Goal: Task Accomplishment & Management: Use online tool/utility

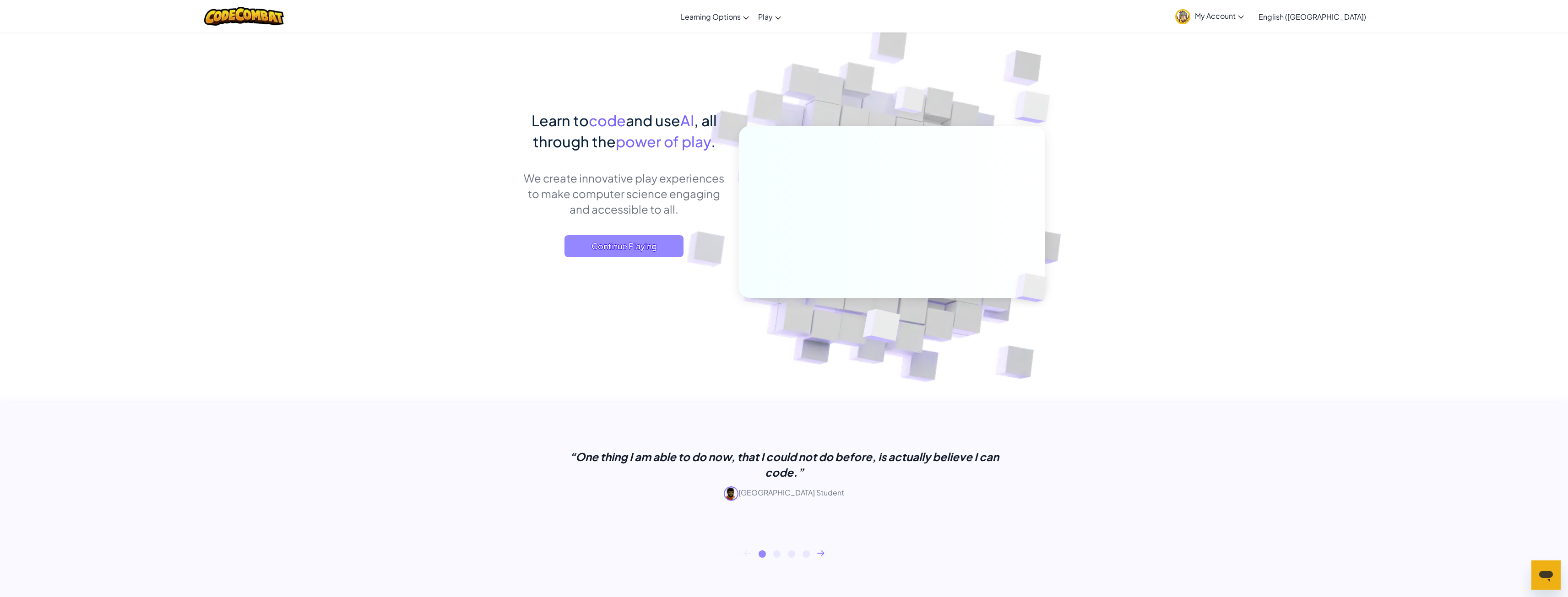
click at [653, 242] on span "Continue Playing" at bounding box center [625, 246] width 119 height 22
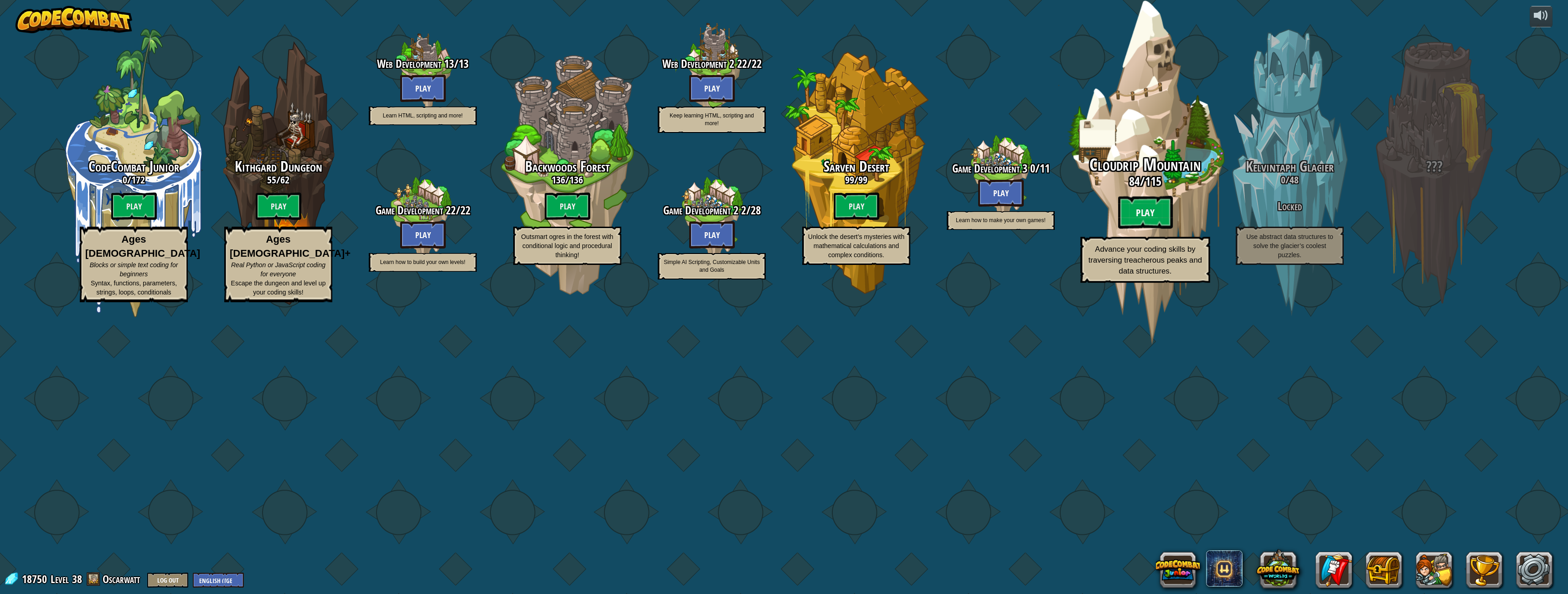
click at [1165, 229] on btn "Play" at bounding box center [1145, 213] width 54 height 33
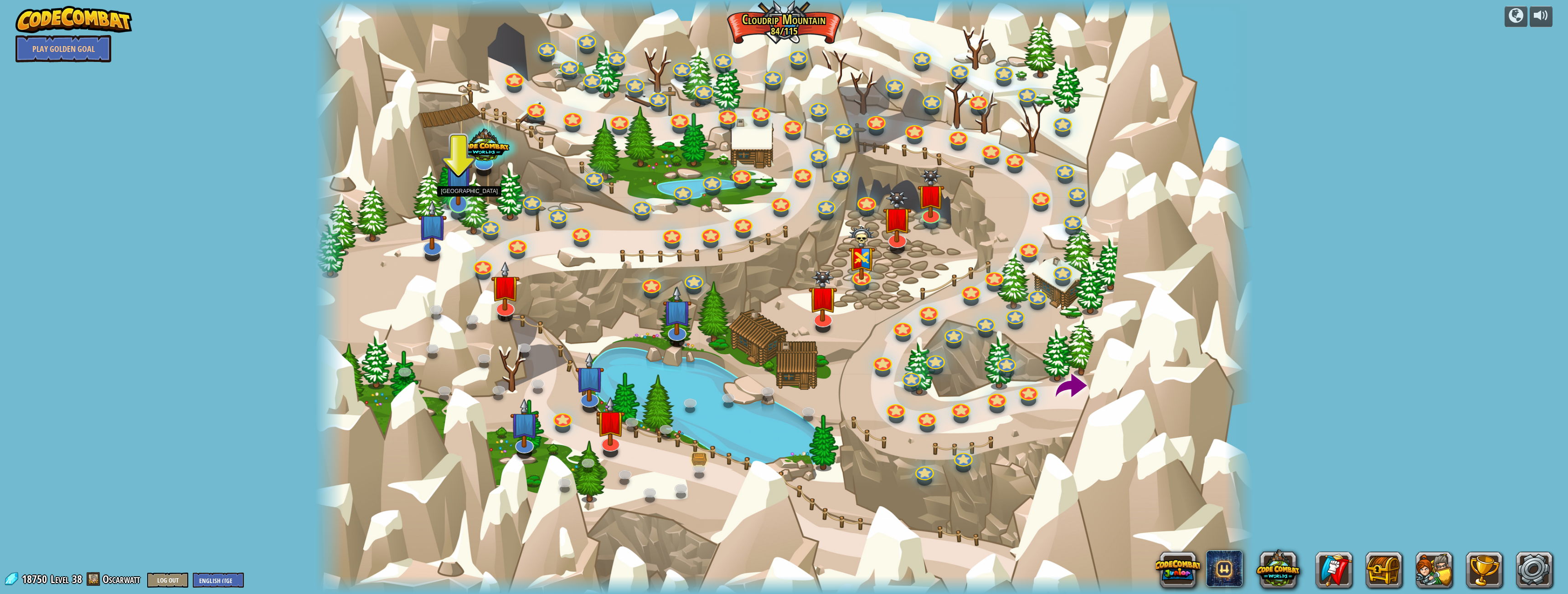
click at [451, 195] on img at bounding box center [458, 175] width 27 height 63
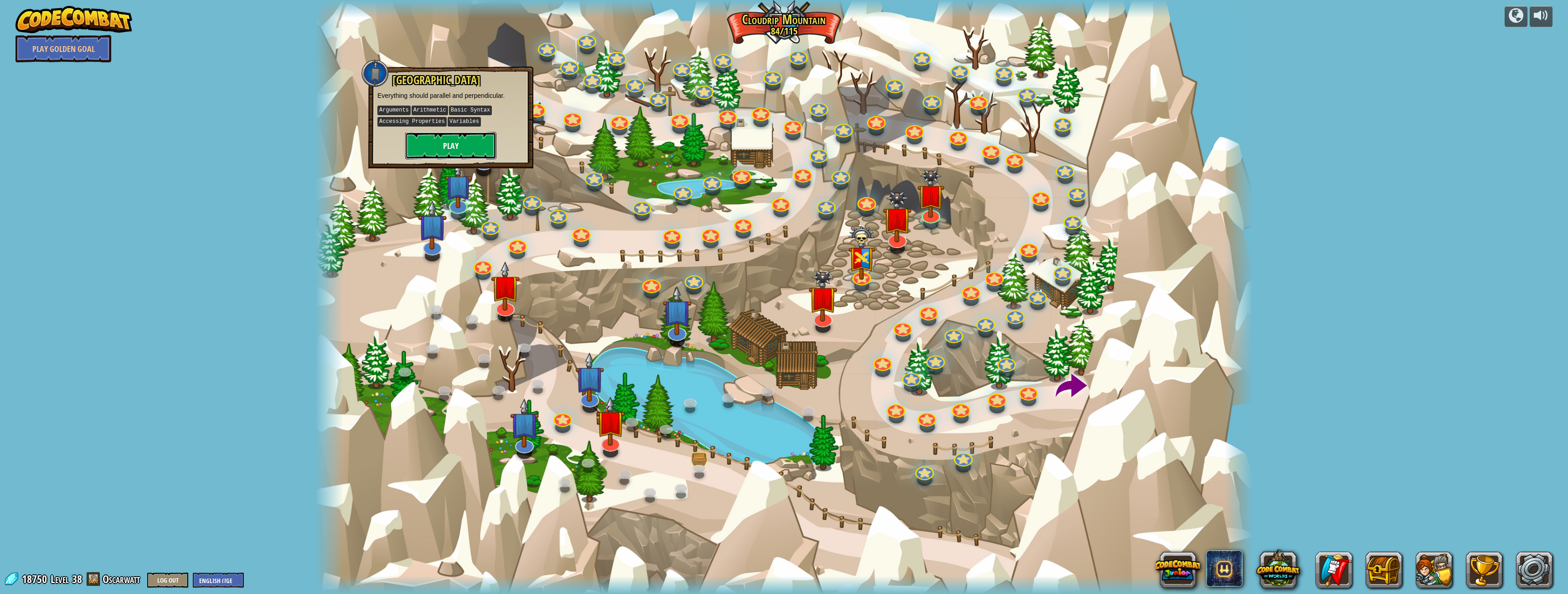
click at [461, 139] on button "Play" at bounding box center [450, 145] width 92 height 27
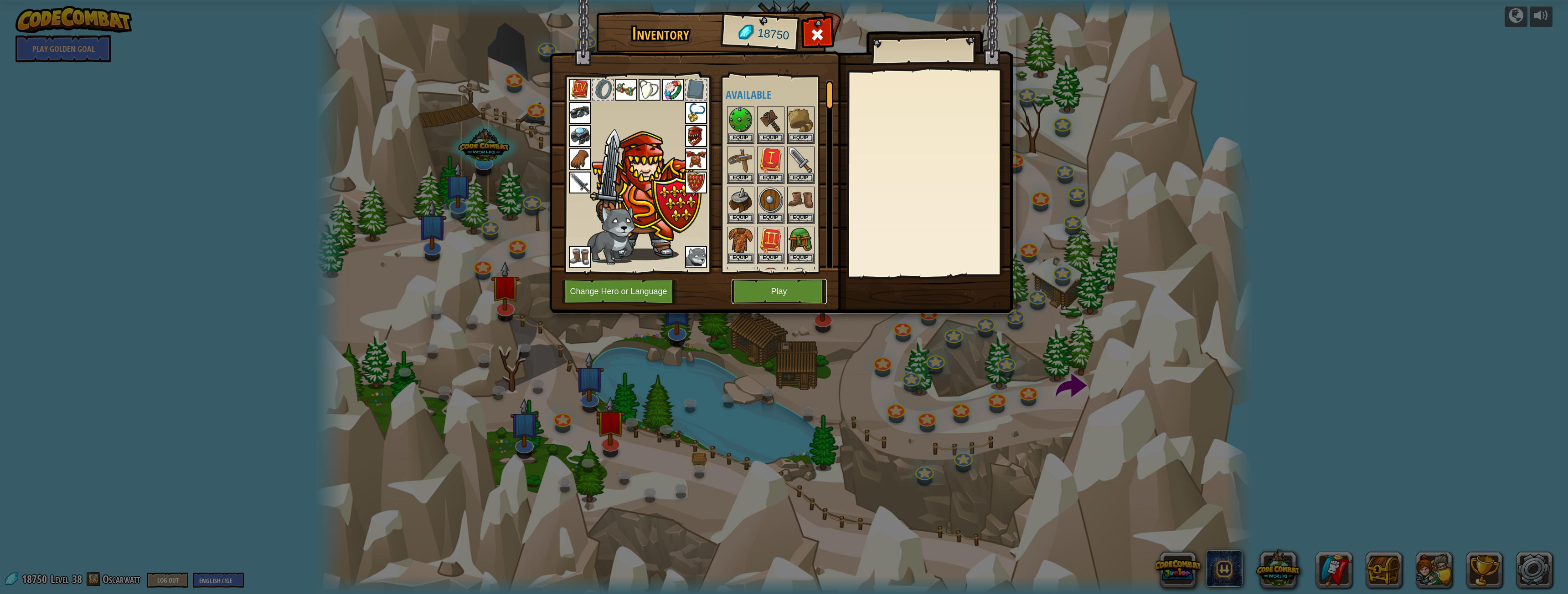
click at [763, 293] on button "Play" at bounding box center [779, 292] width 96 height 25
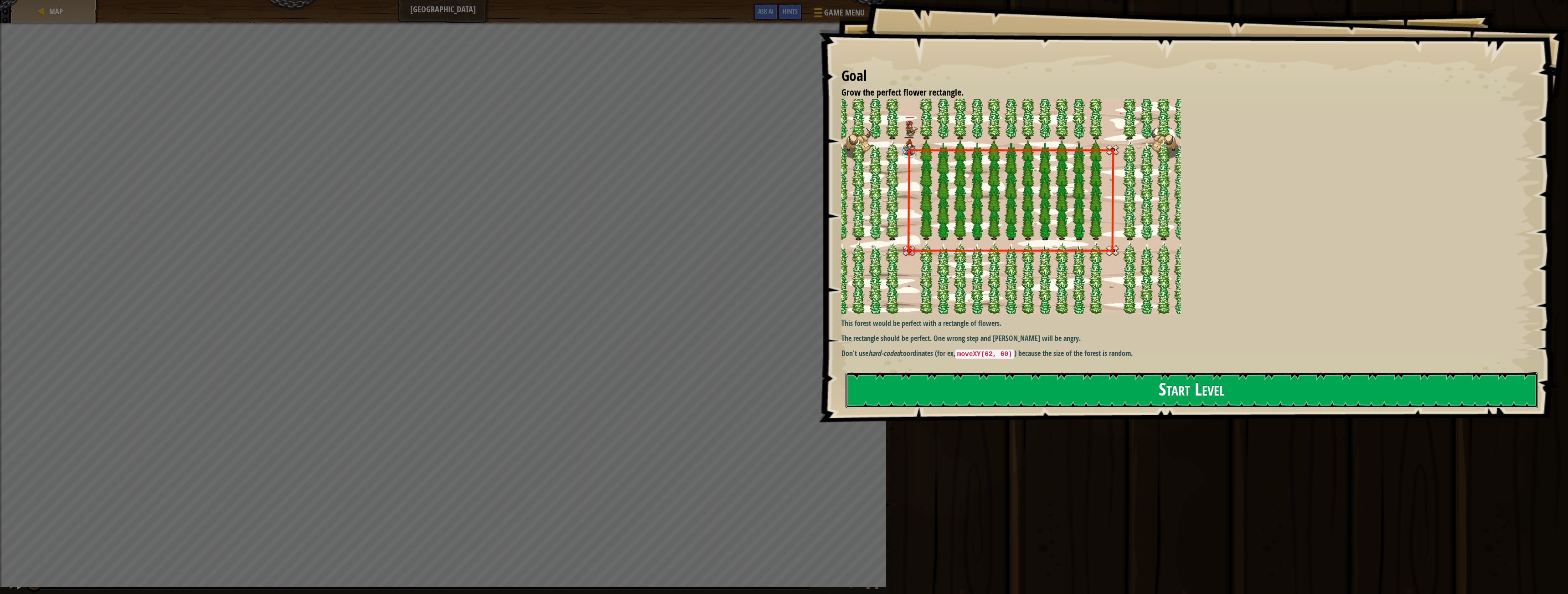
click at [964, 402] on button "Start Level" at bounding box center [1191, 391] width 692 height 36
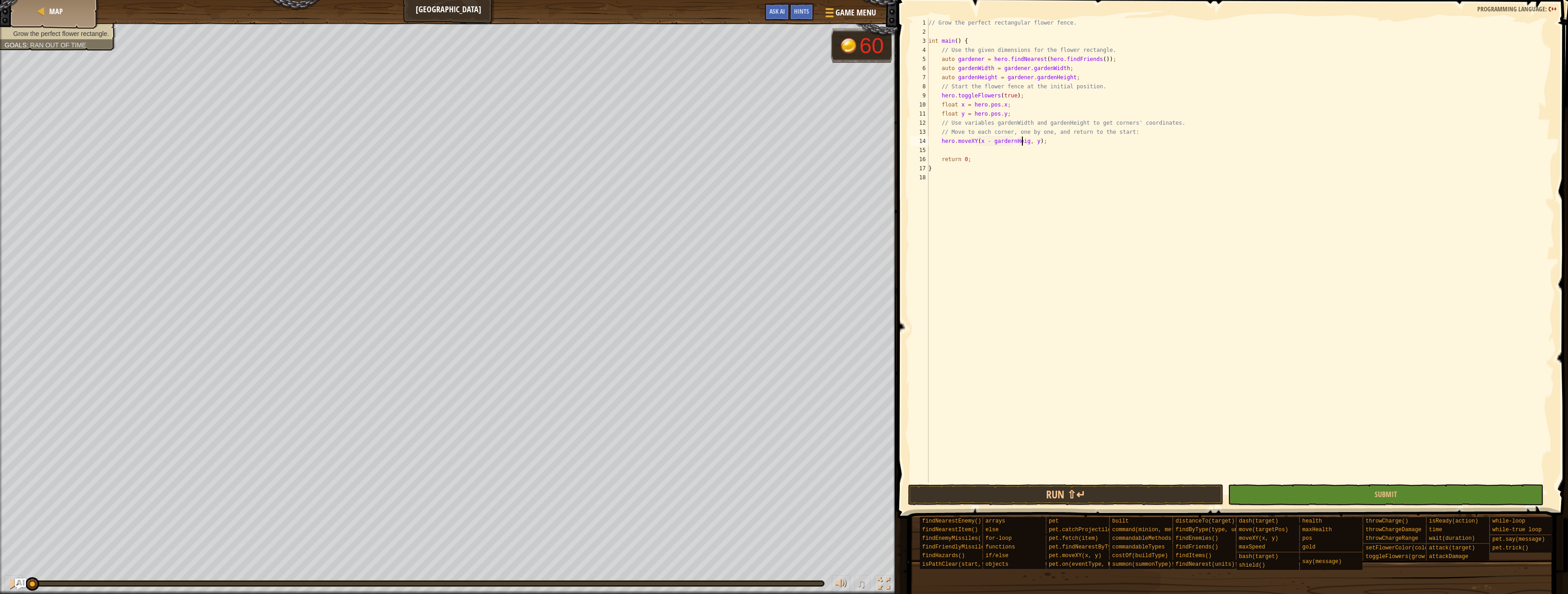
scroll to position [4, 8]
click at [1021, 498] on button "Run ⇧↵" at bounding box center [1065, 494] width 316 height 21
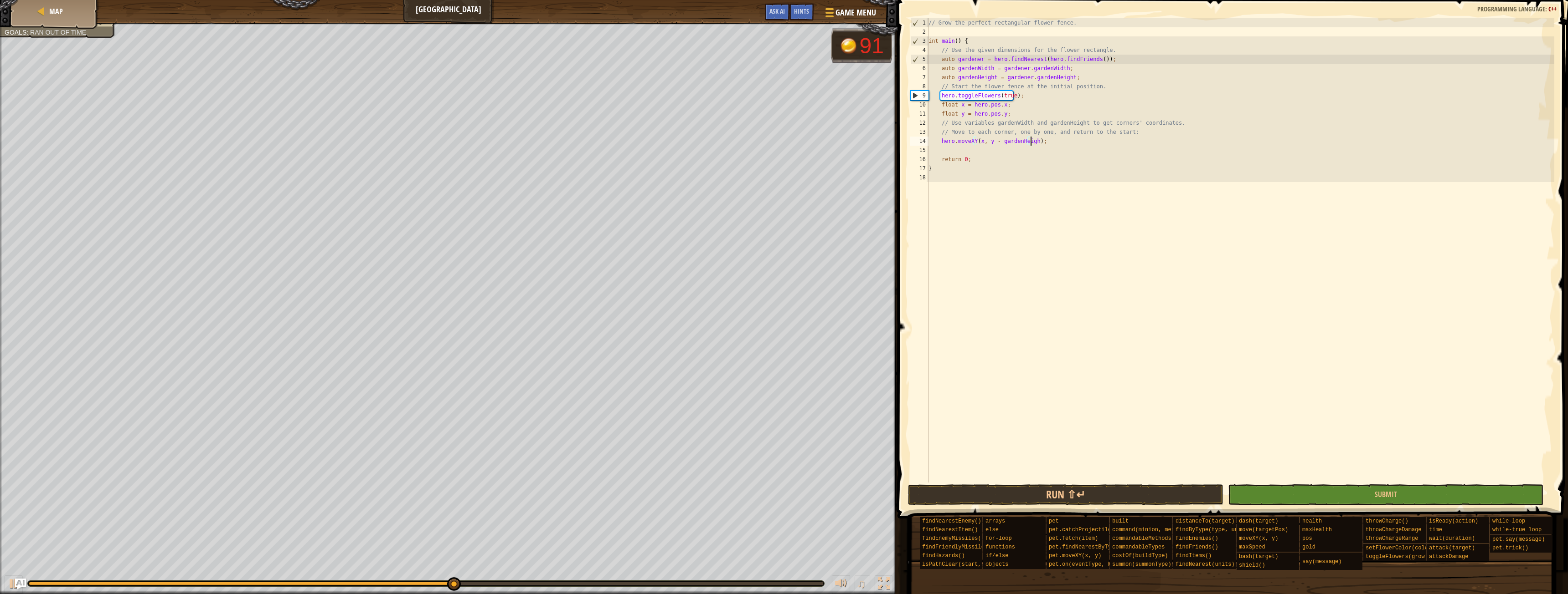
scroll to position [4, 9]
type textarea "hero.moveXY(x, y - gardenHeight);"
drag, startPoint x: 1097, startPoint y: 494, endPoint x: 1093, endPoint y: 493, distance: 4.1
click at [1094, 493] on button "Run ⇧↵" at bounding box center [1065, 494] width 316 height 21
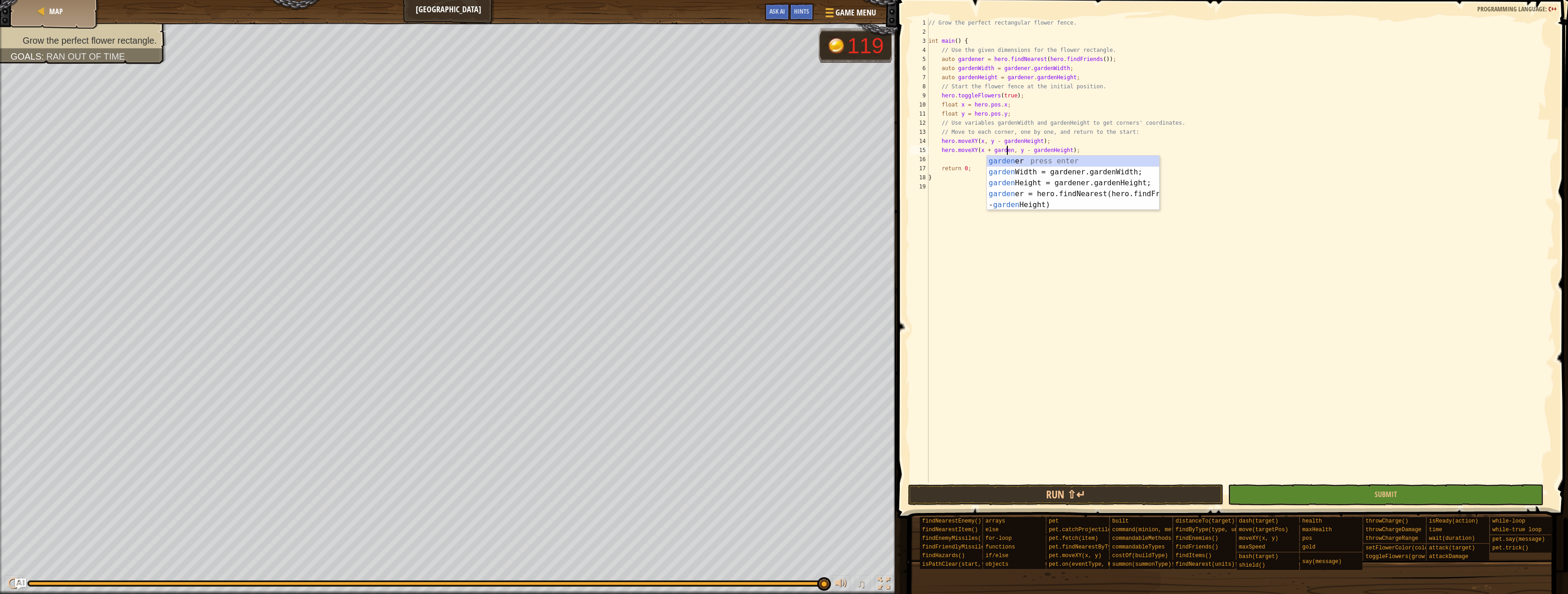
scroll to position [4, 7]
type textarea "hero.moveXY(x + gardenWidth, y - gardenHeight);"
click at [1135, 350] on div "// Grow the perfect rectangular flower fence. int main ( ) { // Use the given d…" at bounding box center [1240, 260] width 627 height 483
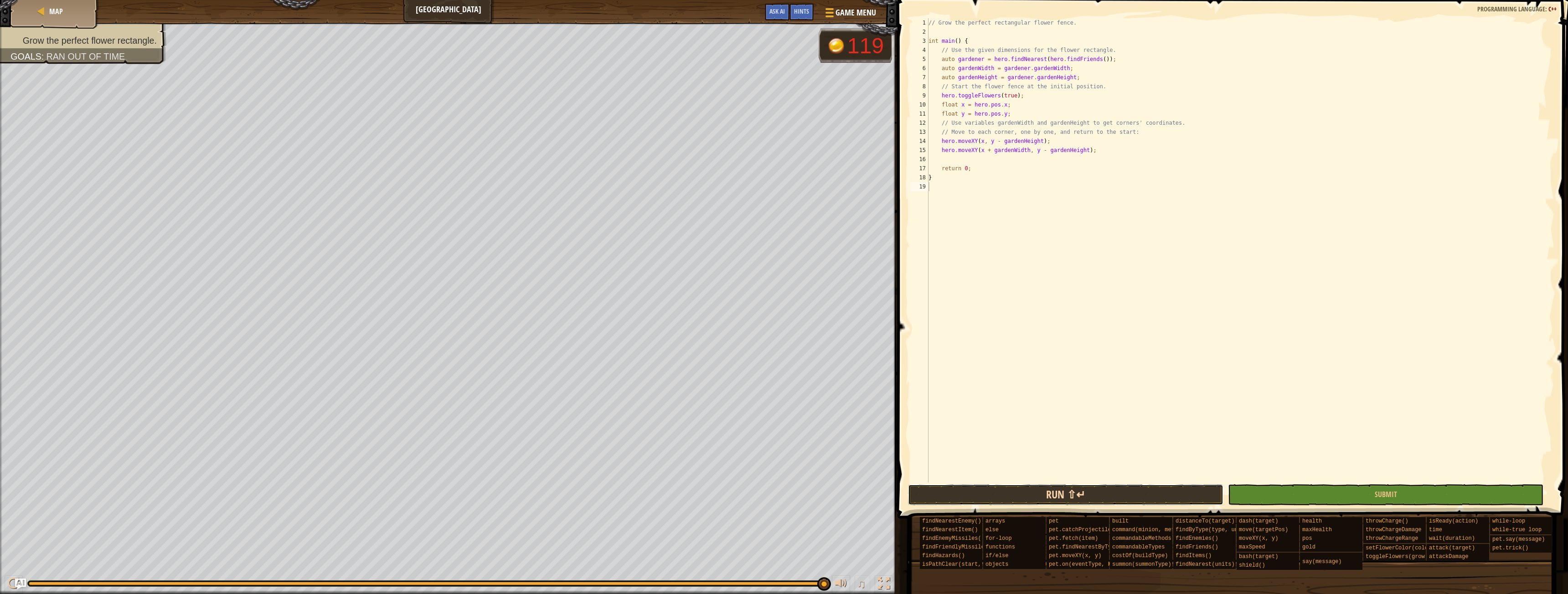
click at [1115, 493] on button "Run ⇧↵" at bounding box center [1065, 494] width 316 height 21
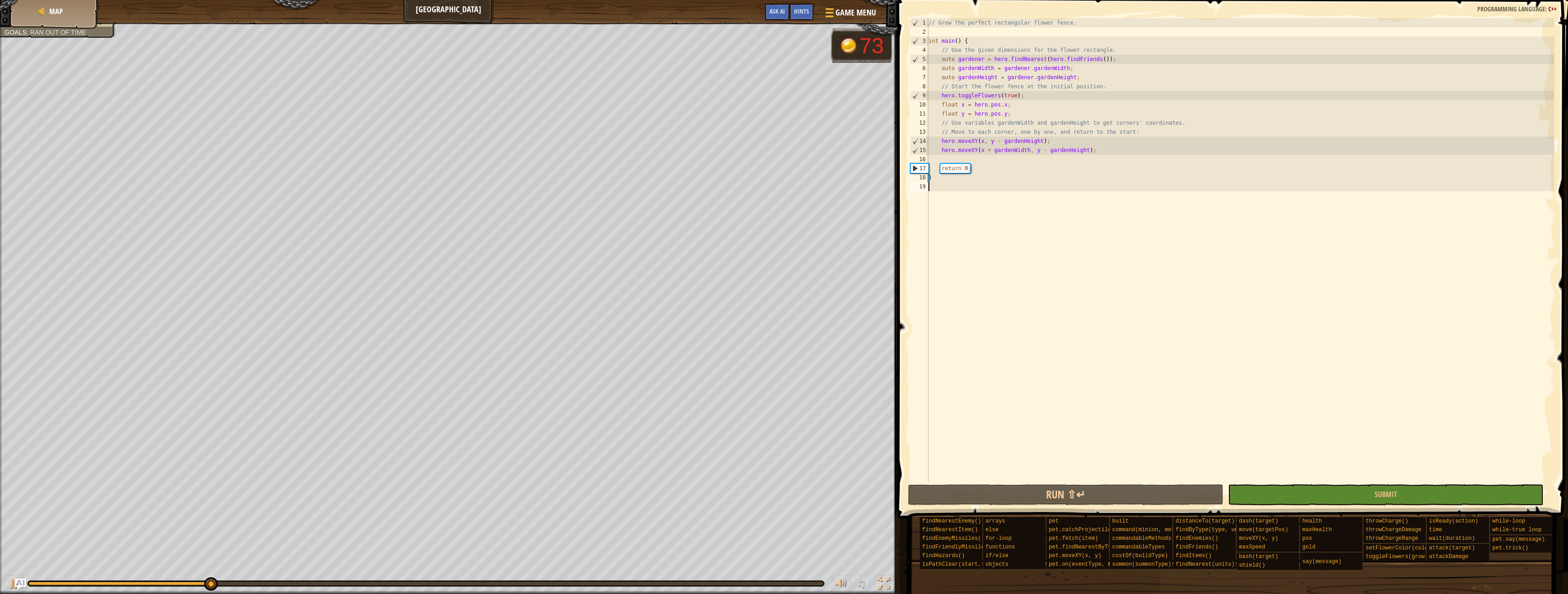
click at [1116, 152] on div "// Grow the perfect rectangular flower fence. int main ( ) { // Use the given d…" at bounding box center [1240, 260] width 627 height 483
type textarea "hero.moveXY(x + gardenWidth, y - gardenHeight);"
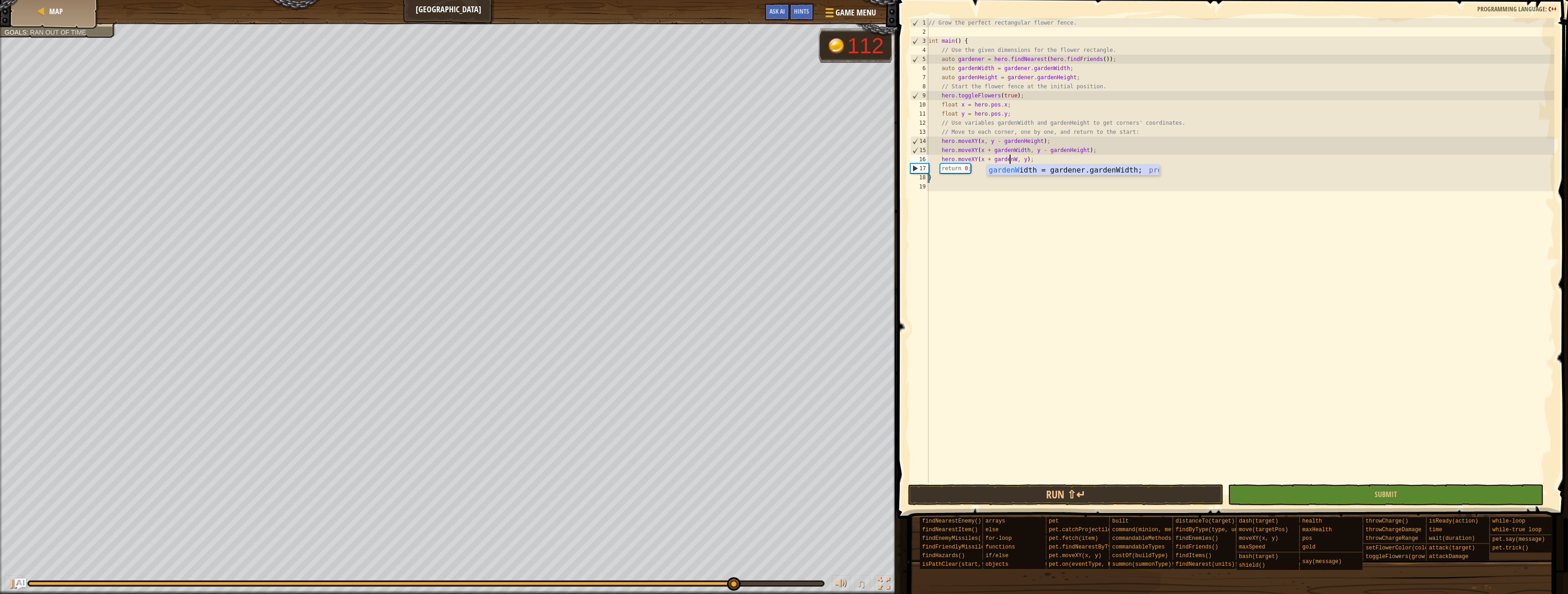
scroll to position [4, 7]
type textarea "hero.moveXY(x + gardenWidth, y);"
click at [1152, 282] on div "// Grow the perfect rectangular flower fence. int main ( ) { // Use the given d…" at bounding box center [1240, 260] width 627 height 483
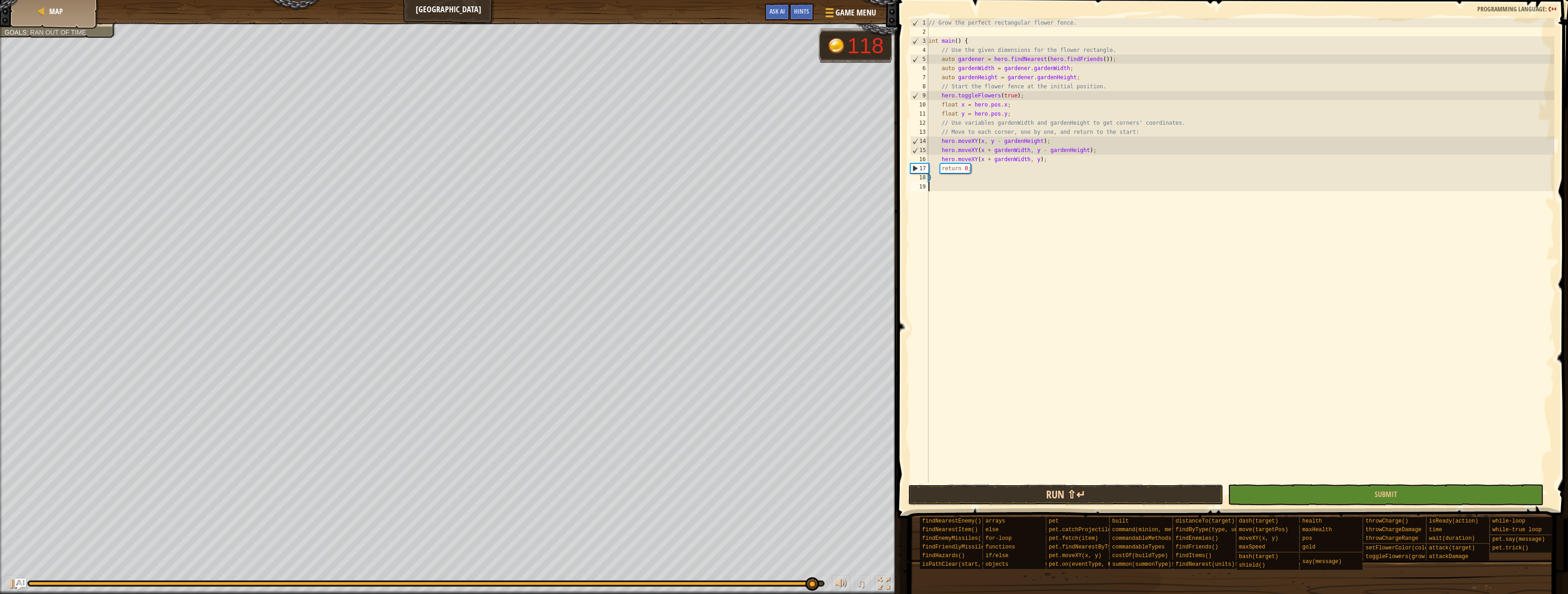
click at [1124, 490] on button "Run ⇧↵" at bounding box center [1065, 494] width 316 height 21
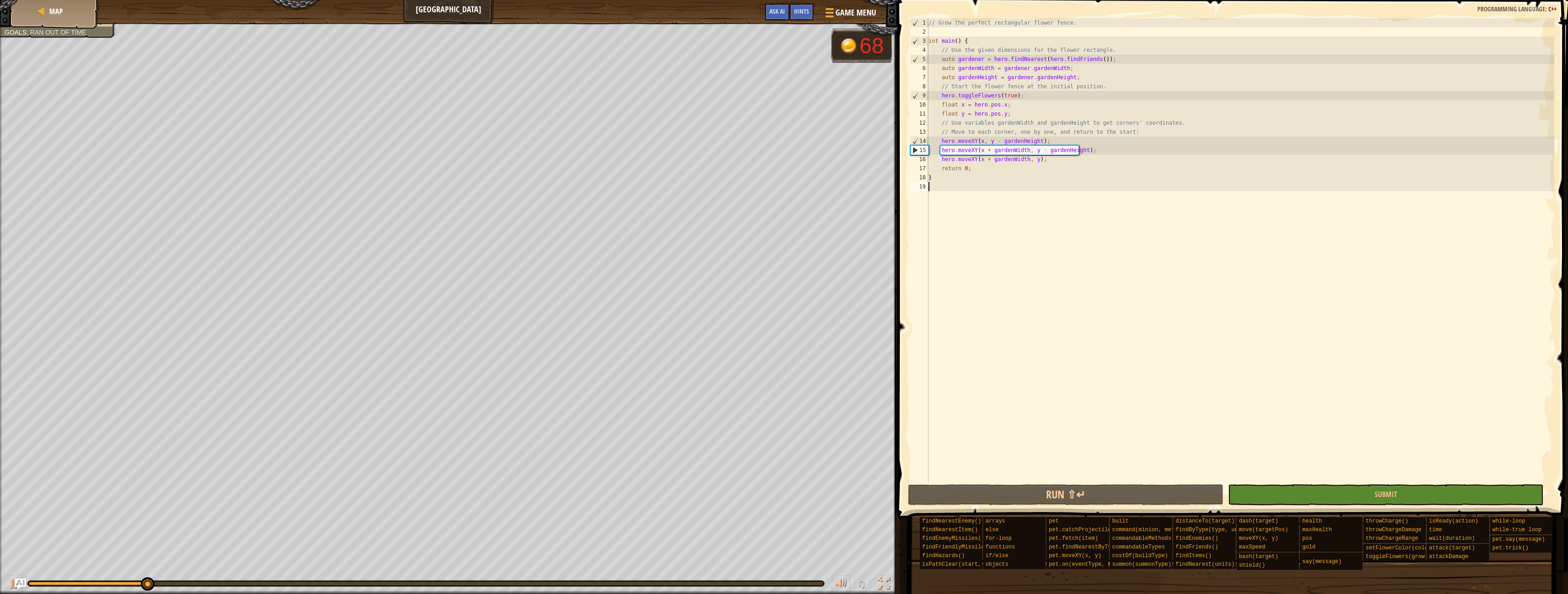
click at [1071, 160] on div "// Grow the perfect rectangular flower fence. int main ( ) { // Use the given d…" at bounding box center [1240, 260] width 627 height 483
type textarea "hero.moveXY(x + gardenWidth, y);"
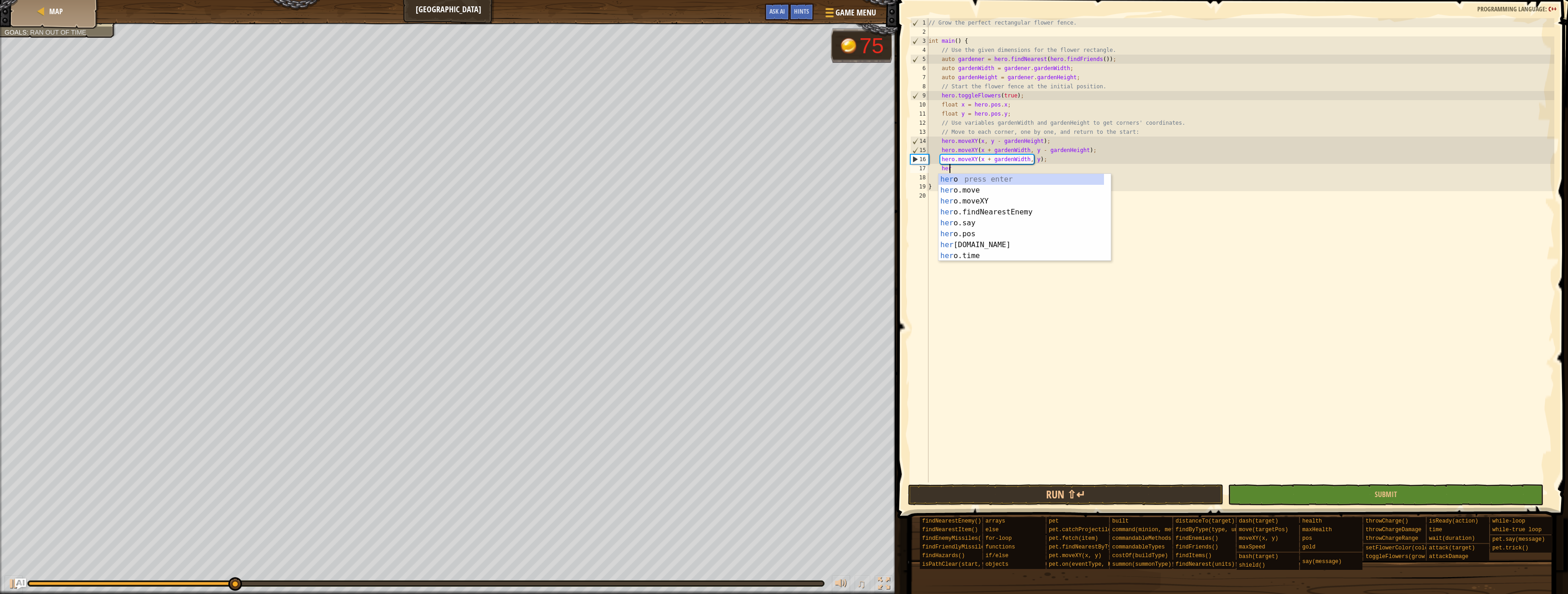
scroll to position [4, 2]
type textarea "hero.moveXY(x, y);"
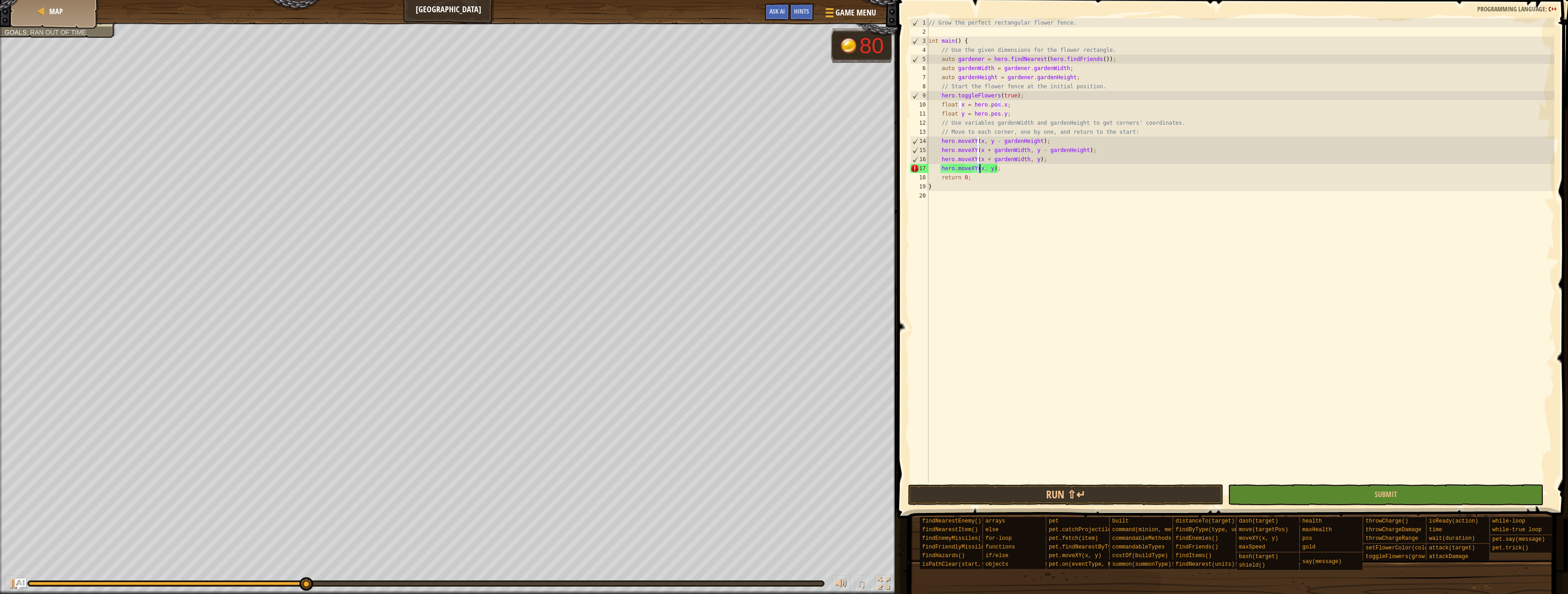
click at [1198, 262] on div "// Grow the perfect rectangular flower fence. int main ( ) { // Use the given d…" at bounding box center [1240, 260] width 627 height 483
click at [1310, 495] on button "Submit" at bounding box center [1385, 494] width 316 height 21
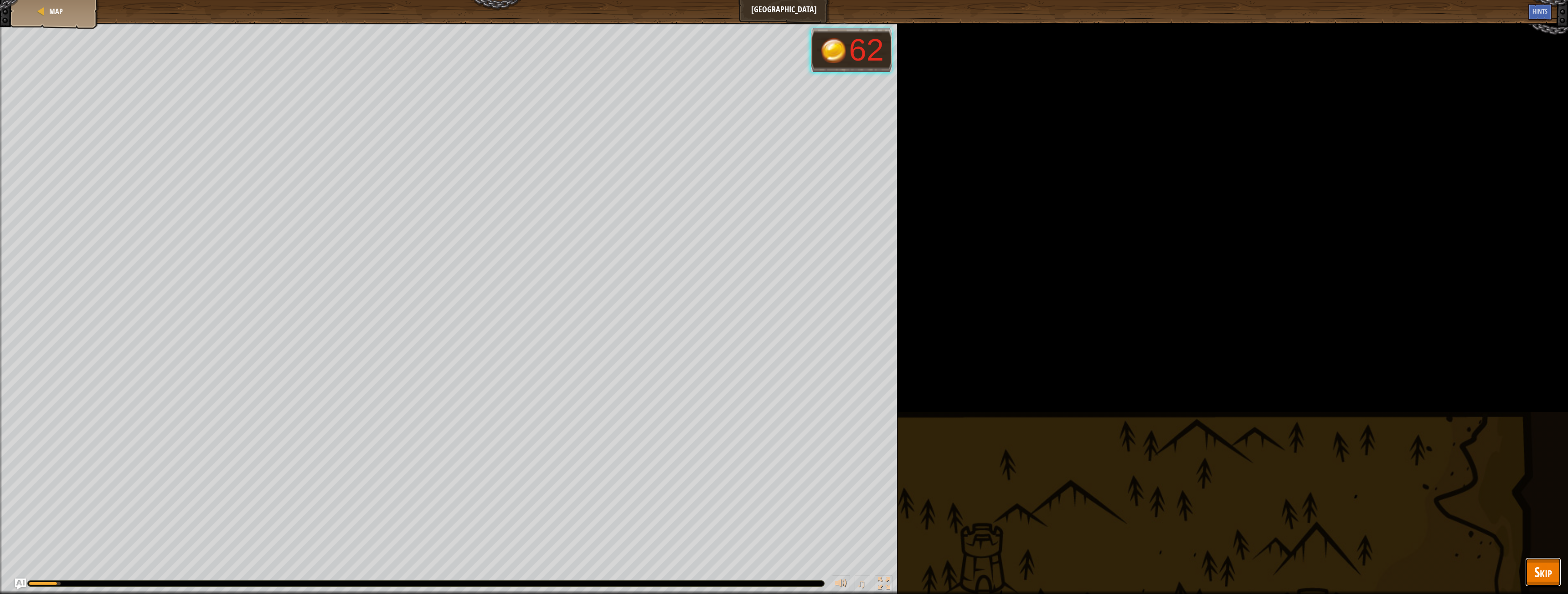
click at [1552, 580] on span "Skip" at bounding box center [1543, 572] width 18 height 19
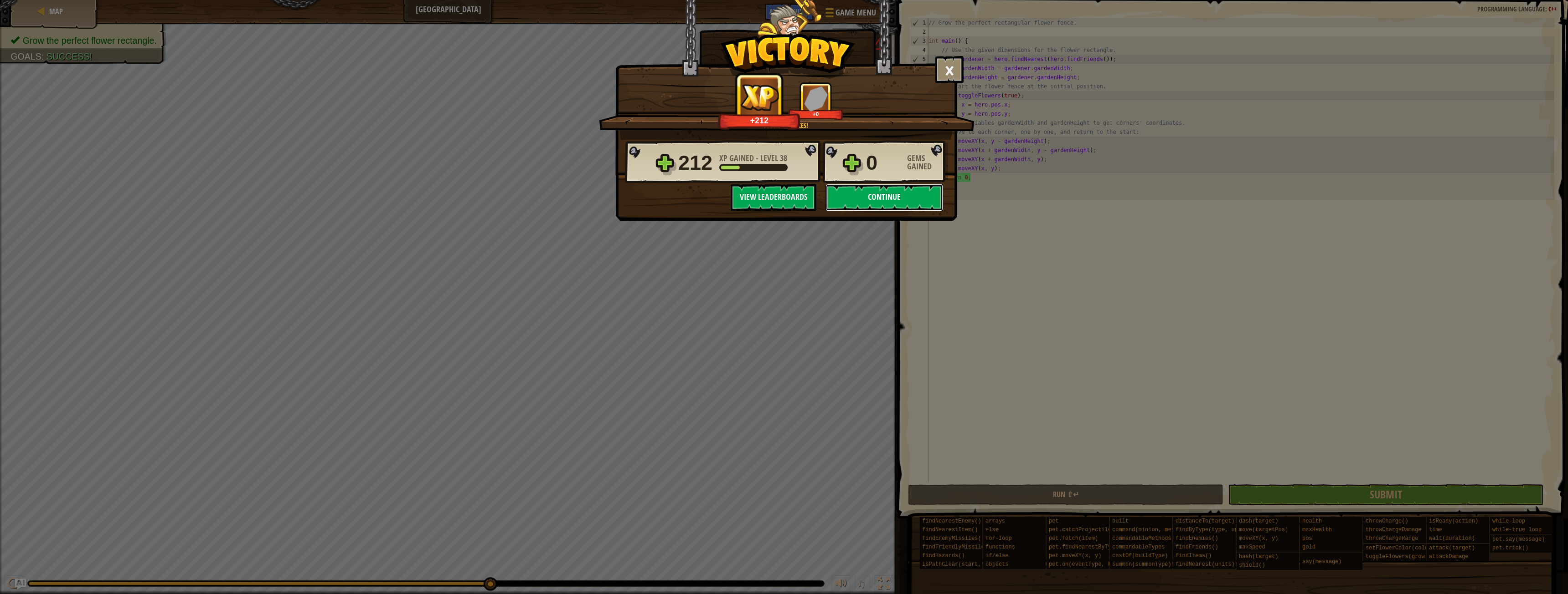
click at [871, 197] on button "Continue" at bounding box center [884, 197] width 118 height 27
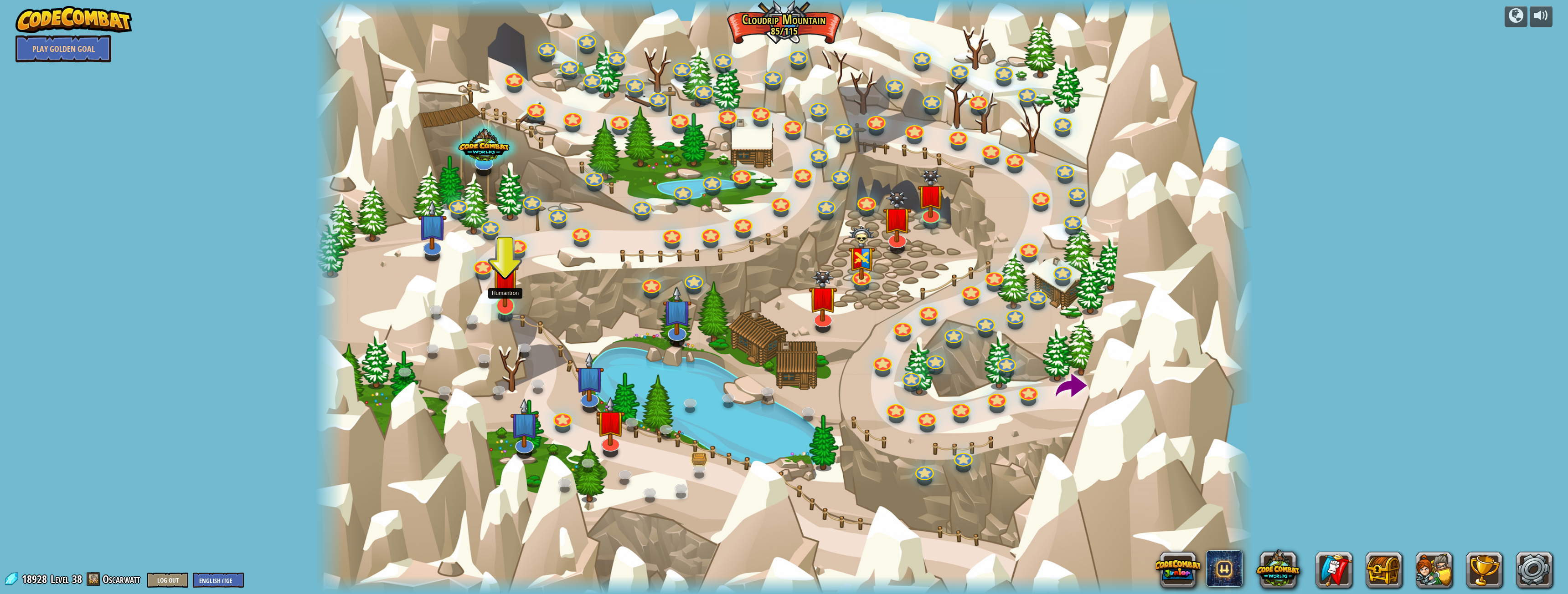
click at [497, 281] on img at bounding box center [505, 277] width 27 height 63
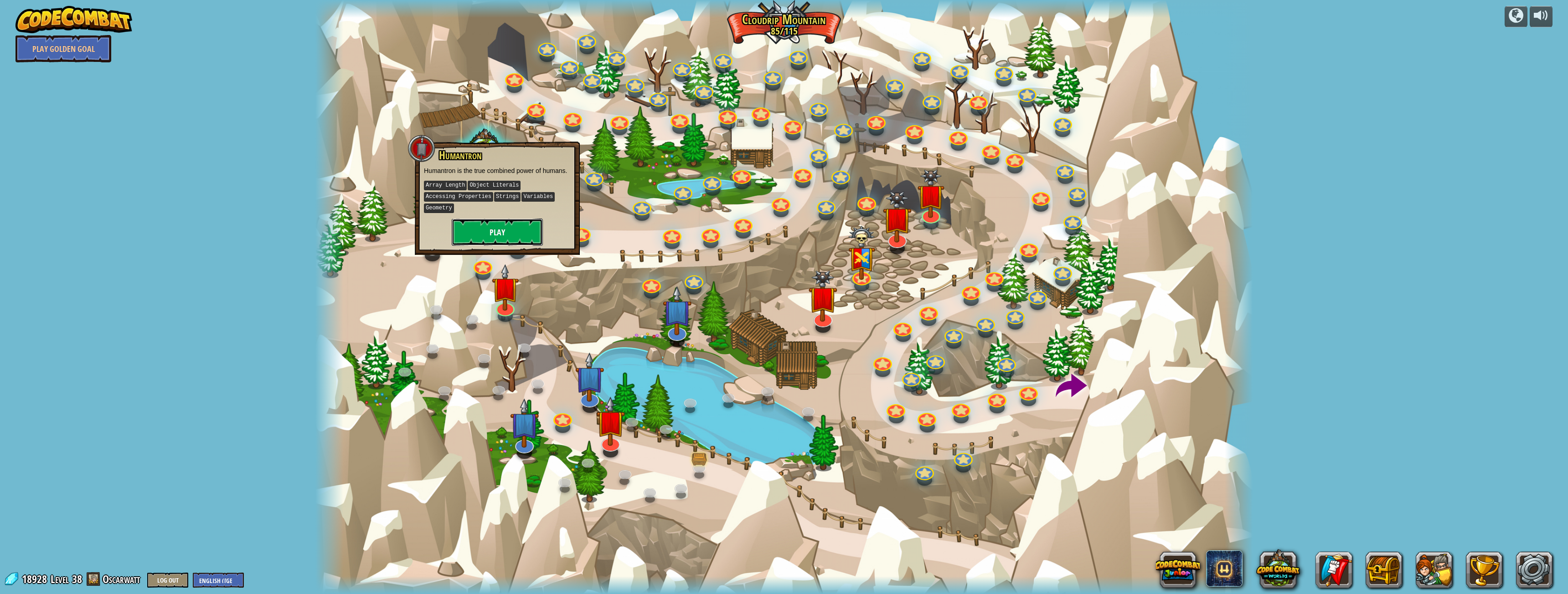
click at [507, 229] on button "Play" at bounding box center [497, 232] width 92 height 27
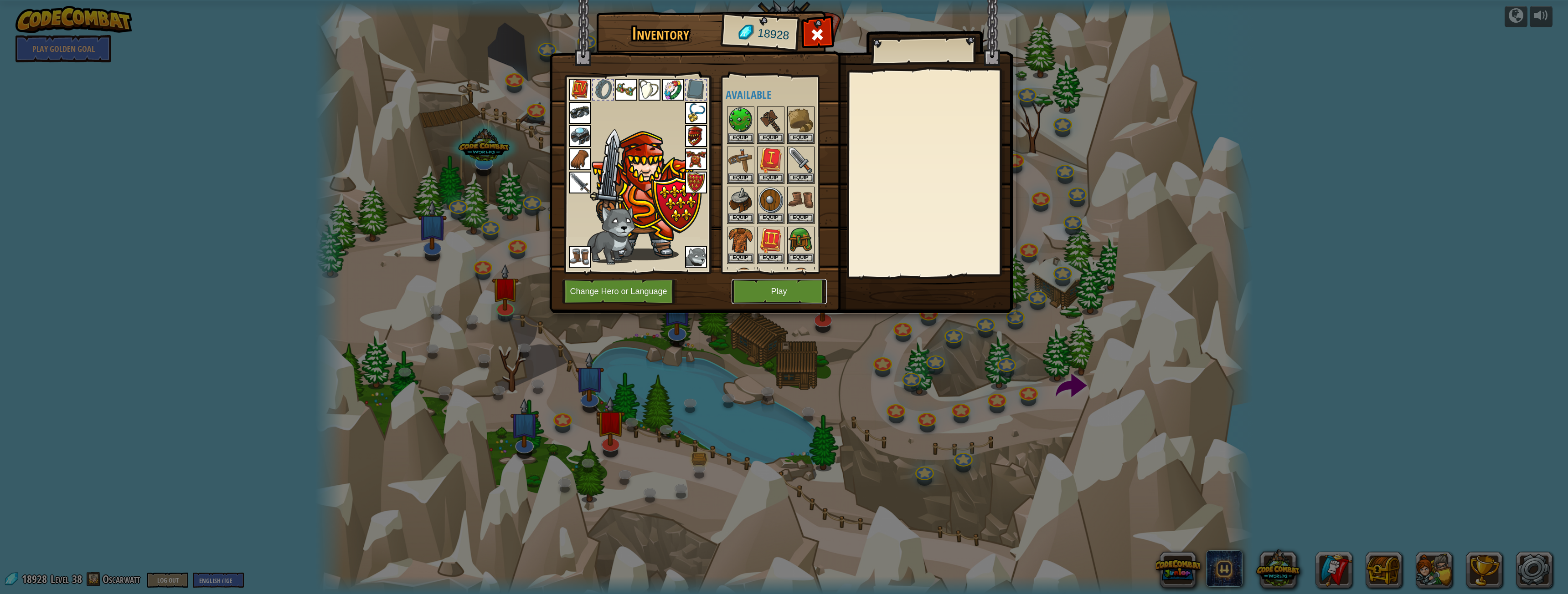
click at [764, 298] on button "Play" at bounding box center [779, 292] width 96 height 25
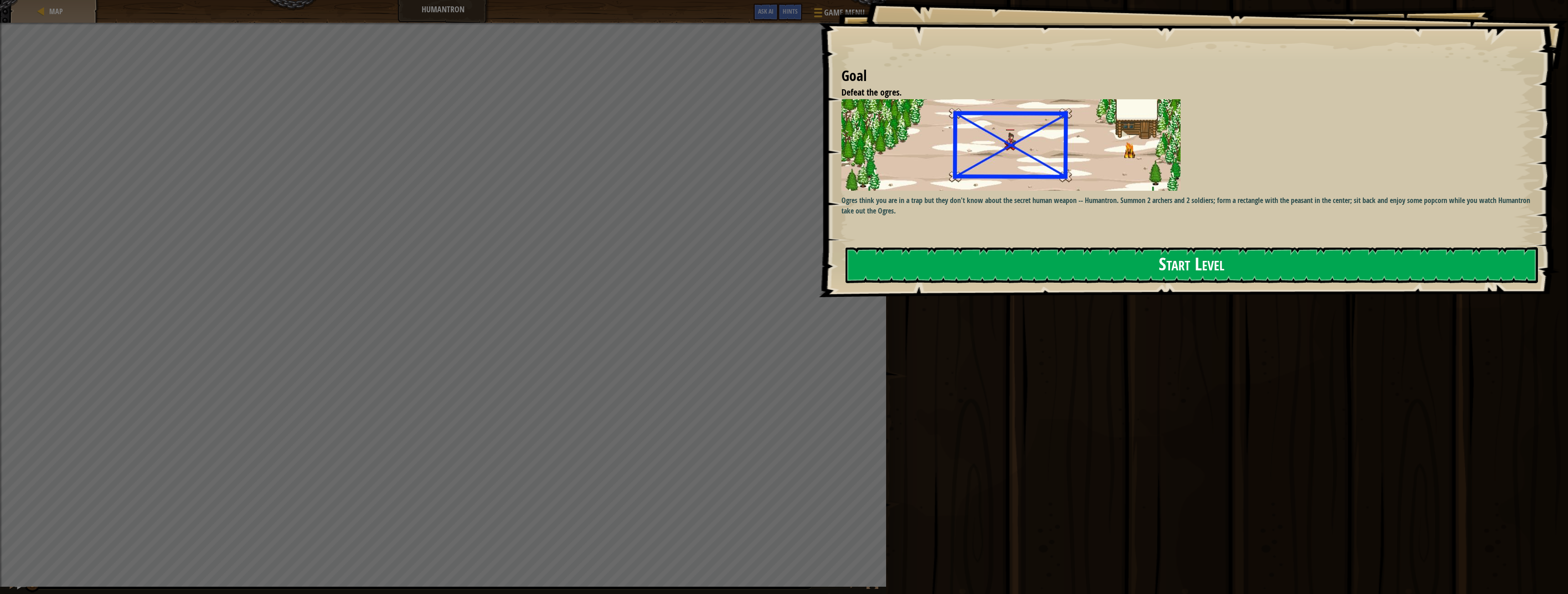
click at [894, 261] on button "Start Level" at bounding box center [1191, 265] width 692 height 36
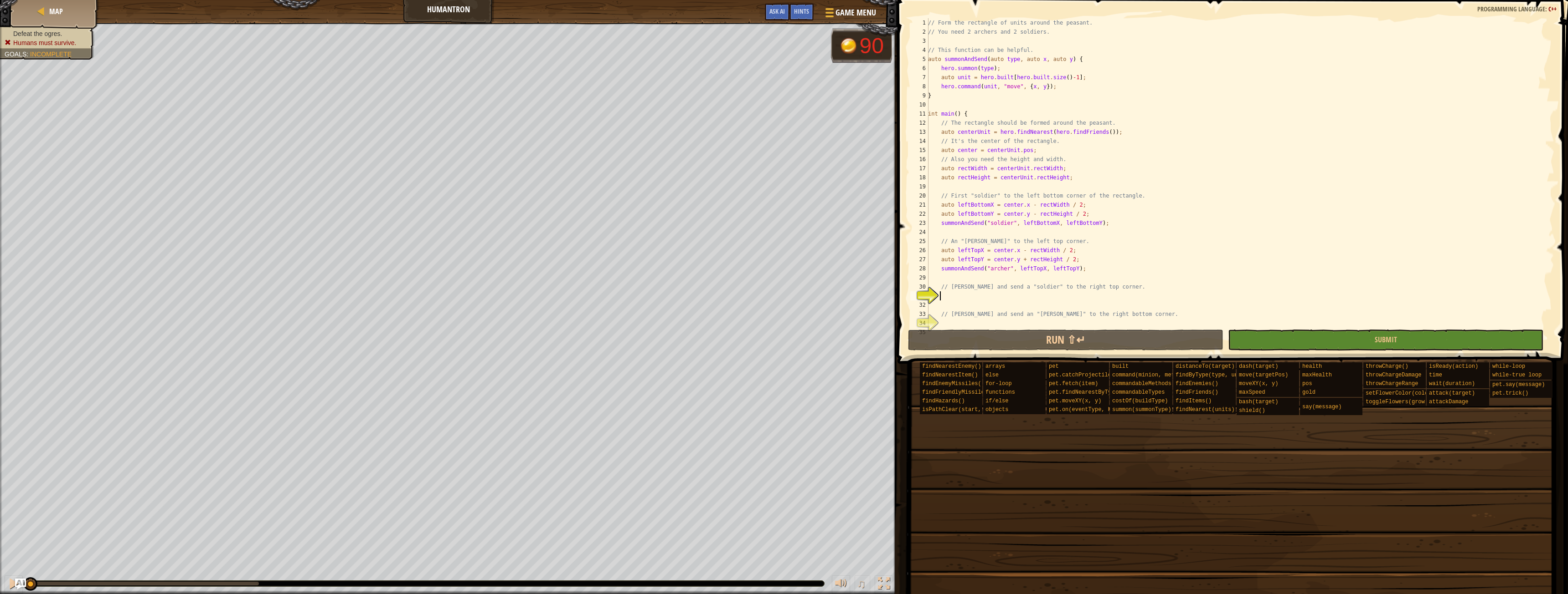
scroll to position [54, 0]
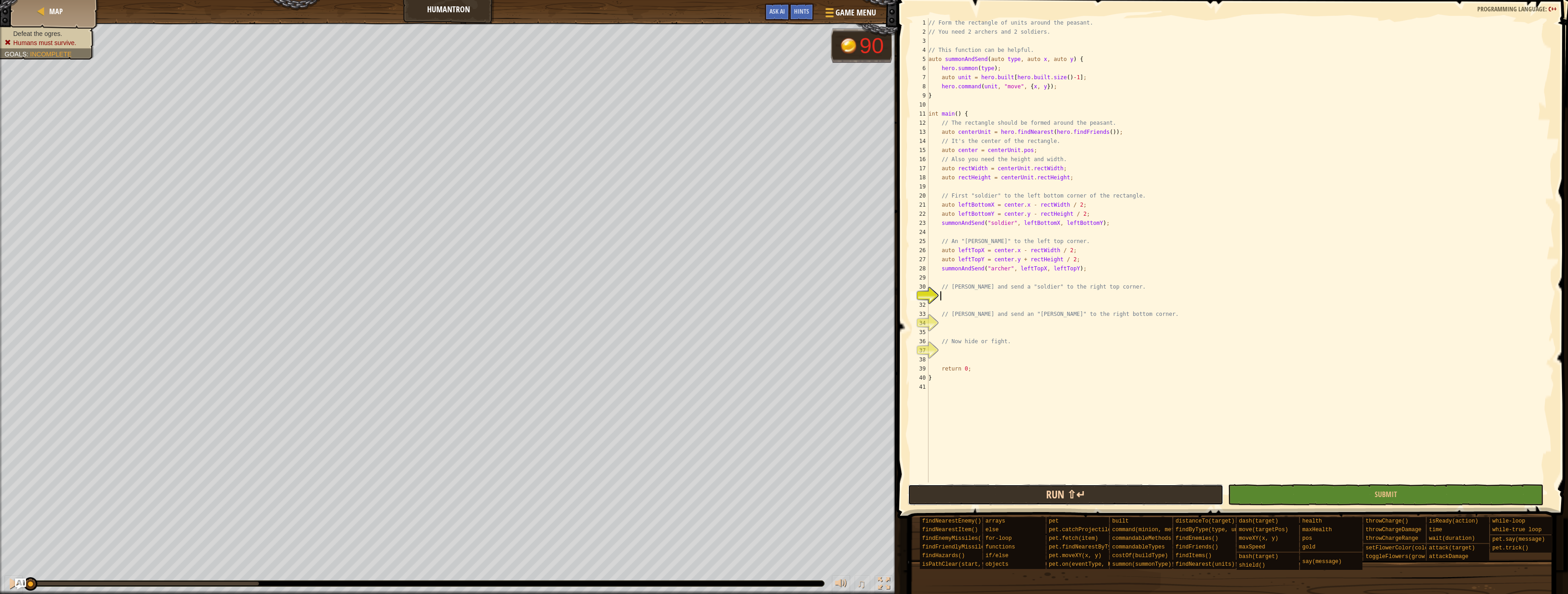
click at [1144, 498] on button "Run ⇧↵" at bounding box center [1065, 494] width 316 height 21
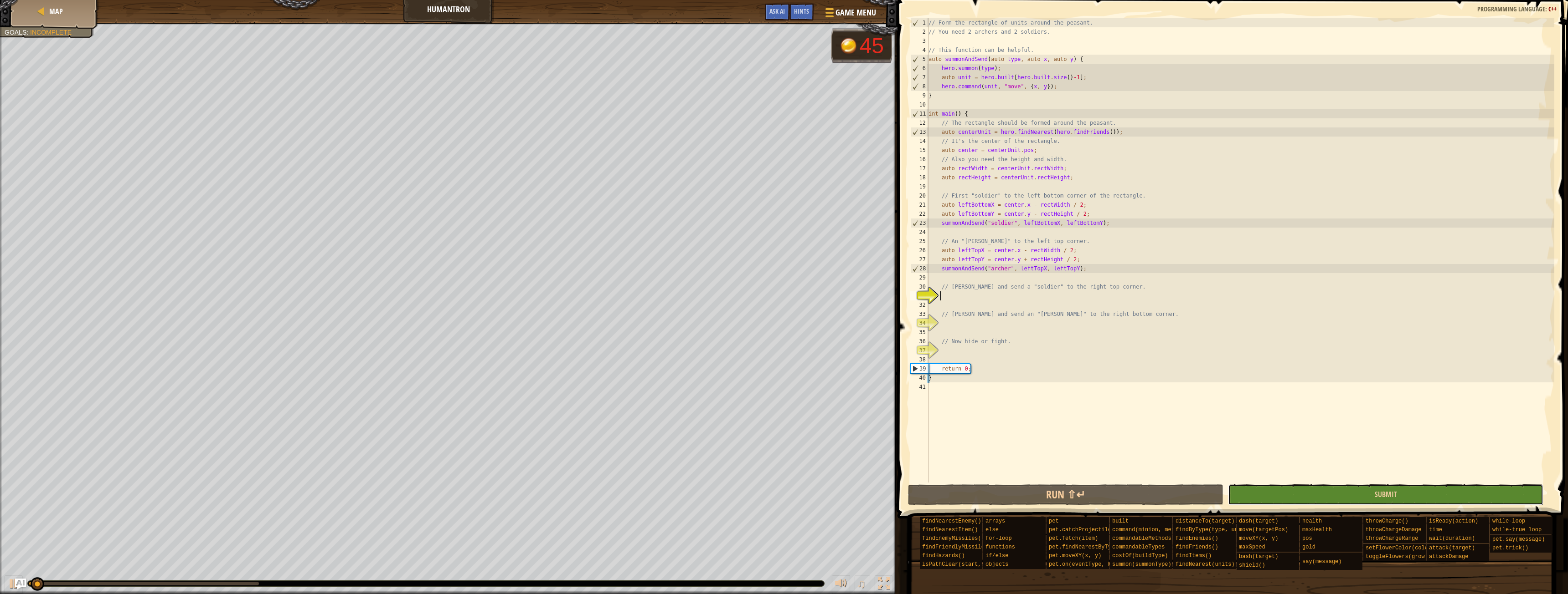
click at [1299, 492] on button "Submit" at bounding box center [1385, 494] width 316 height 21
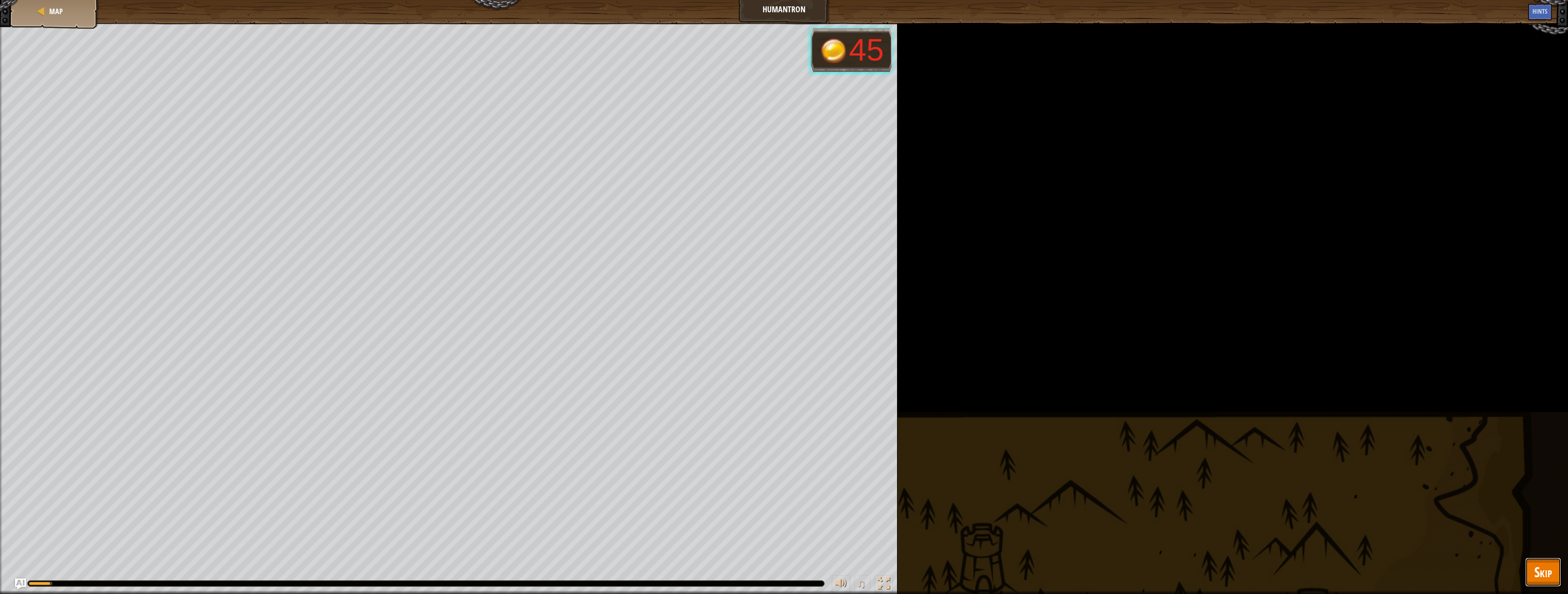
click at [1531, 573] on button "Skip" at bounding box center [1543, 572] width 36 height 29
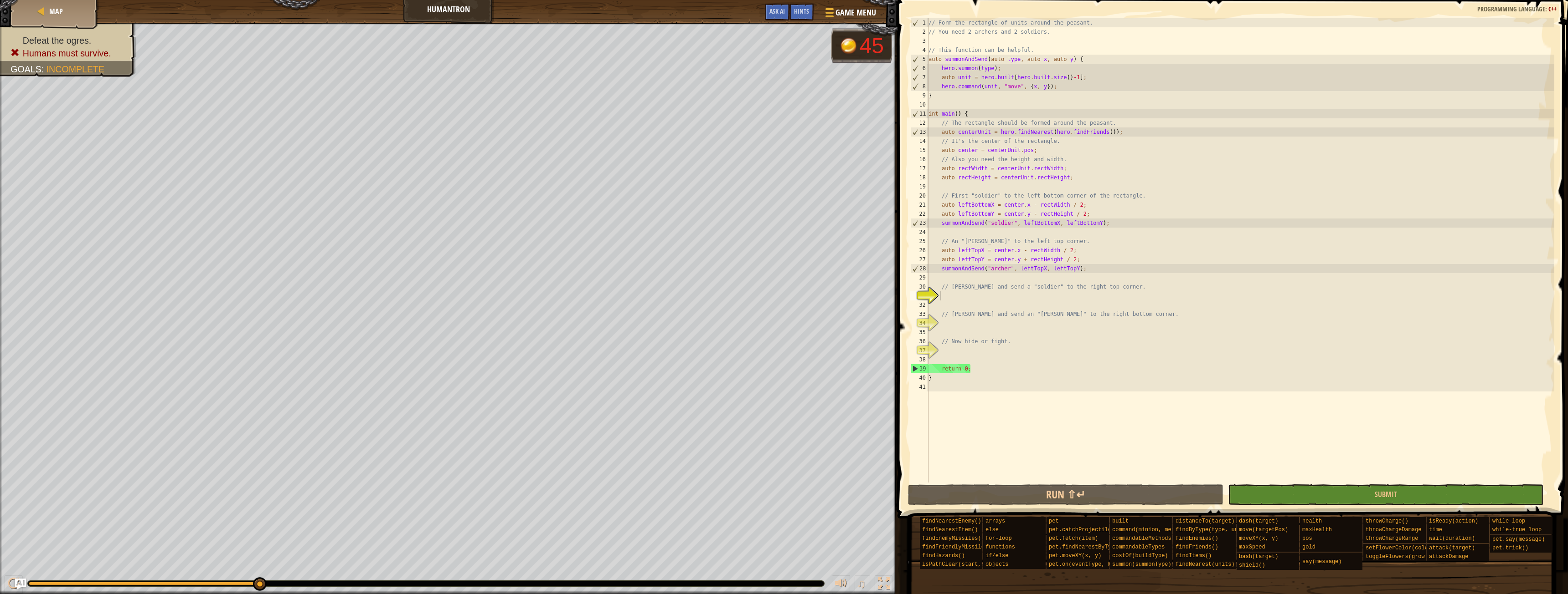
click at [1077, 292] on div "// Form the rectangle of units around the peasant. // You need 2 archers and 2 …" at bounding box center [1240, 260] width 627 height 483
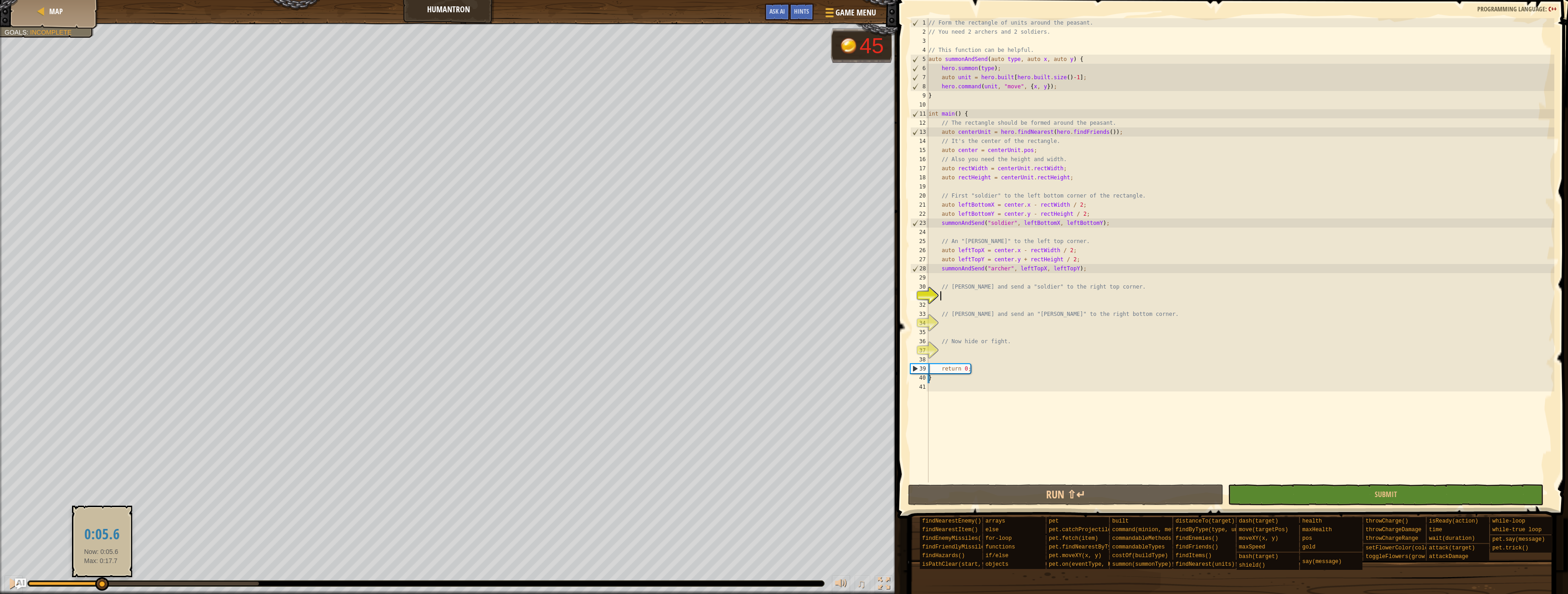
drag, startPoint x: 258, startPoint y: 578, endPoint x: 101, endPoint y: 580, distance: 157.0
click at [101, 580] on div at bounding box center [102, 584] width 14 height 14
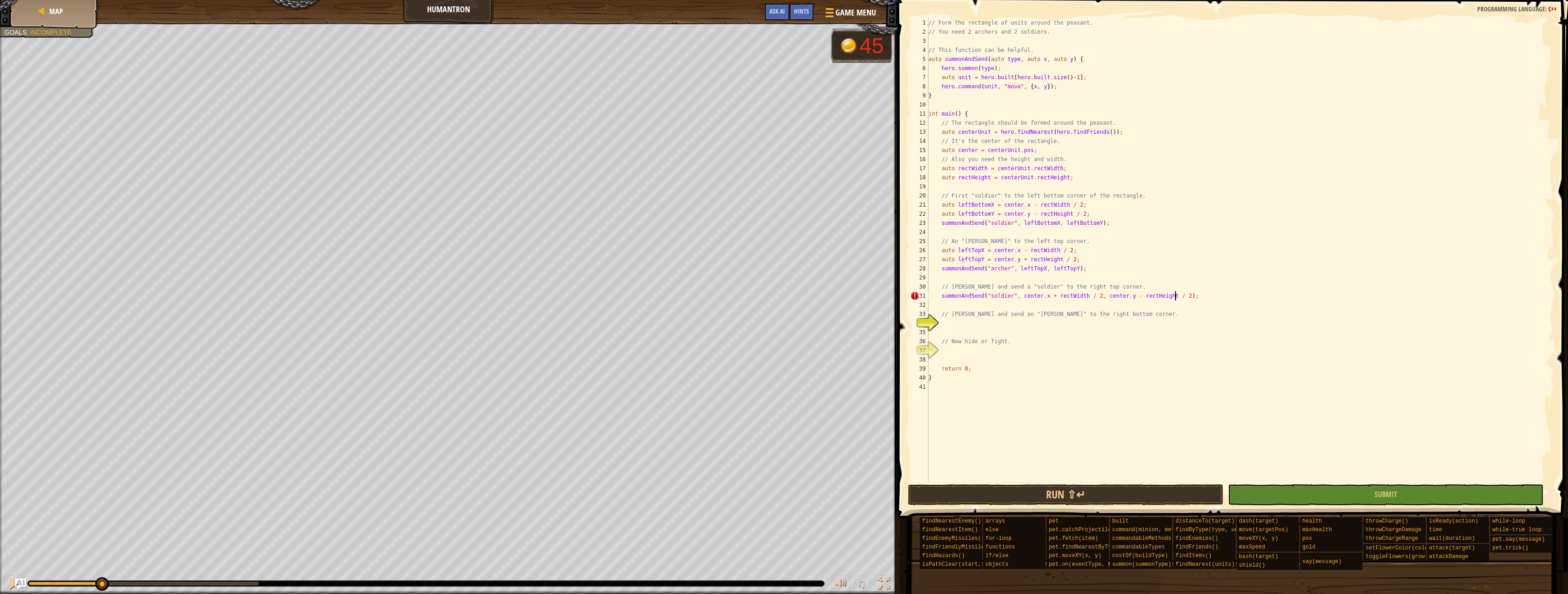
scroll to position [4, 20]
click at [1071, 486] on button "Run ⇧↵" at bounding box center [1065, 494] width 316 height 21
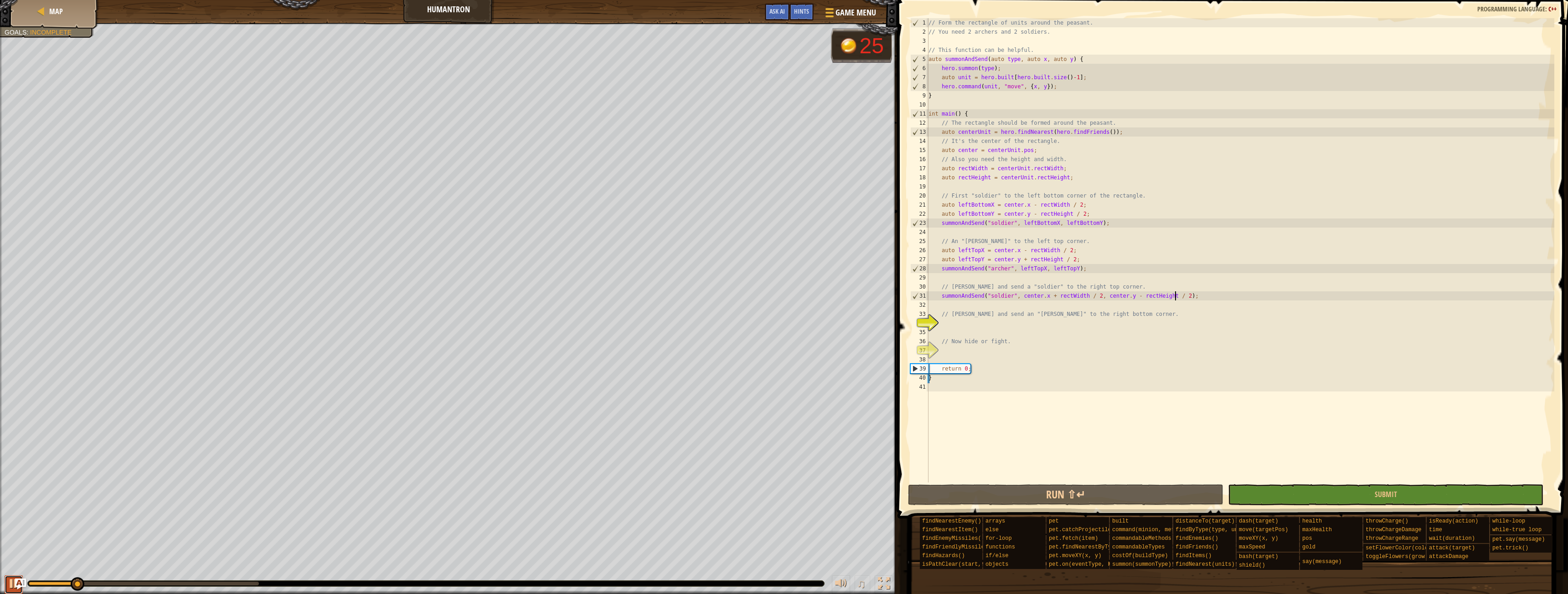
click at [14, 584] on div at bounding box center [13, 584] width 12 height 12
click at [1069, 317] on div "// Form the rectangle of units around the peasant. // You need 2 archers and 2 …" at bounding box center [1240, 260] width 627 height 483
type textarea "// [PERSON_NAME] and send an "[PERSON_NAME]" to the right bottom corner."
click at [1068, 325] on div "// Form the rectangle of units around the peasant. // You need 2 archers and 2 …" at bounding box center [1240, 260] width 627 height 483
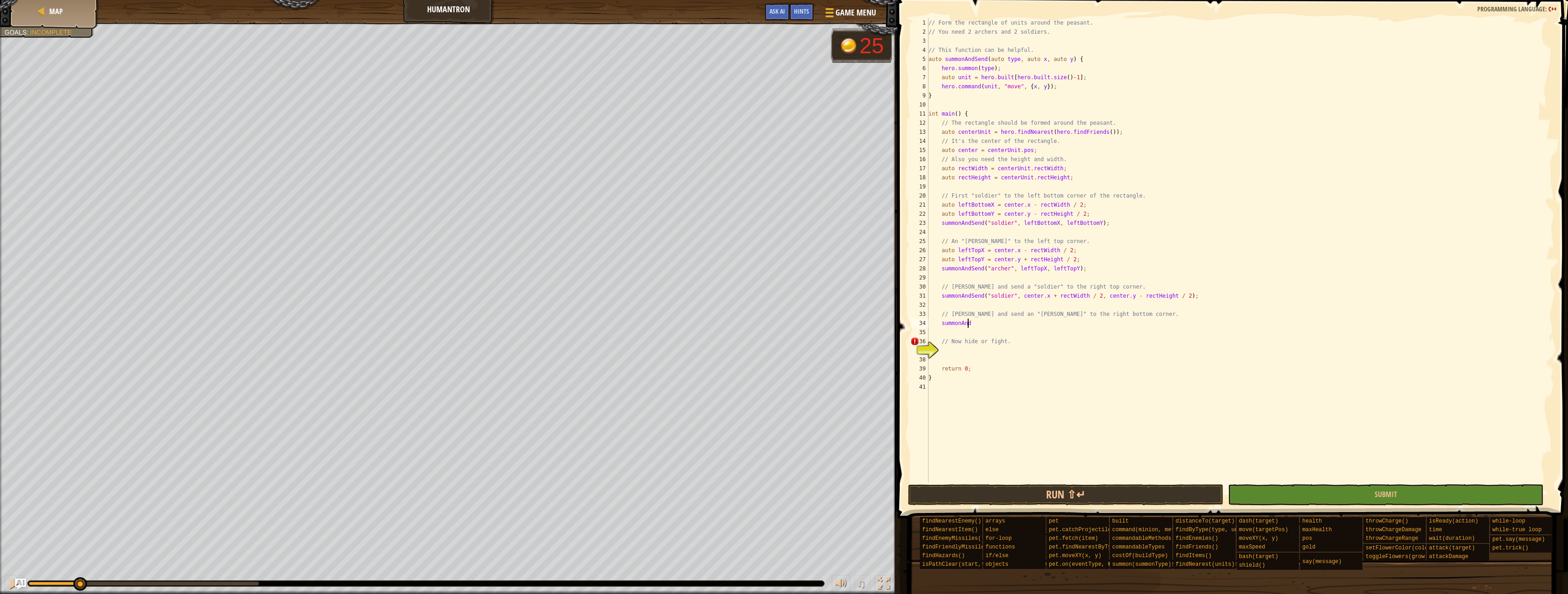
scroll to position [4, 2]
click at [1038, 489] on button "Run ⇧↵" at bounding box center [1065, 494] width 316 height 21
type textarea "s"
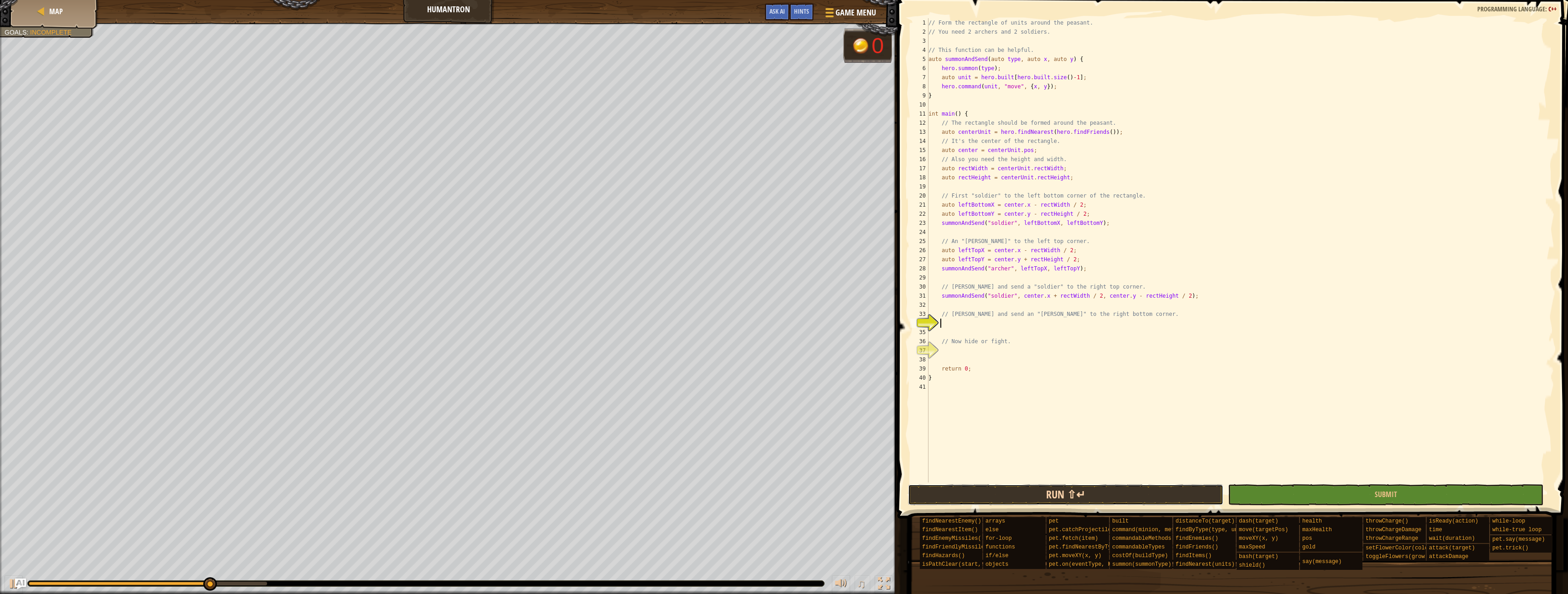
click at [1065, 491] on button "Run ⇧↵" at bounding box center [1065, 494] width 316 height 21
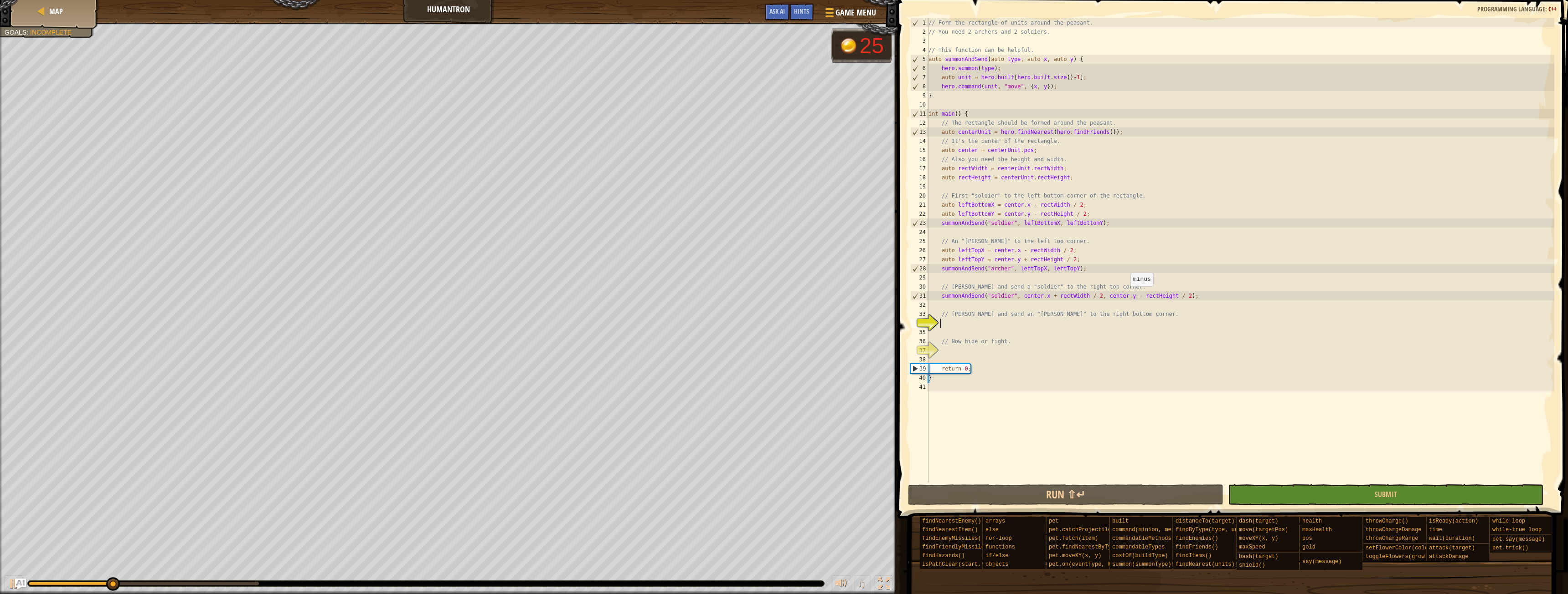
click at [1125, 296] on div "// Form the rectangle of units around the peasant. // You need 2 archers and 2 …" at bounding box center [1240, 260] width 627 height 483
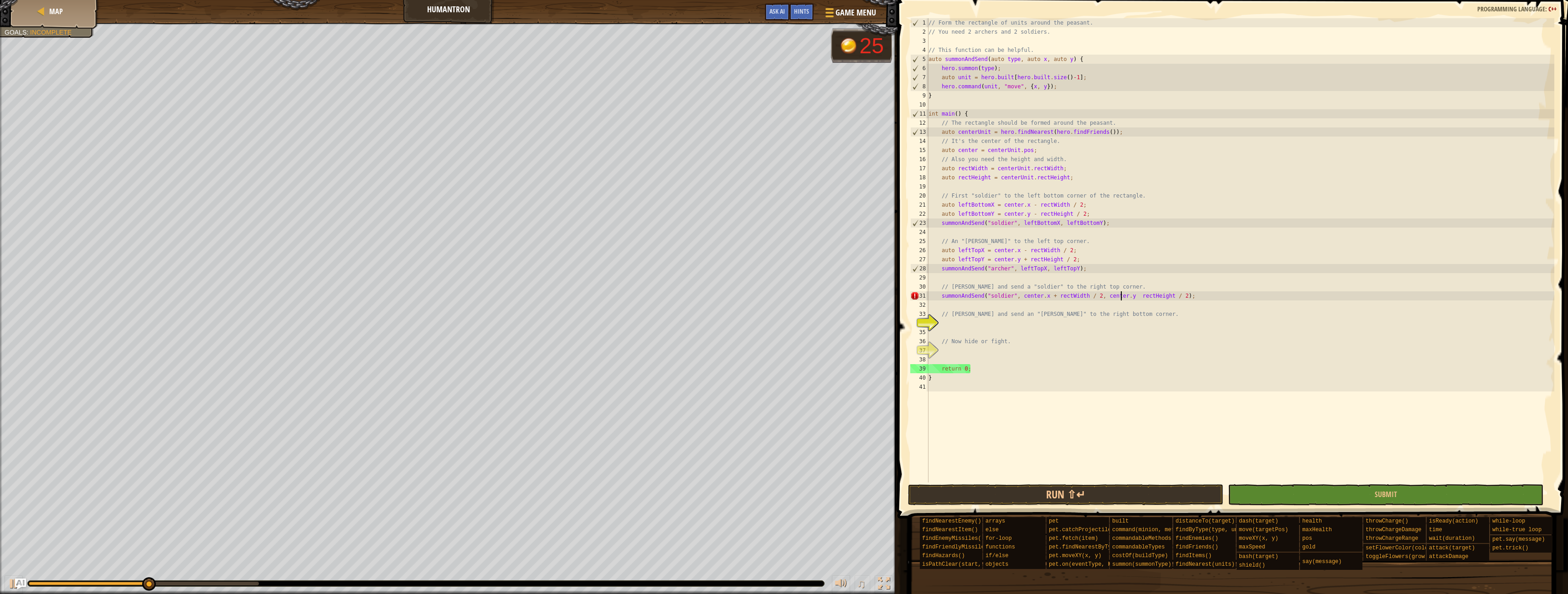
scroll to position [4, 16]
click at [1127, 484] on span at bounding box center [1233, 246] width 678 height 545
click at [1132, 496] on button "Run ⇧↵" at bounding box center [1065, 494] width 316 height 21
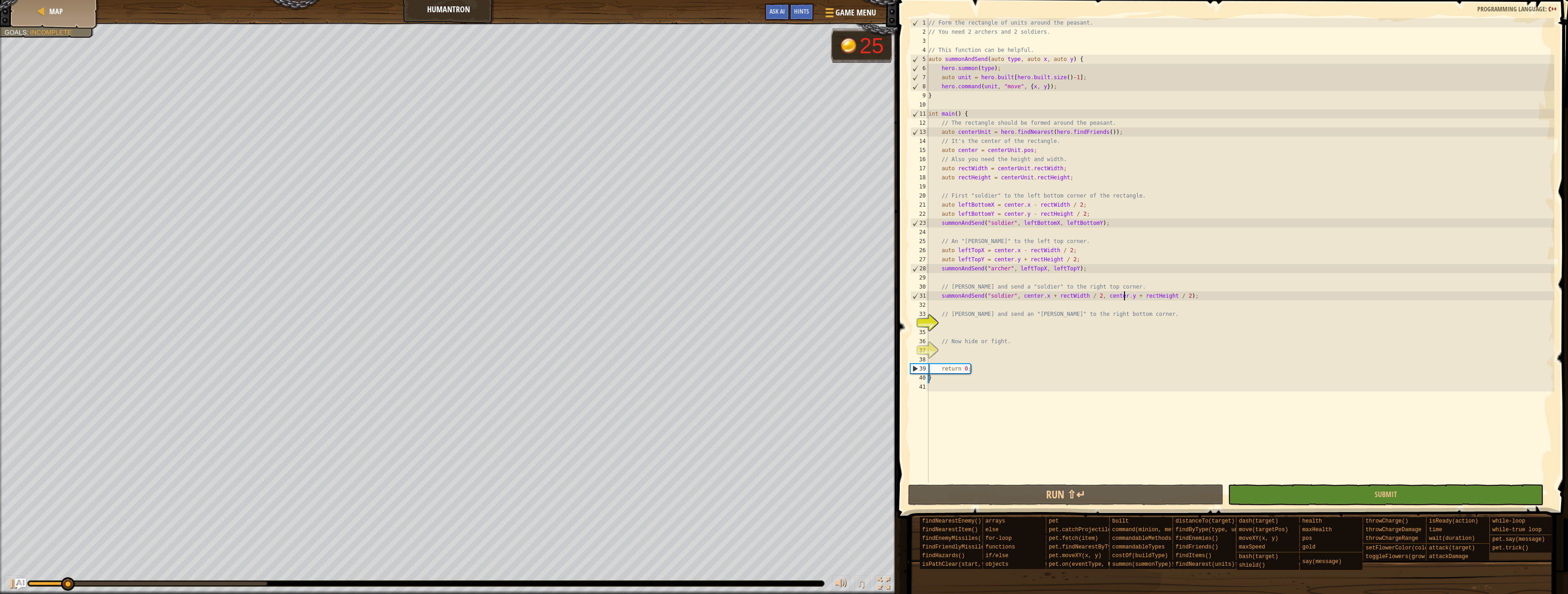
type textarea "summonAndSend("soldier", center.x + rectWidth / 2, center.y + rectHeight / 2);"
click at [9, 583] on div at bounding box center [13, 584] width 12 height 12
click at [1013, 322] on div "// Form the rectangle of units around the peasant. // You need 2 archers and 2 …" at bounding box center [1240, 260] width 627 height 483
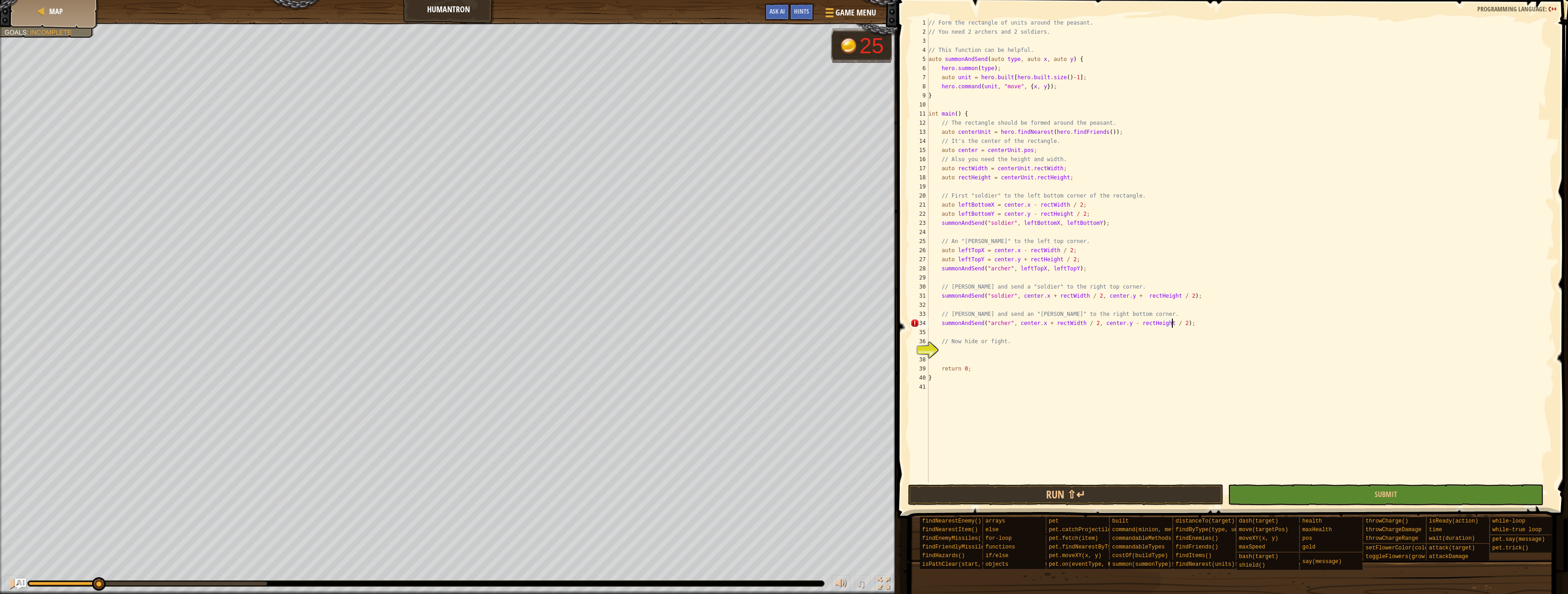
scroll to position [4, 20]
click at [1040, 493] on button "Run ⇧↵" at bounding box center [1065, 494] width 316 height 21
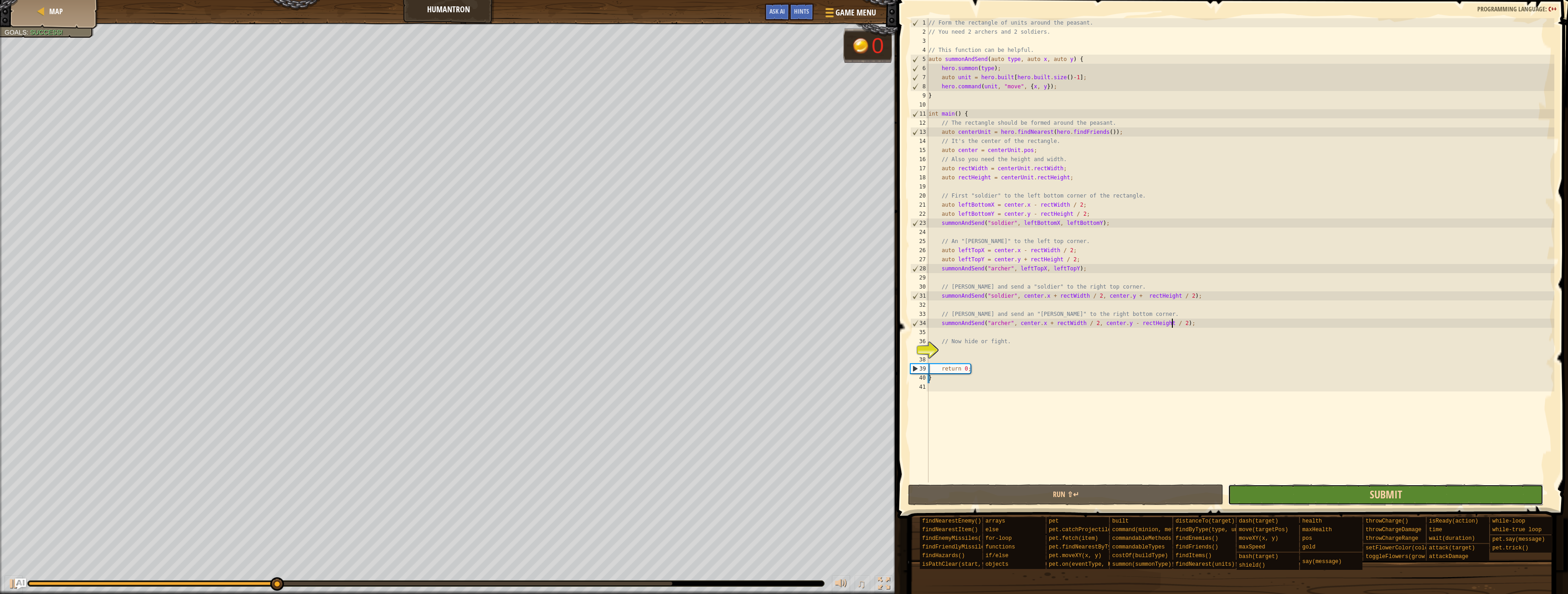
click at [1383, 495] on span "Submit" at bounding box center [1385, 495] width 32 height 15
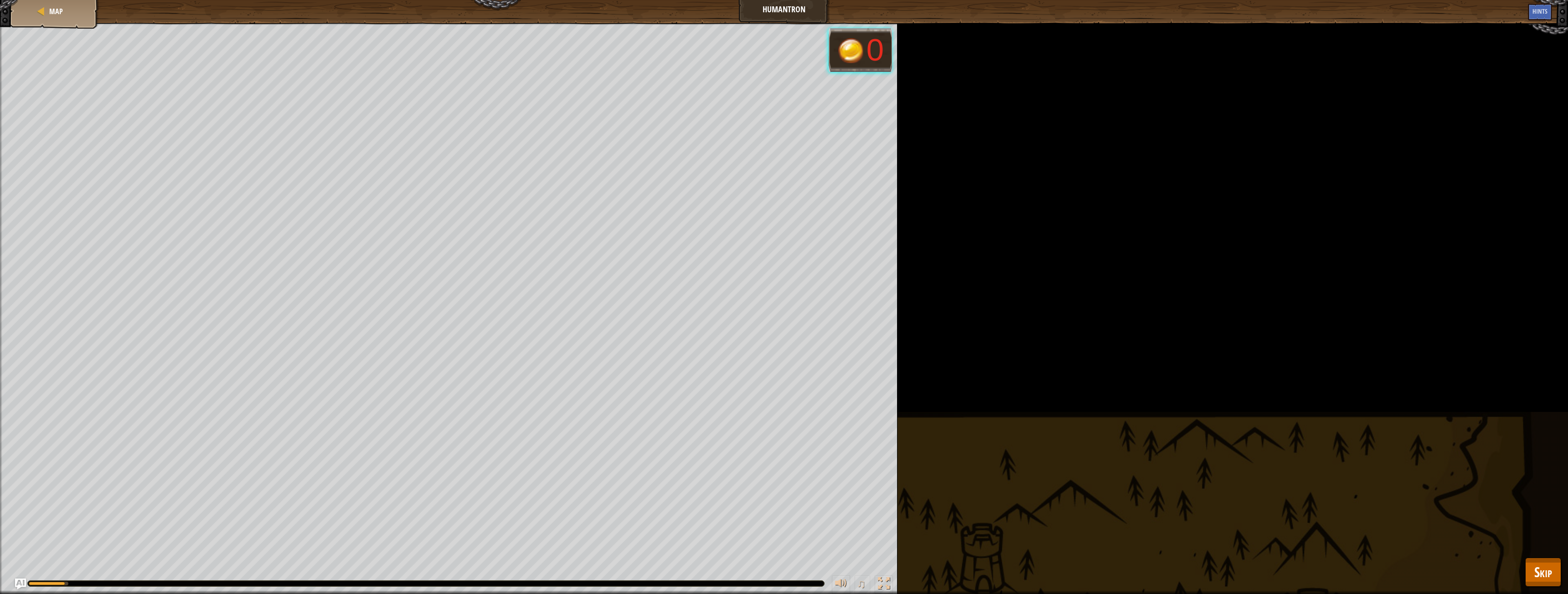
drag, startPoint x: 1252, startPoint y: 496, endPoint x: 1304, endPoint y: 520, distance: 57.3
click at [1253, 497] on div "Defeat the ogres. Goals : Running... 0 ♫ [PERSON_NAME] 3342 x: 40 y: 58 x: 37 y…" at bounding box center [784, 309] width 1568 height 572
click at [1538, 571] on span "Skip" at bounding box center [1543, 572] width 18 height 19
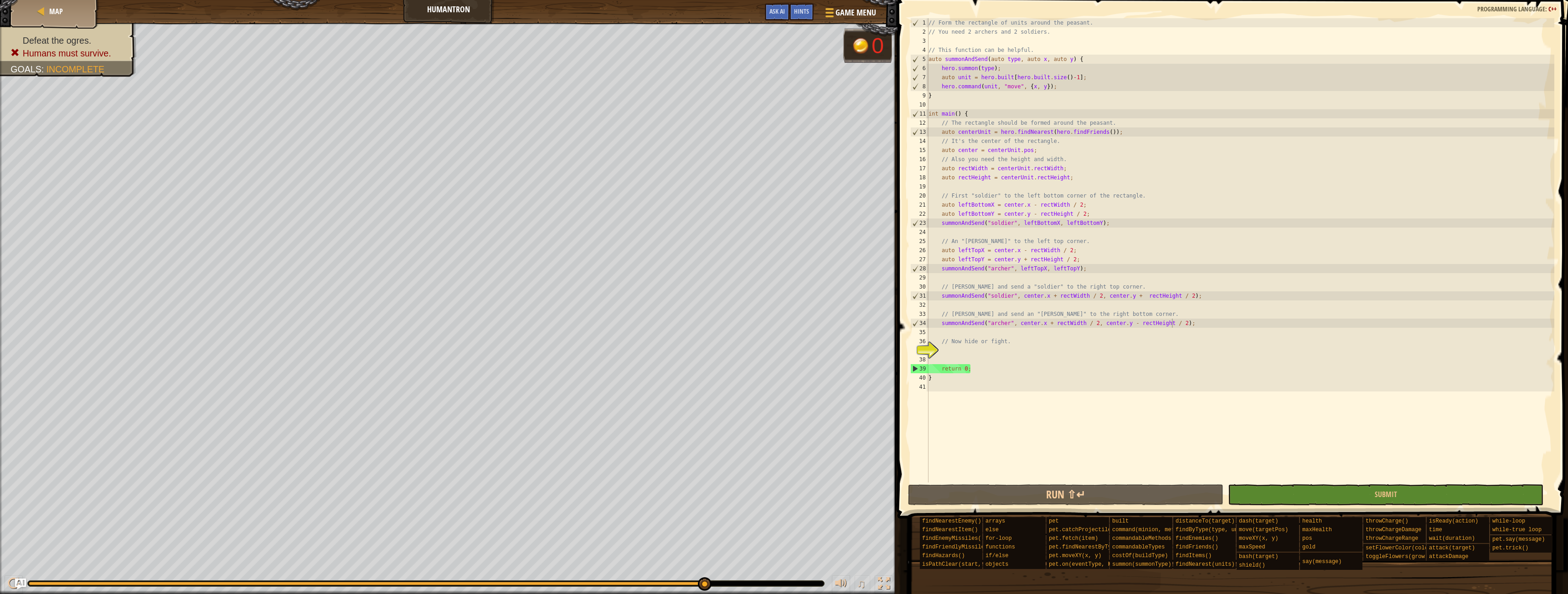
type textarea "// Now hide or fight."
click at [960, 344] on div "// Form the rectangle of units around the peasant. // You need 2 archers and 2 …" at bounding box center [1240, 260] width 627 height 483
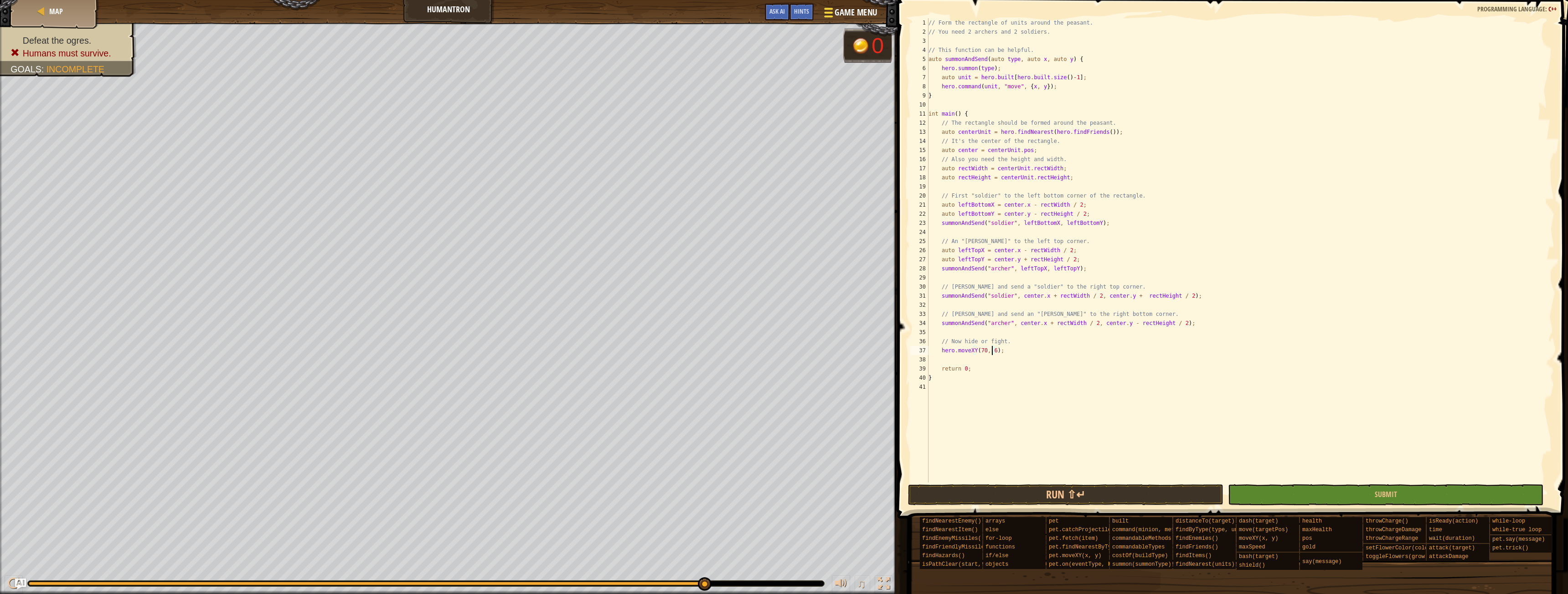
scroll to position [4, 6]
type textarea "hero.moveXY(70, 60);"
click at [1101, 491] on button "Run ⇧↵" at bounding box center [1065, 494] width 316 height 21
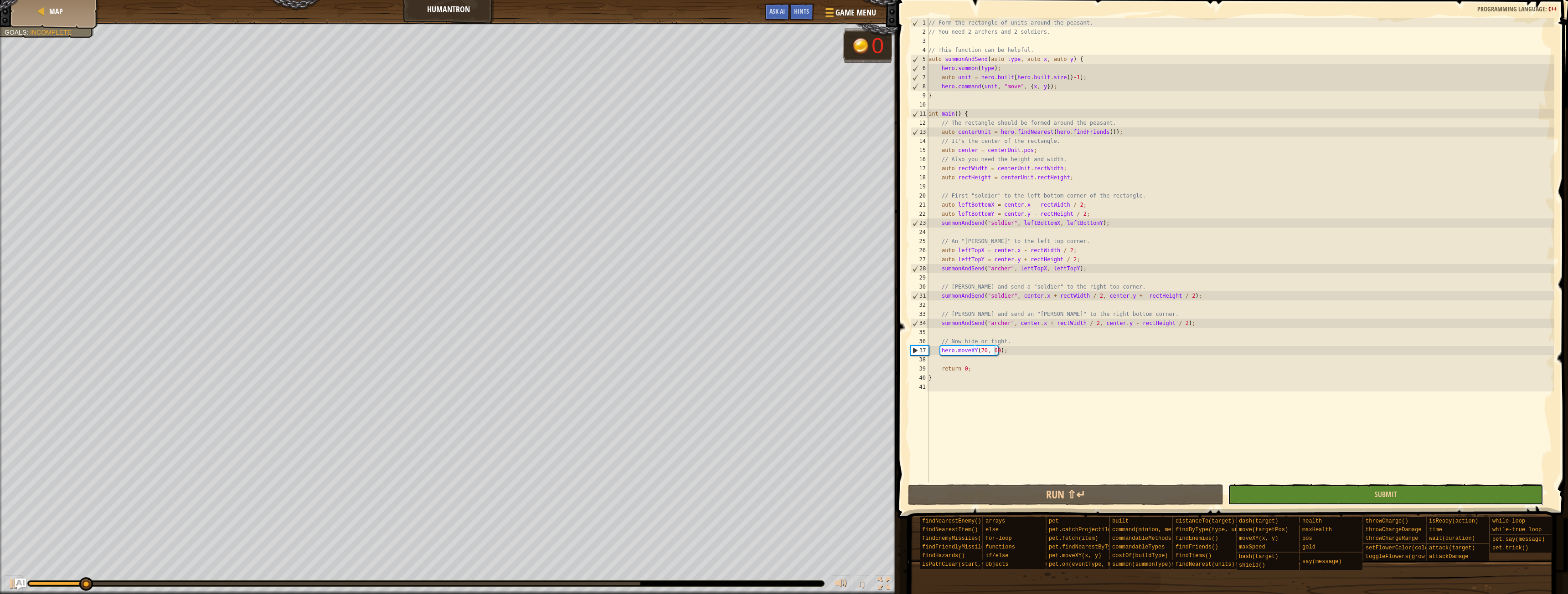
click at [1315, 493] on button "Submit" at bounding box center [1385, 494] width 316 height 21
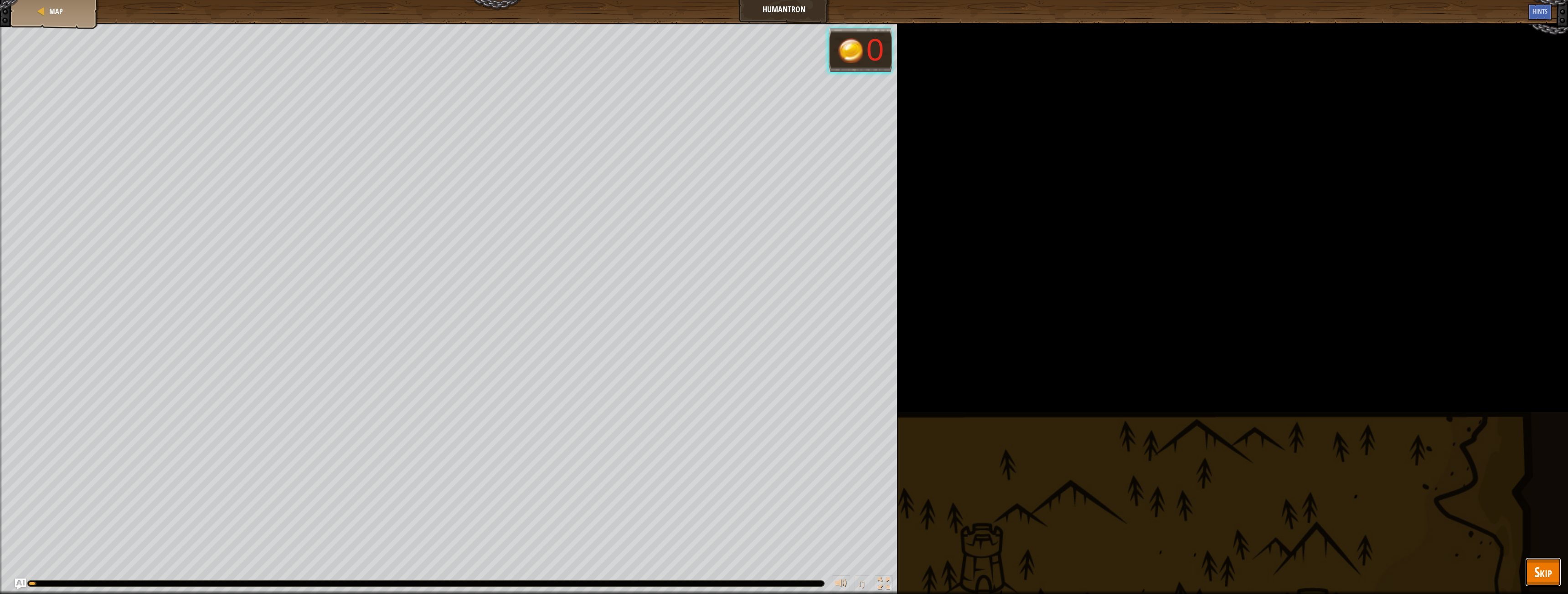
click at [1535, 570] on span "Skip" at bounding box center [1543, 572] width 18 height 19
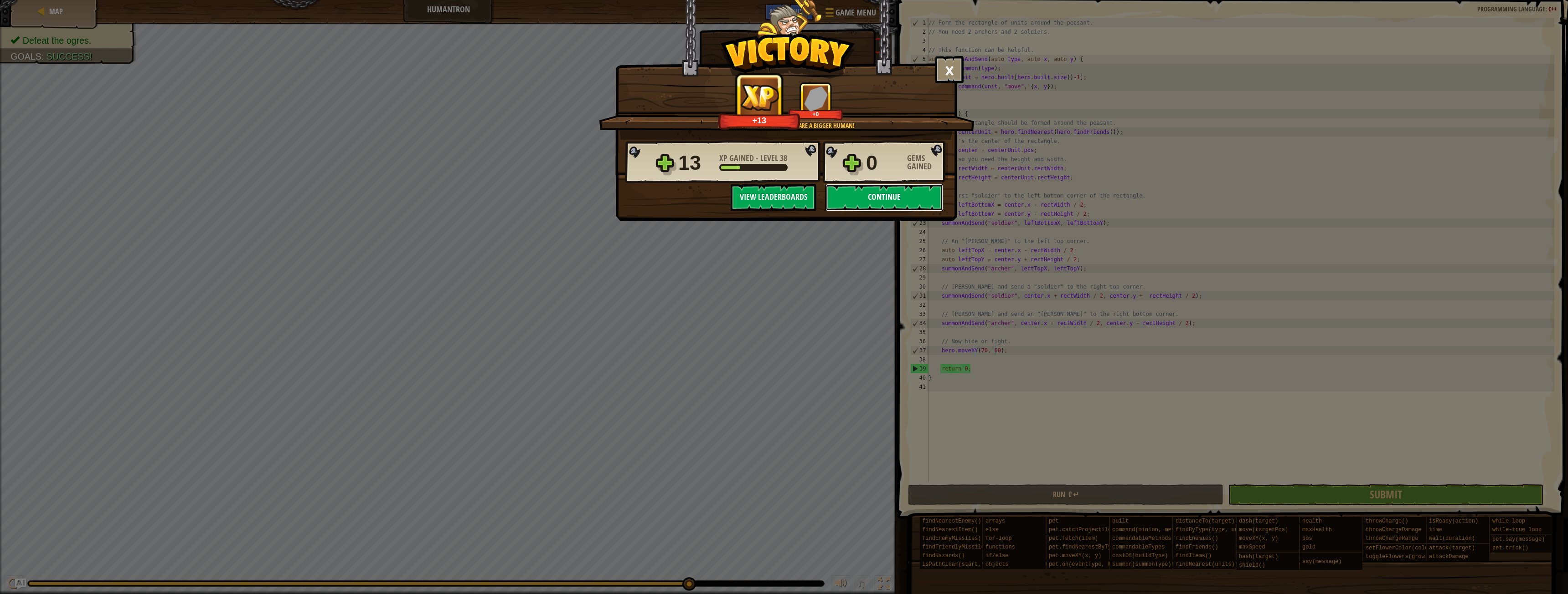
click at [866, 197] on button "Continue" at bounding box center [884, 197] width 118 height 27
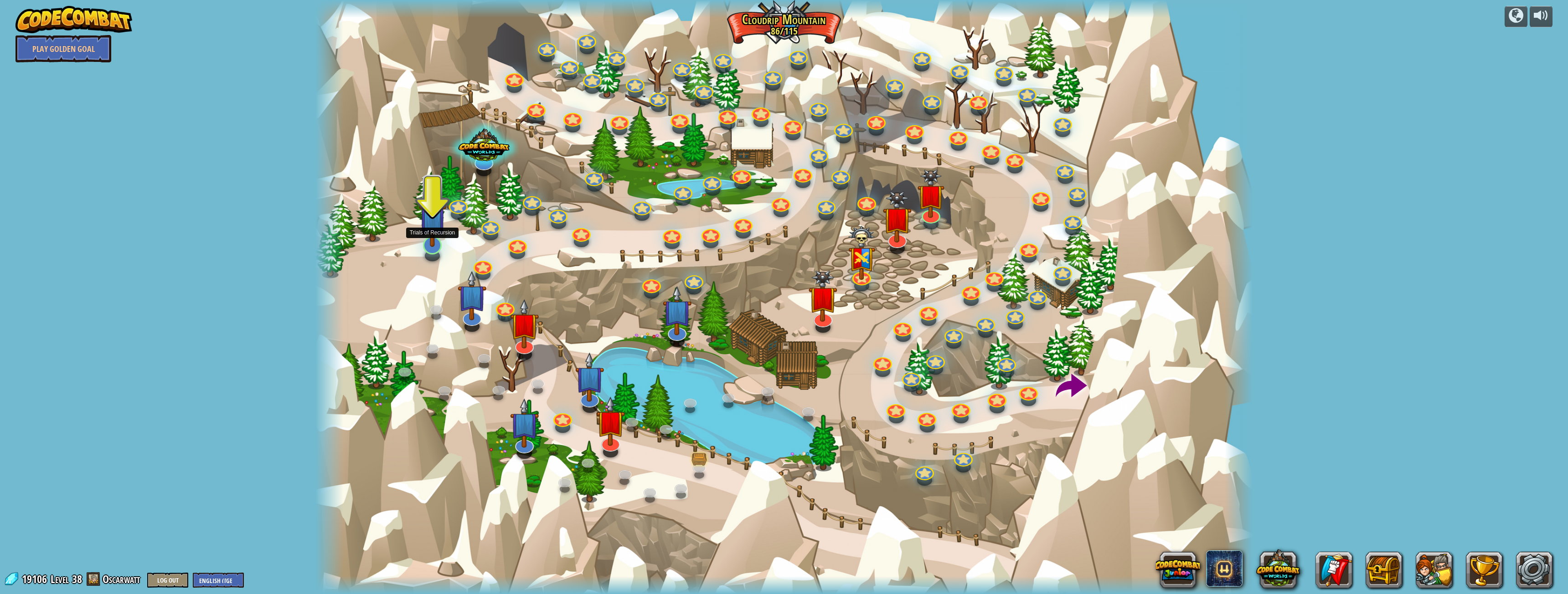
click at [432, 232] on img at bounding box center [432, 216] width 27 height 63
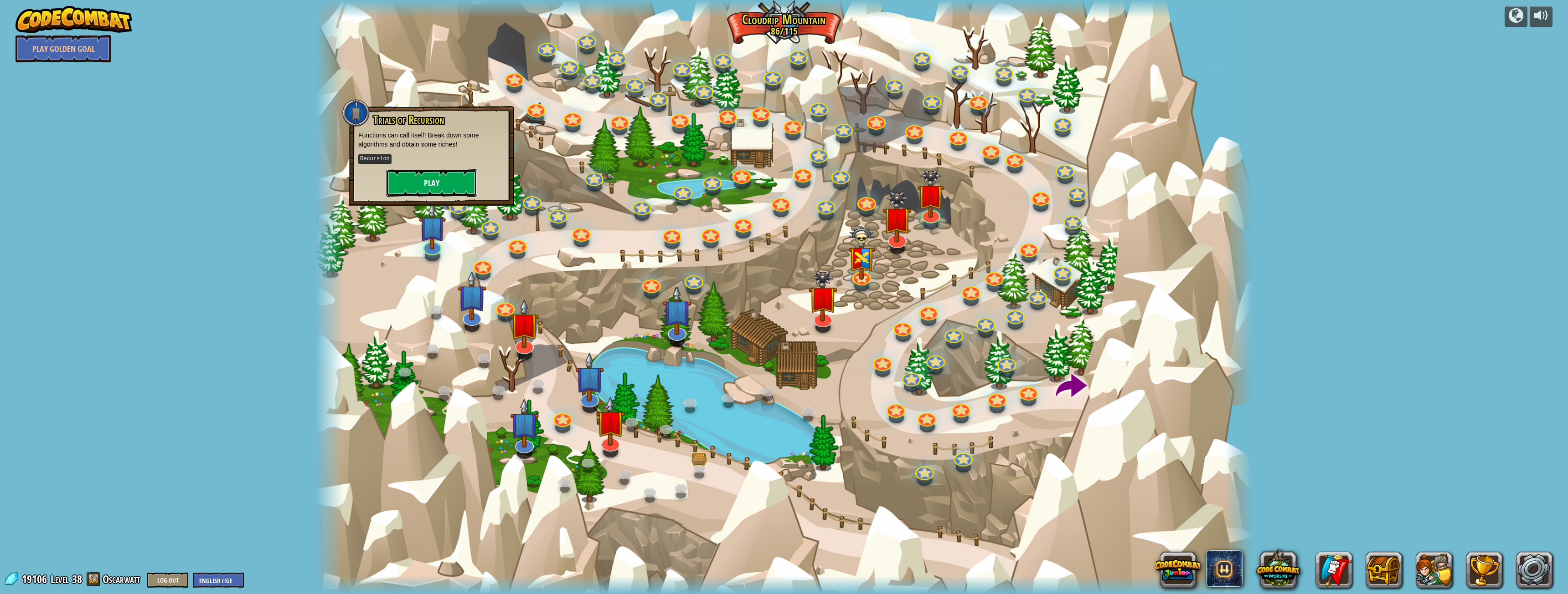
click at [435, 183] on button "Play" at bounding box center [431, 183] width 92 height 27
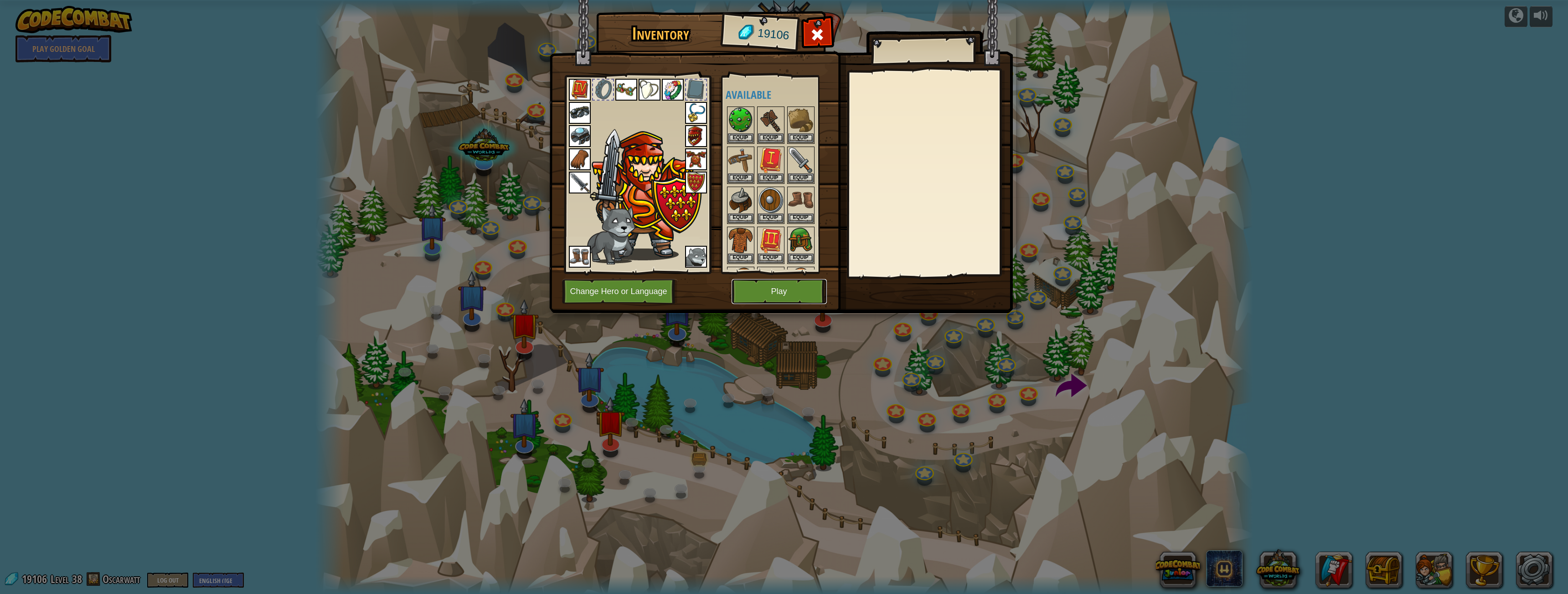
click at [774, 288] on button "Play" at bounding box center [779, 292] width 96 height 25
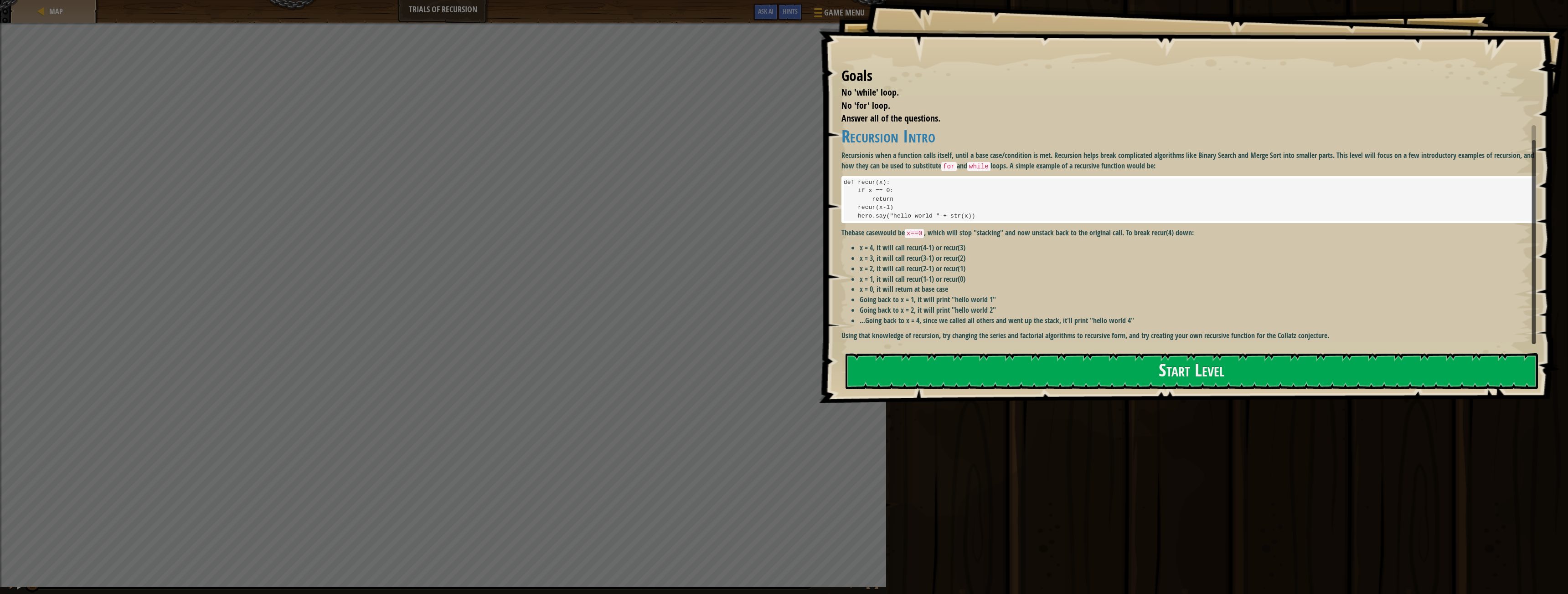
scroll to position [9, 0]
click at [988, 363] on button "Start Level" at bounding box center [1191, 372] width 692 height 36
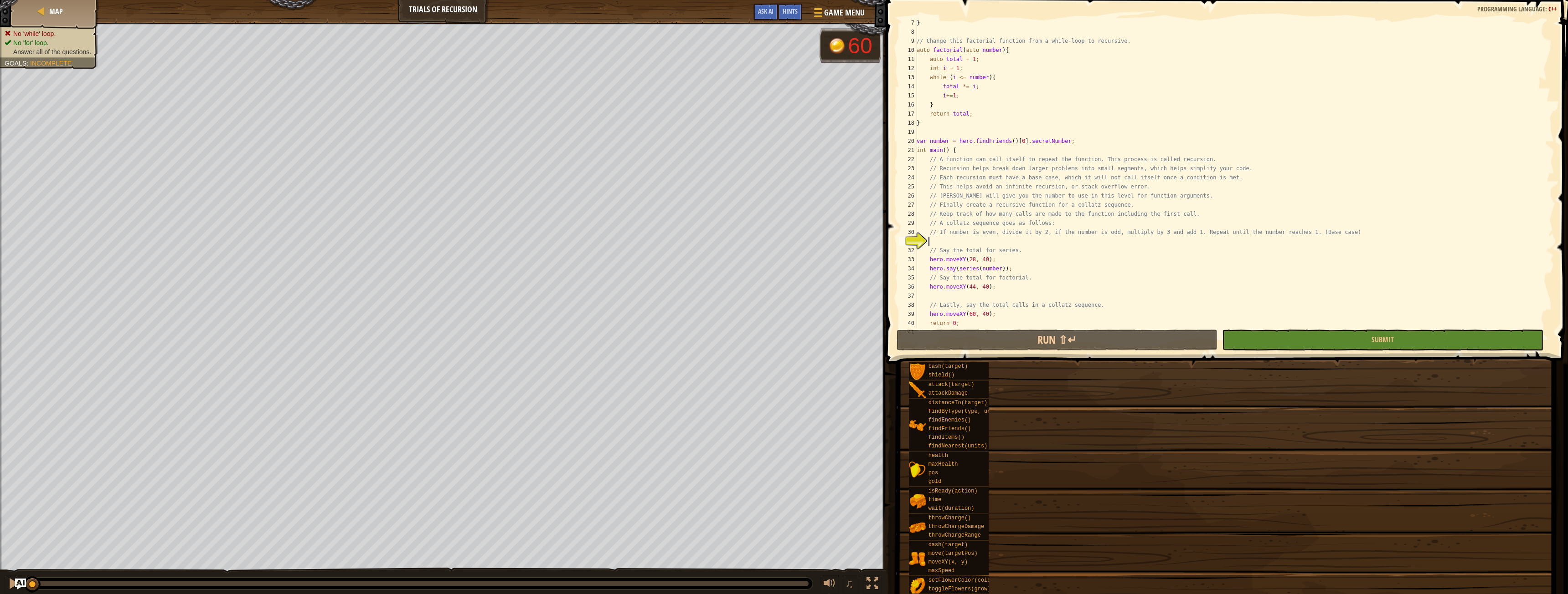
scroll to position [72, 0]
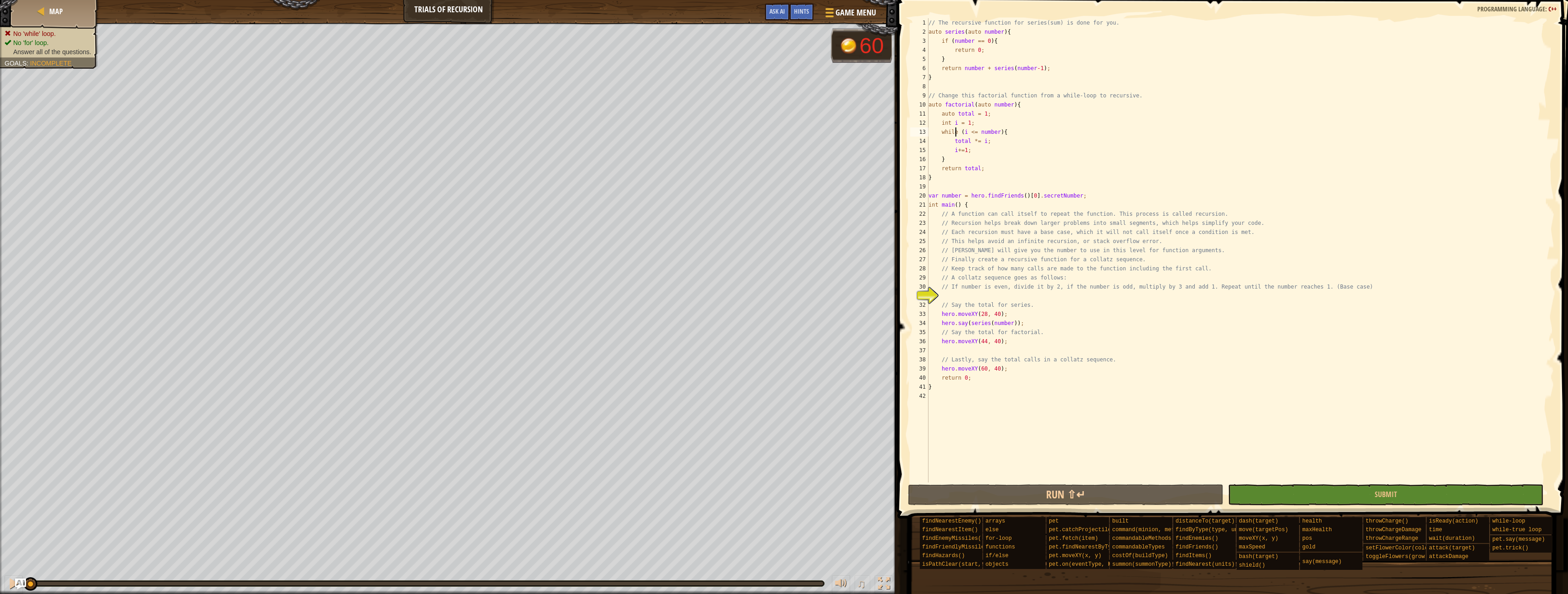
click at [955, 129] on div "// The recursive function for series(sum) is done for you. auto series ( auto n…" at bounding box center [1240, 260] width 627 height 483
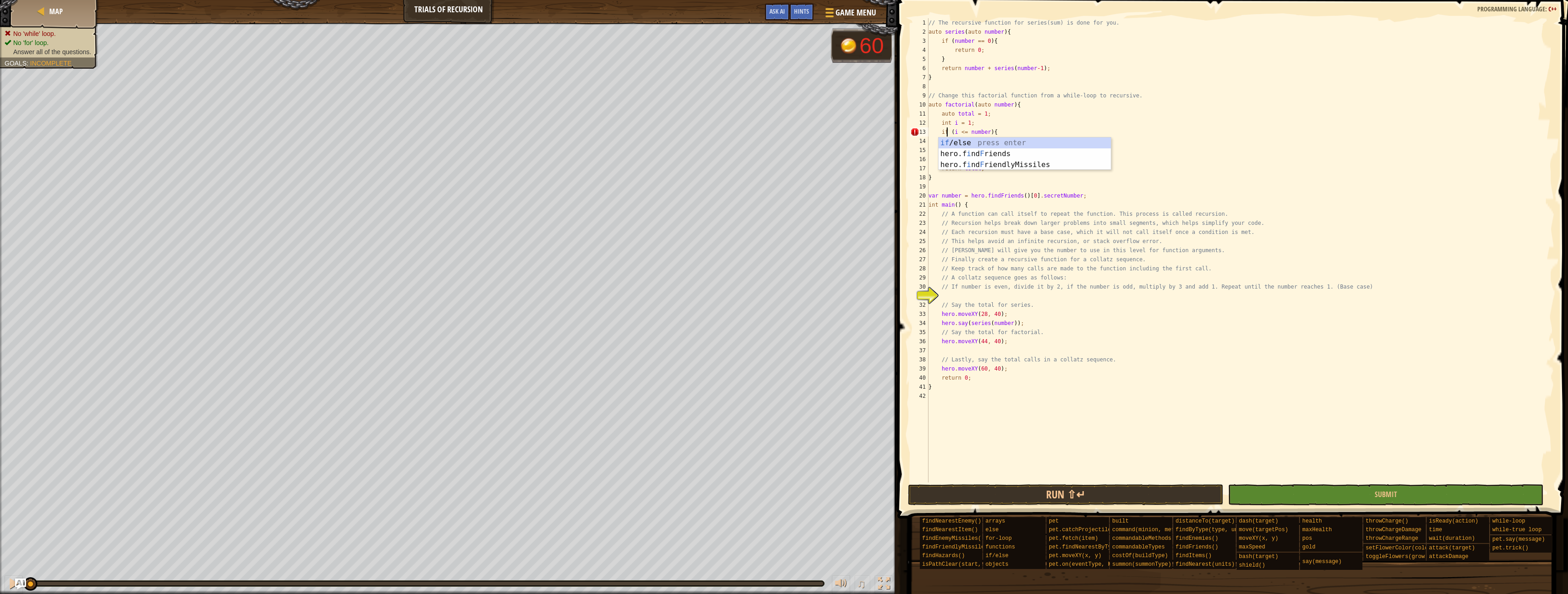
scroll to position [4, 2]
click at [1198, 339] on div "// The recursive function for series(sum) is done for you. auto series ( auto n…" at bounding box center [1240, 260] width 627 height 483
type textarea "hero.moveXY(44, 40);"
click at [803, 10] on span "Hints" at bounding box center [801, 11] width 15 height 9
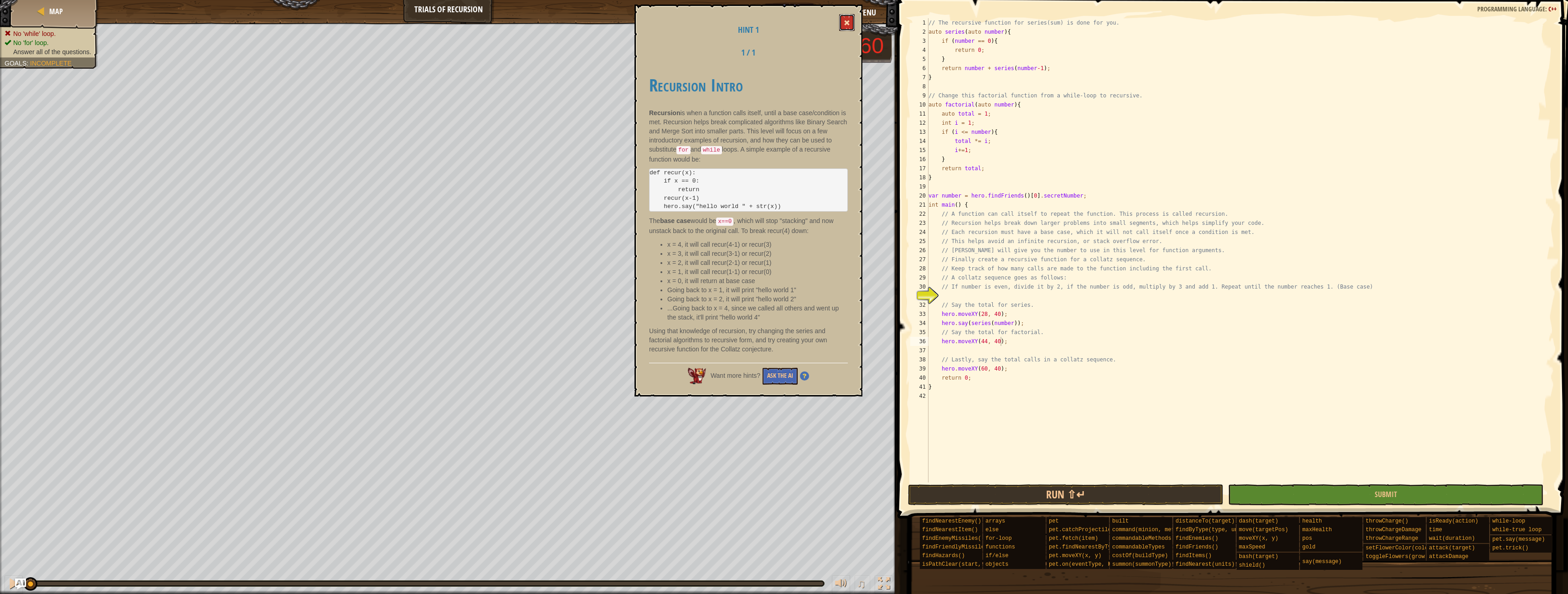
click at [852, 20] on button at bounding box center [847, 22] width 16 height 16
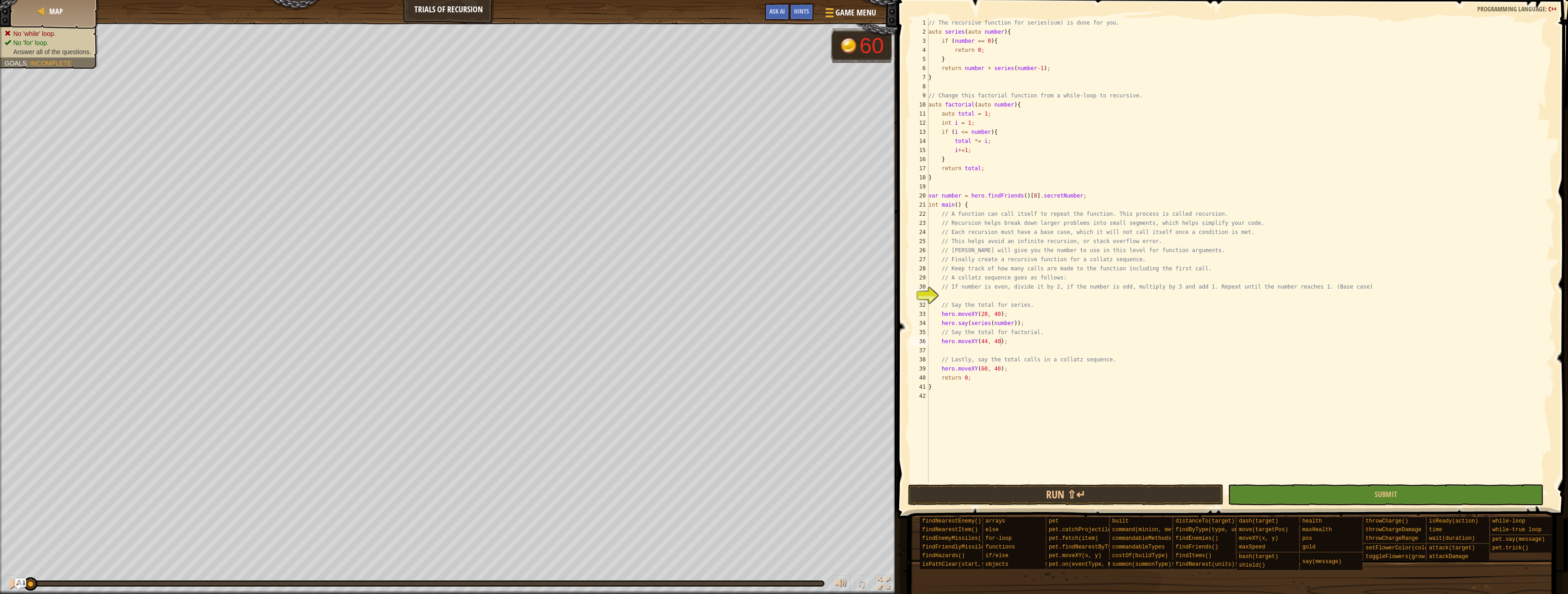
click at [993, 296] on div "// The recursive function for series(sum) is done for you. auto series ( auto n…" at bounding box center [1240, 260] width 627 height 483
click at [772, 20] on button "Ask AI" at bounding box center [777, 12] width 25 height 16
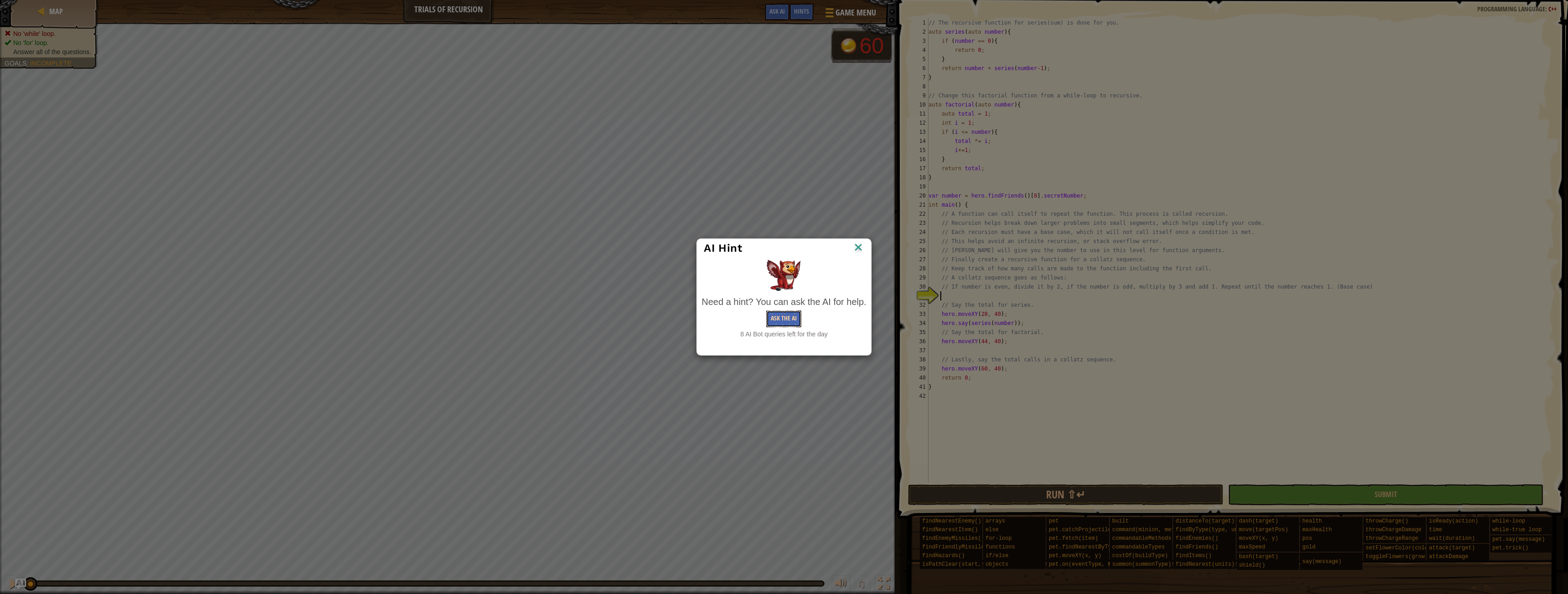
click at [793, 312] on button "Ask the AI" at bounding box center [783, 319] width 35 height 16
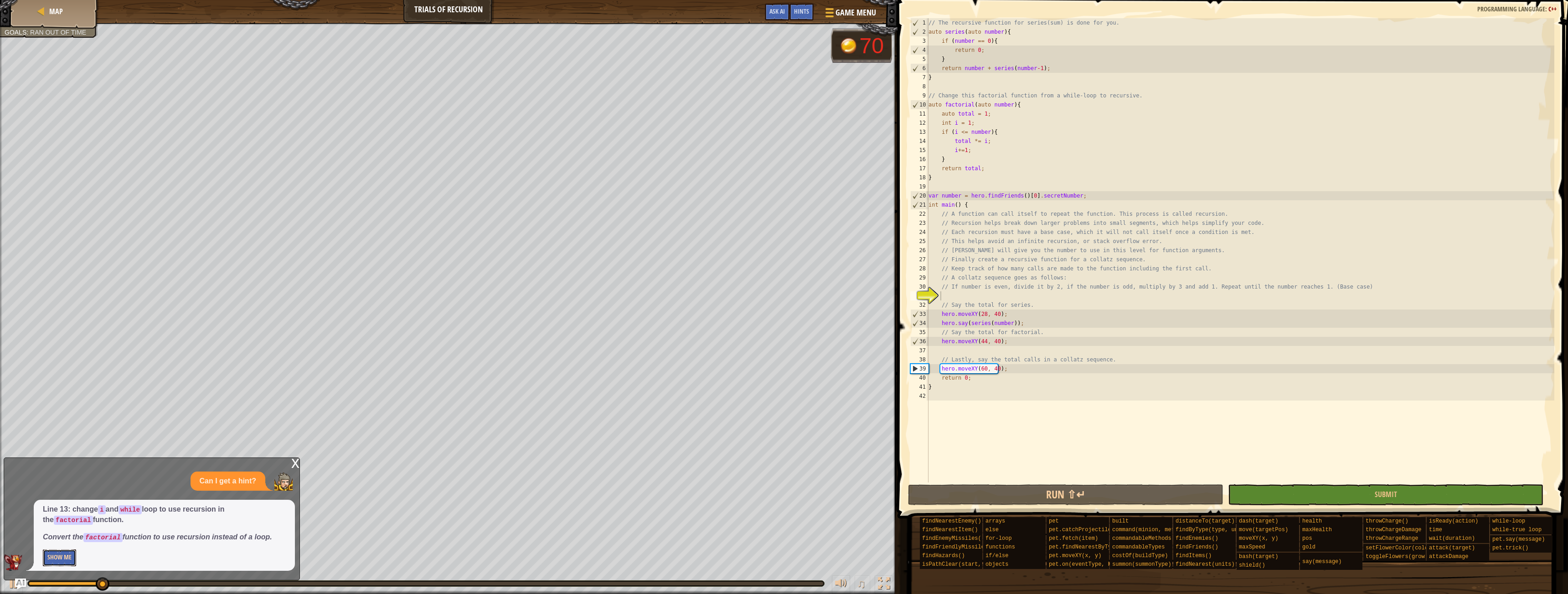
click at [49, 559] on button "Show Me" at bounding box center [59, 558] width 33 height 16
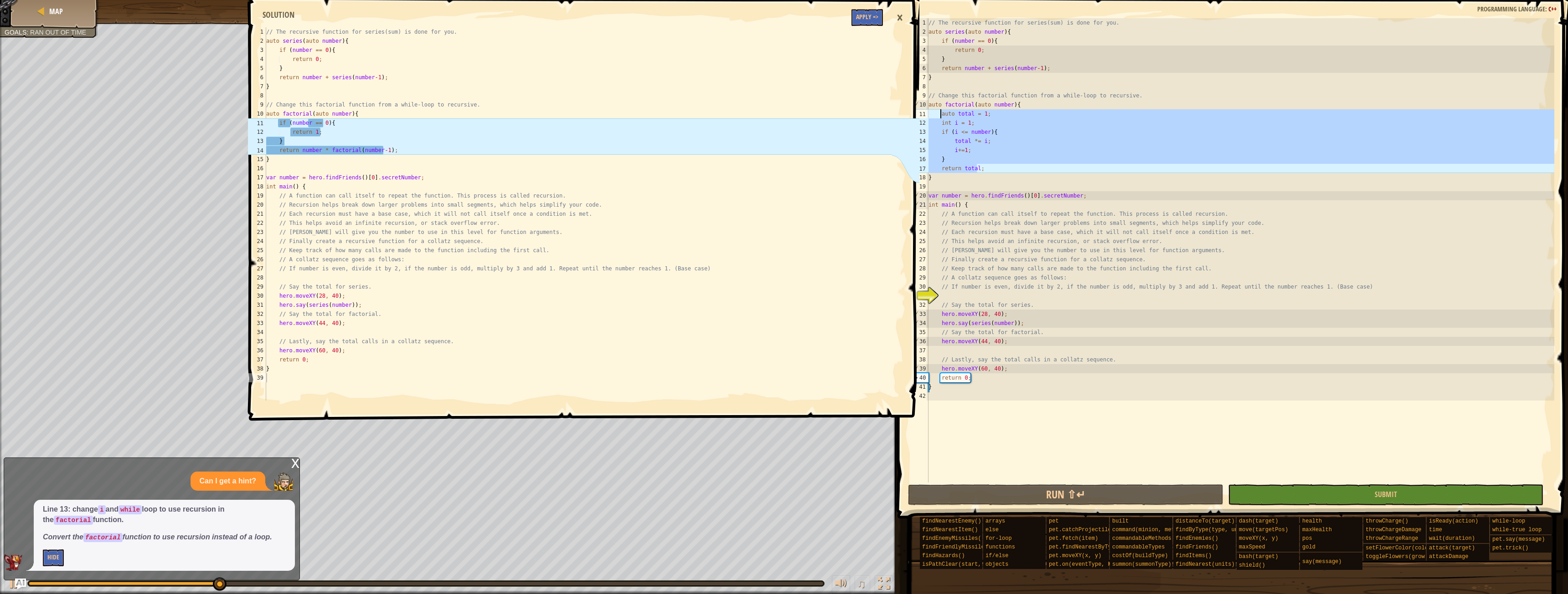
drag, startPoint x: 978, startPoint y: 167, endPoint x: 941, endPoint y: 118, distance: 61.4
click at [941, 118] on div "// The recursive function for series(sum) is done for you. auto series ( auto n…" at bounding box center [1240, 260] width 627 height 483
type textarea ";"
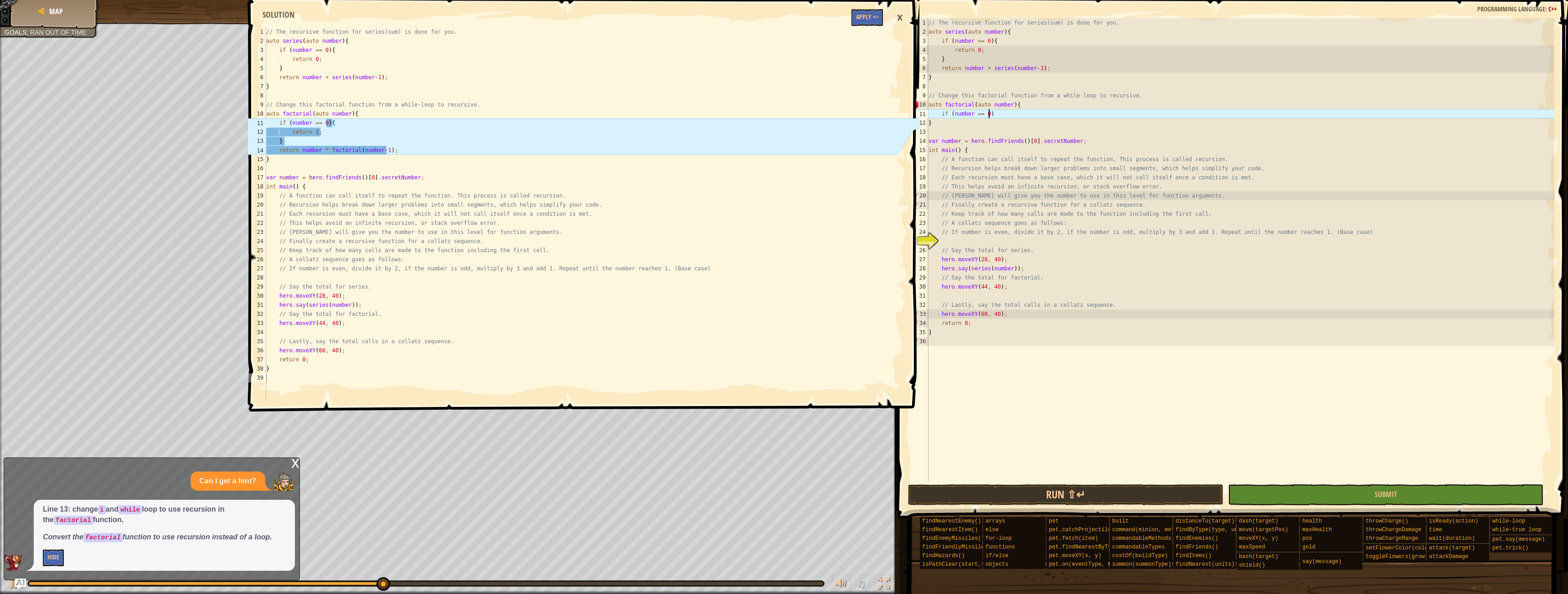
scroll to position [4, 5]
type textarea "if (number == 0){"
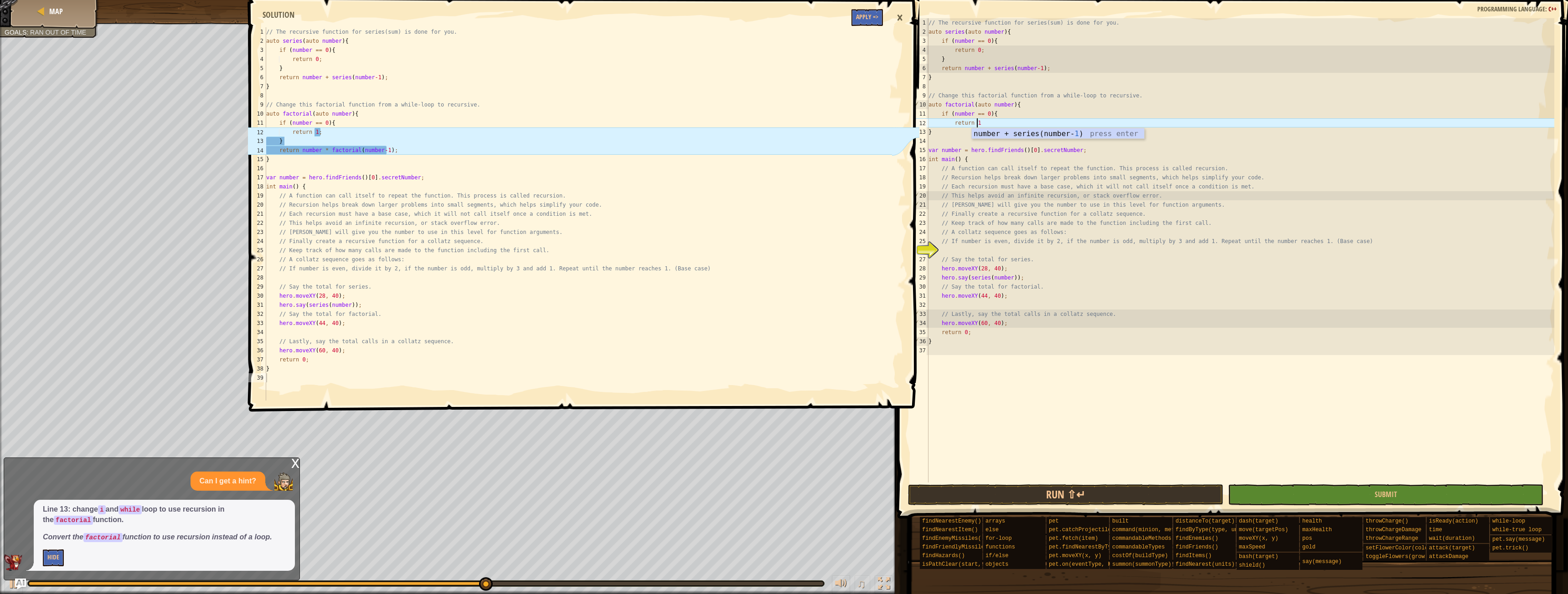
scroll to position [4, 3]
type textarea "return 1;"
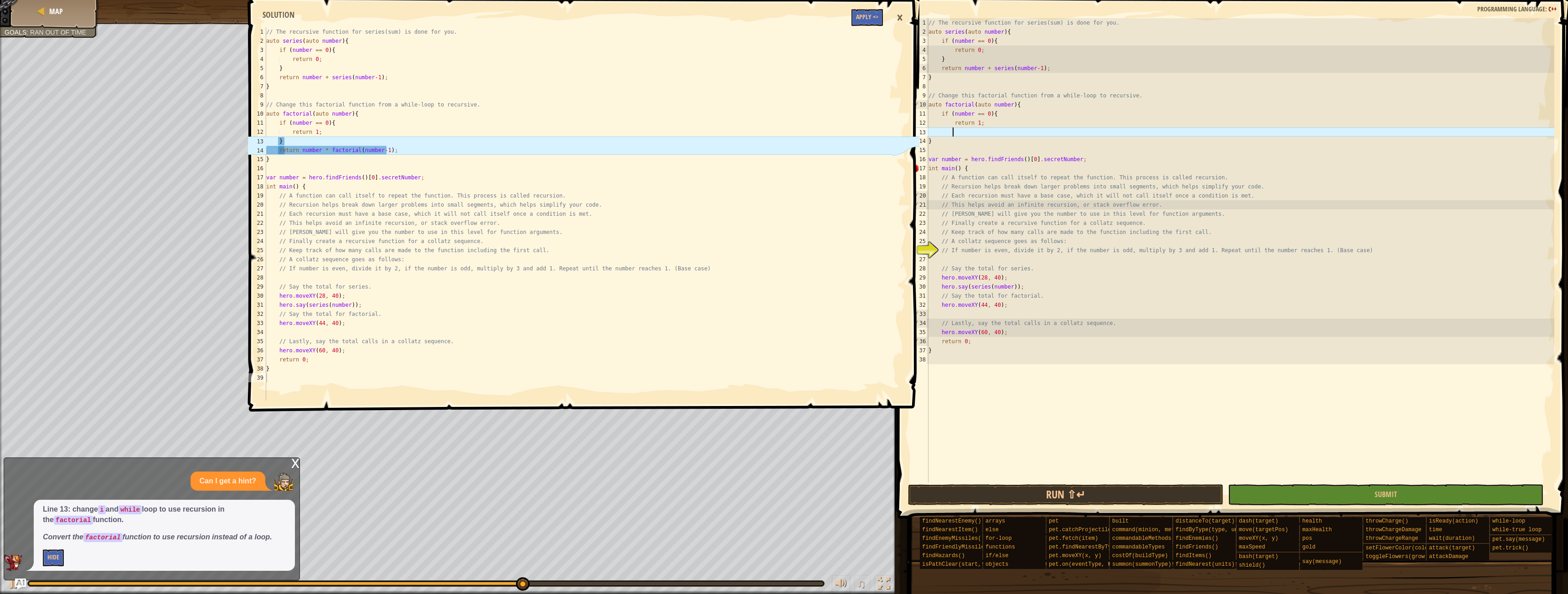
scroll to position [4, 2]
type textarea "}"
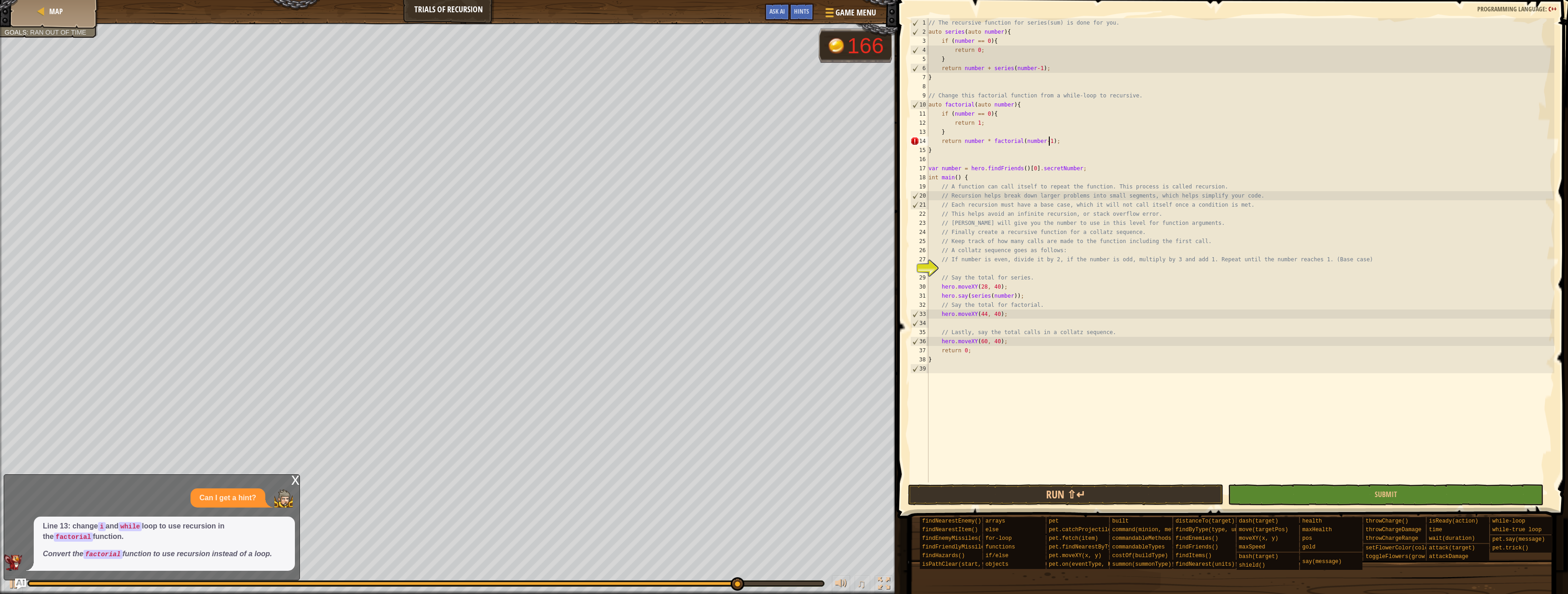
scroll to position [4, 10]
type textarea "return number * factorial(number-1);"
click at [298, 480] on div "x" at bounding box center [295, 479] width 8 height 9
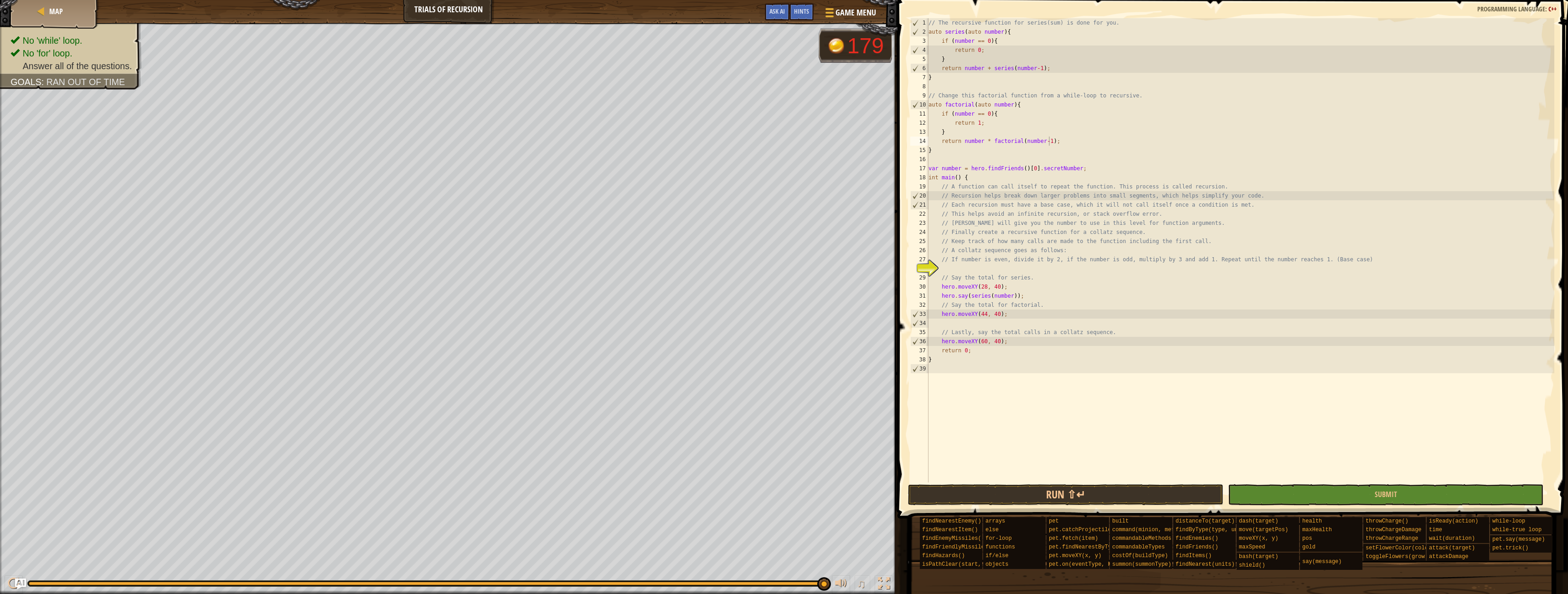
click at [990, 272] on div "// The recursive function for series(sum) is done for you. auto series ( auto n…" at bounding box center [1240, 260] width 627 height 483
click at [1136, 495] on button "Run ⇧↵" at bounding box center [1065, 494] width 316 height 21
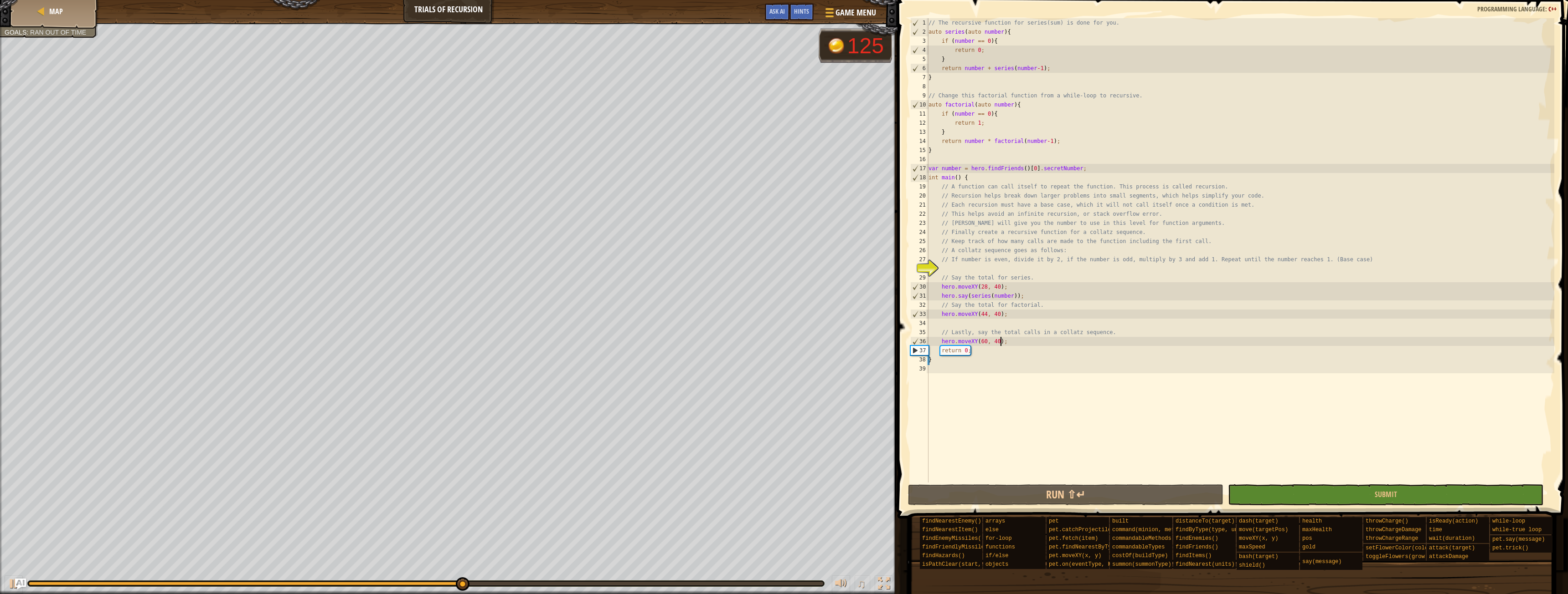
click at [1062, 342] on div "// The recursive function for series(sum) is done for you. auto series ( auto n…" at bounding box center [1240, 260] width 627 height 483
type textarea "// Lastly, say the total calls in a collatz sequence."
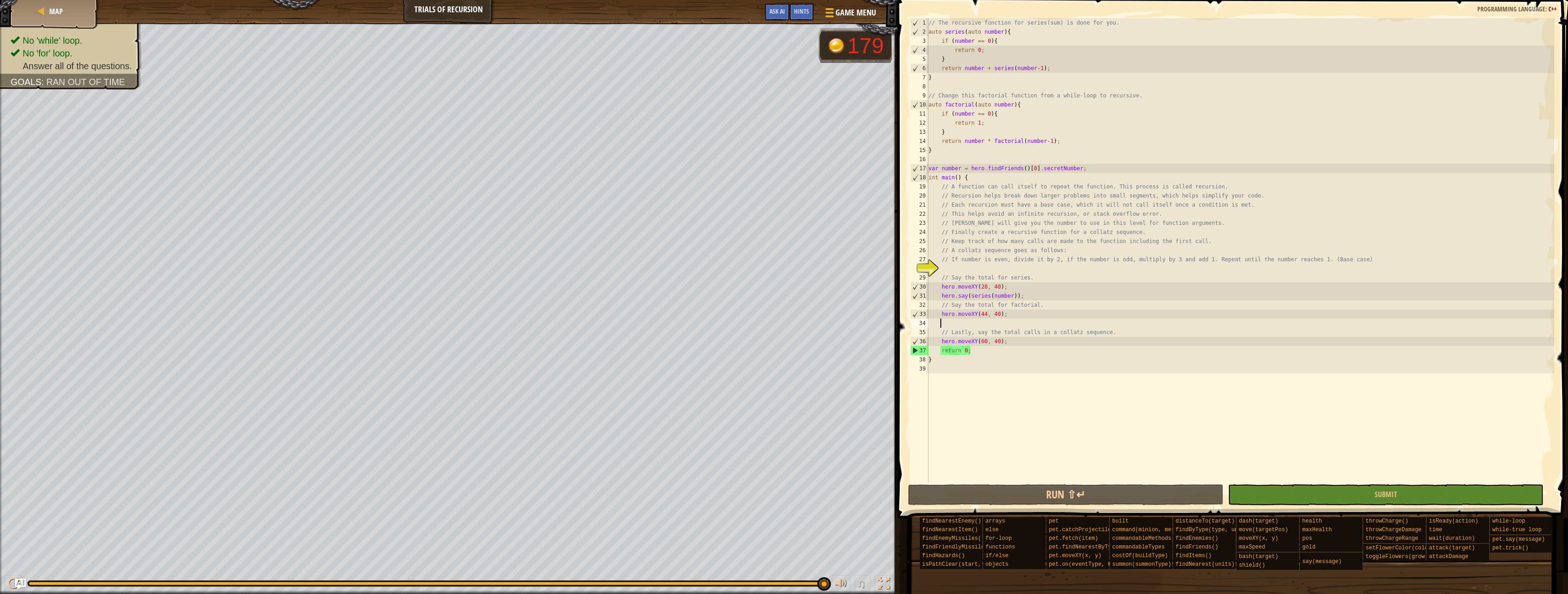
click at [1014, 320] on div "// The recursive function for series(sum) is done for you. auto series ( auto n…" at bounding box center [1240, 260] width 627 height 483
click at [793, 12] on div "Hints" at bounding box center [800, 12] width 24 height 16
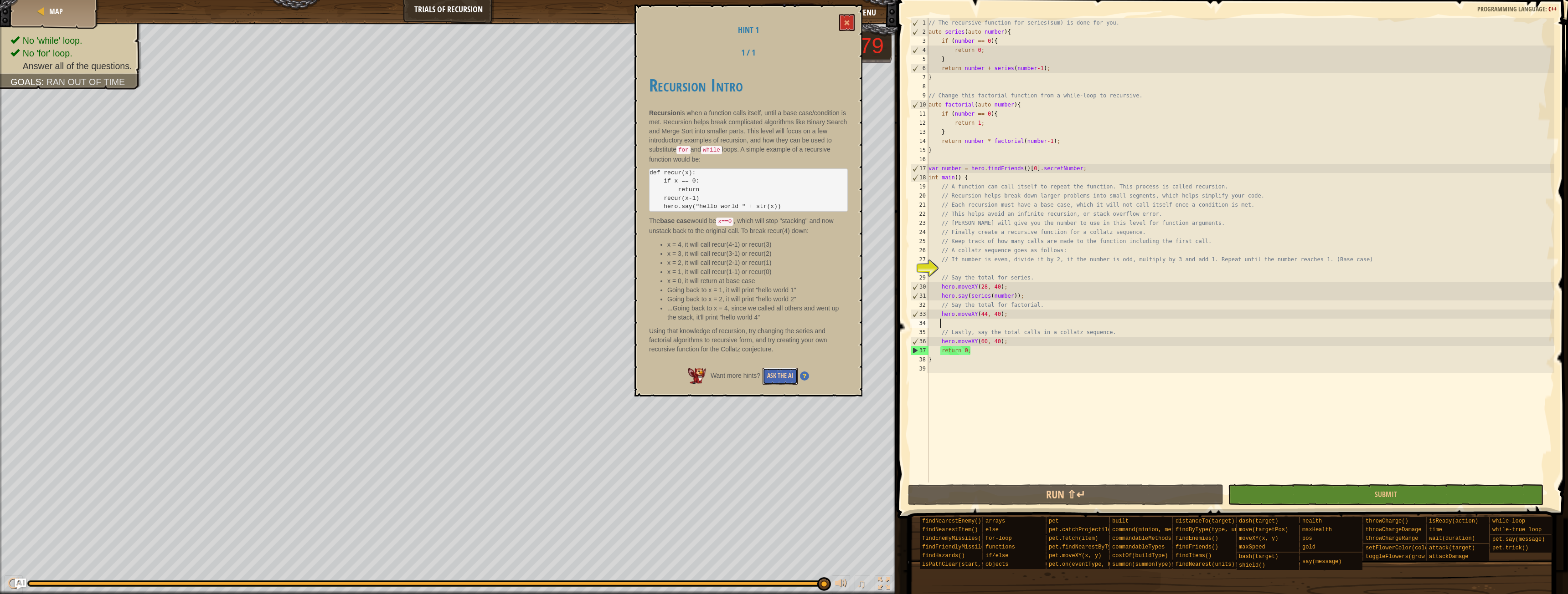
click at [777, 373] on button "Ask the AI" at bounding box center [780, 377] width 35 height 16
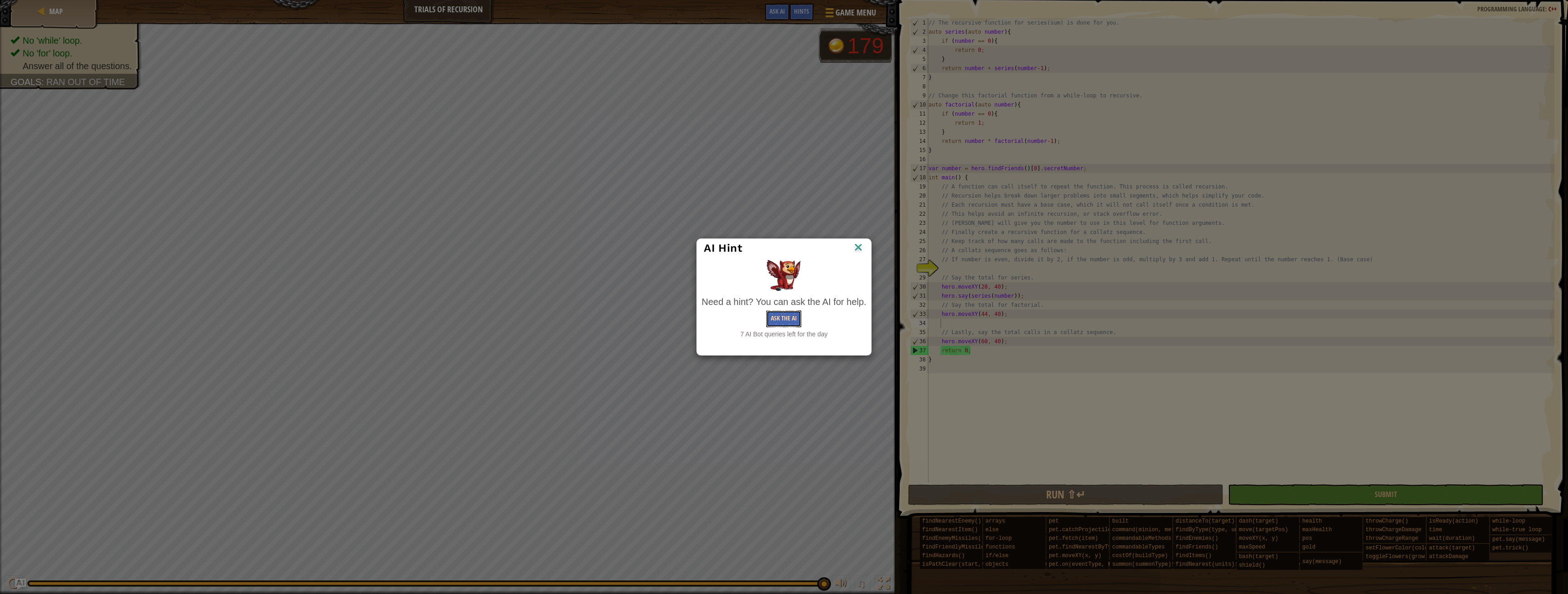
click at [782, 323] on button "Ask the AI" at bounding box center [783, 319] width 35 height 16
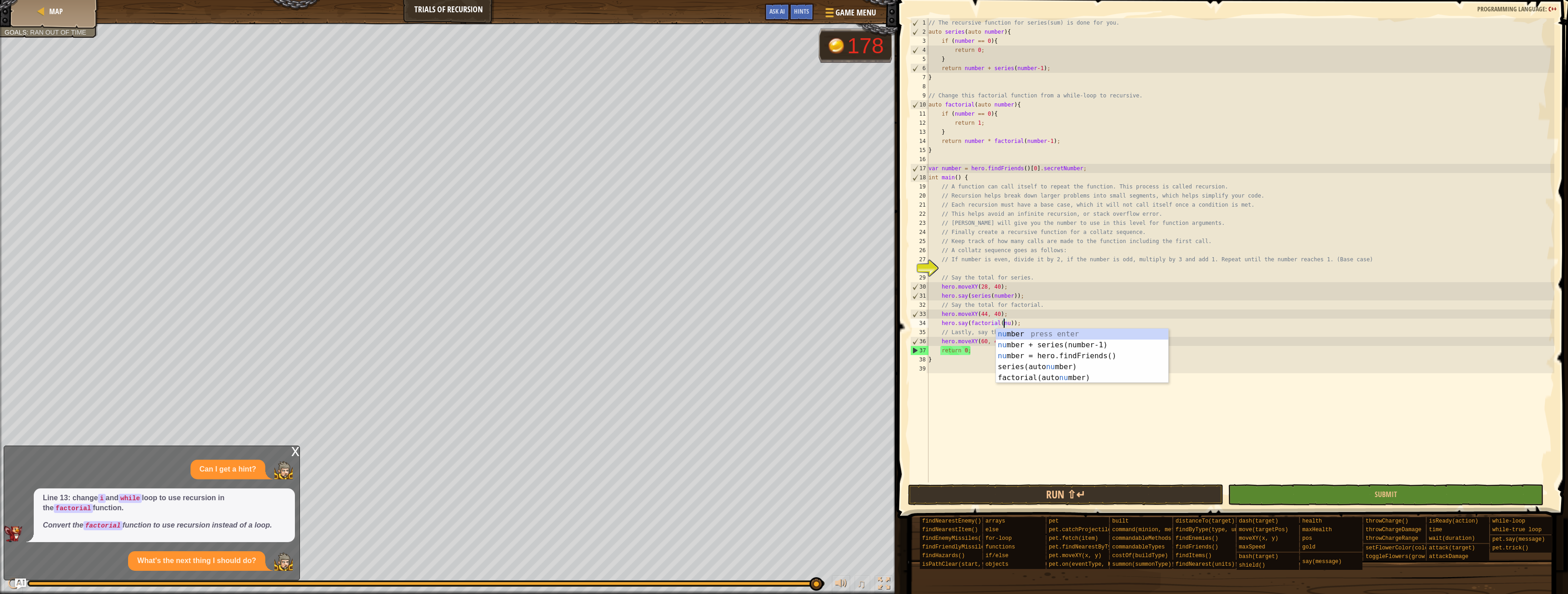
scroll to position [4, 7]
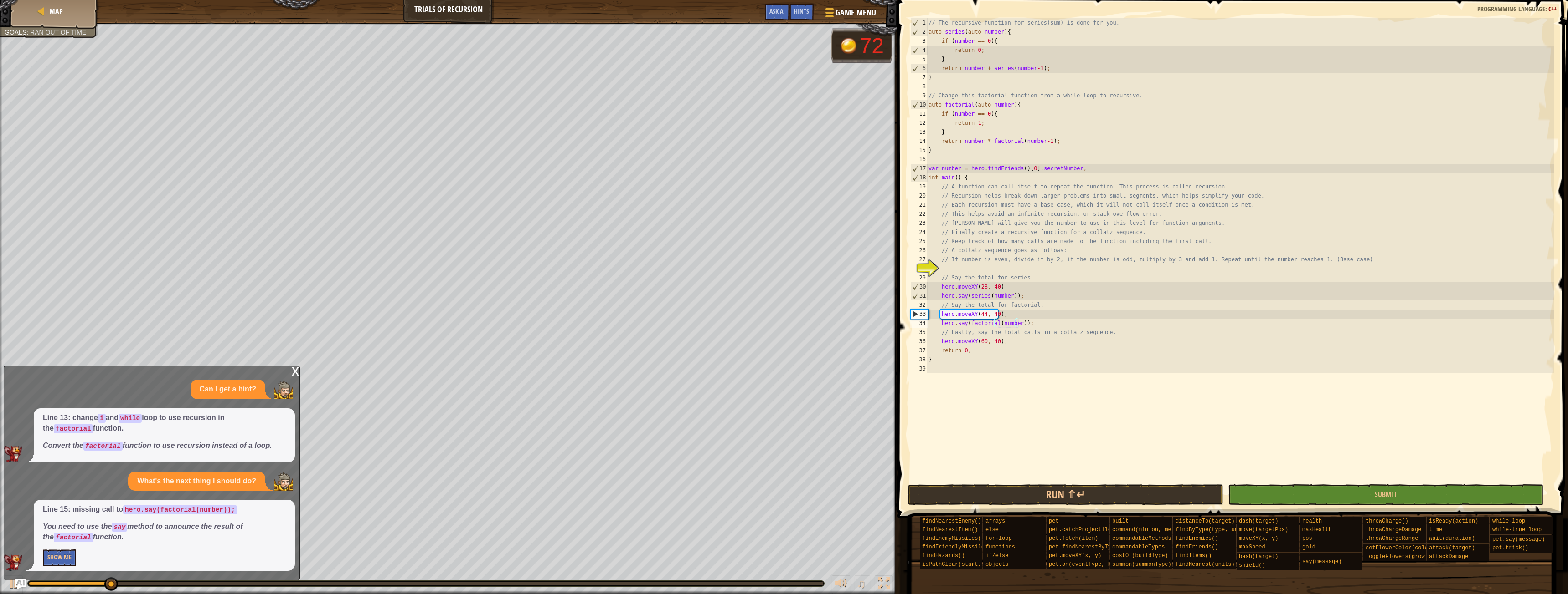
click at [293, 372] on div "x" at bounding box center [295, 370] width 8 height 9
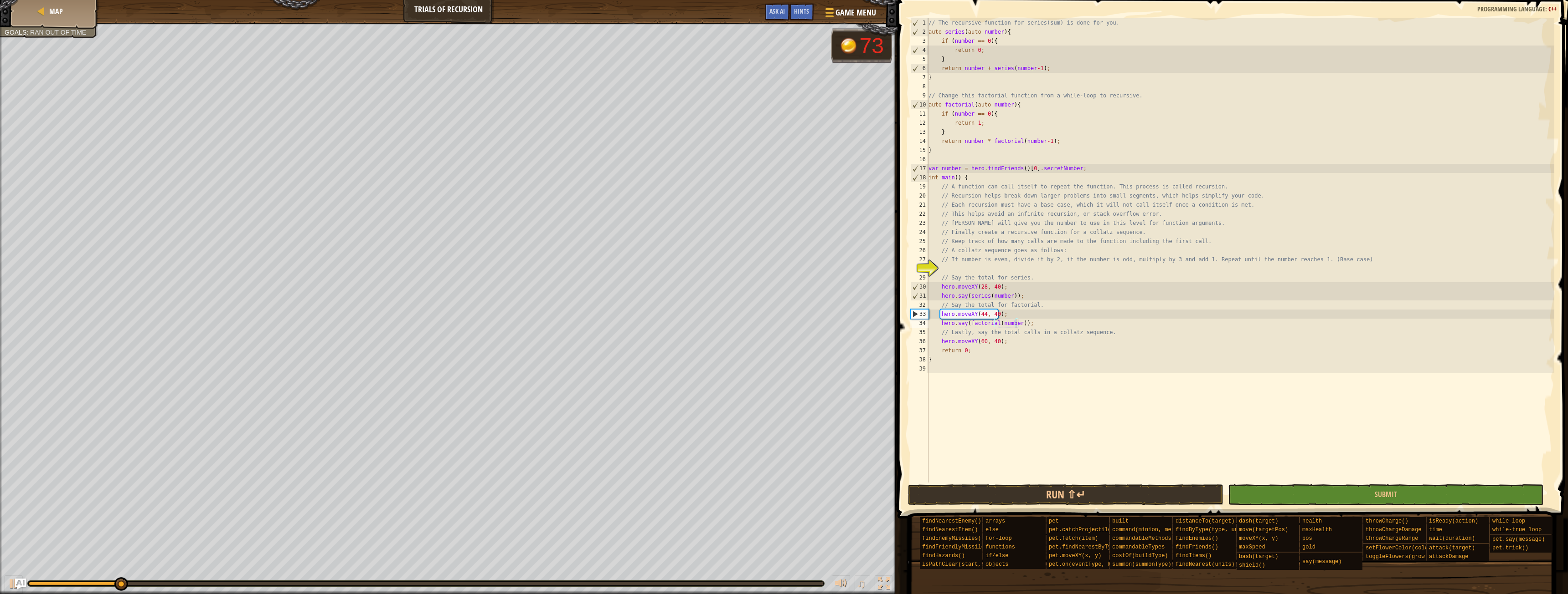
type textarea "hero.moveXY(60, 40);"
click at [1023, 339] on div "// The recursive function for series(sum) is done for you. auto series ( auto n…" at bounding box center [1240, 260] width 627 height 483
click at [1016, 497] on button "Run ⇧↵" at bounding box center [1065, 494] width 316 height 21
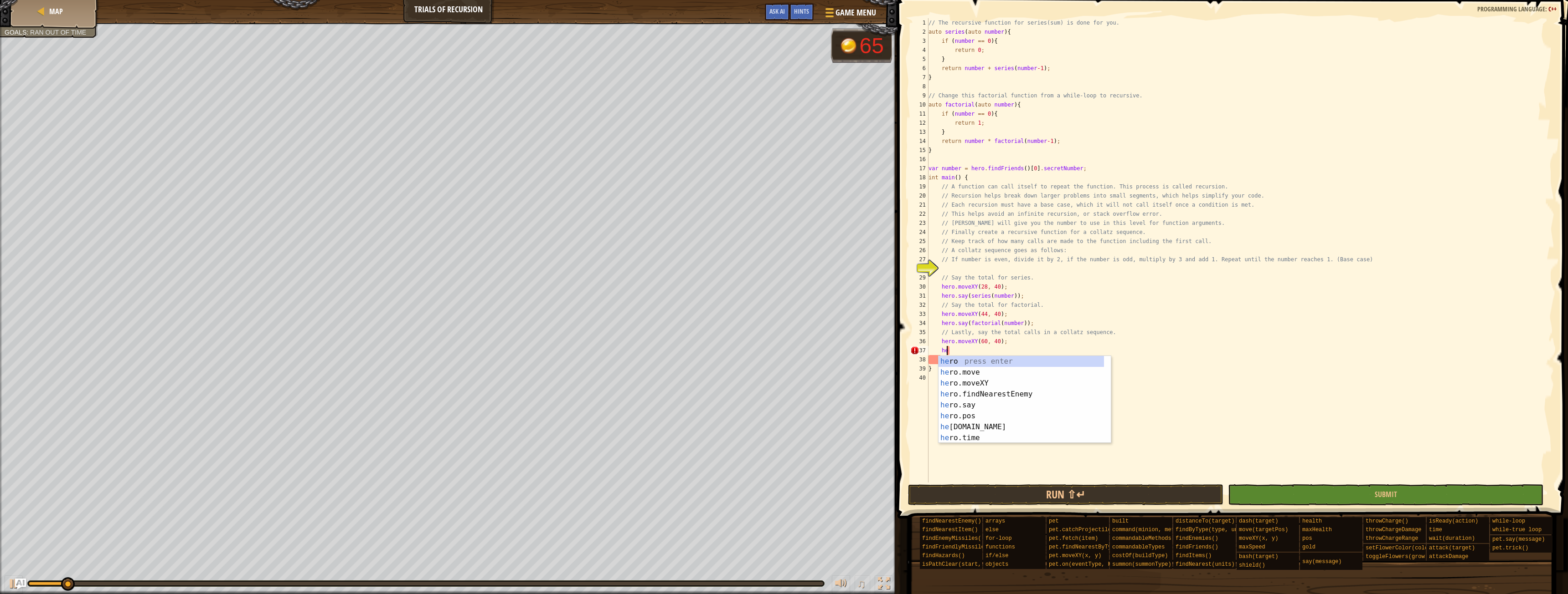
type textarea "h"
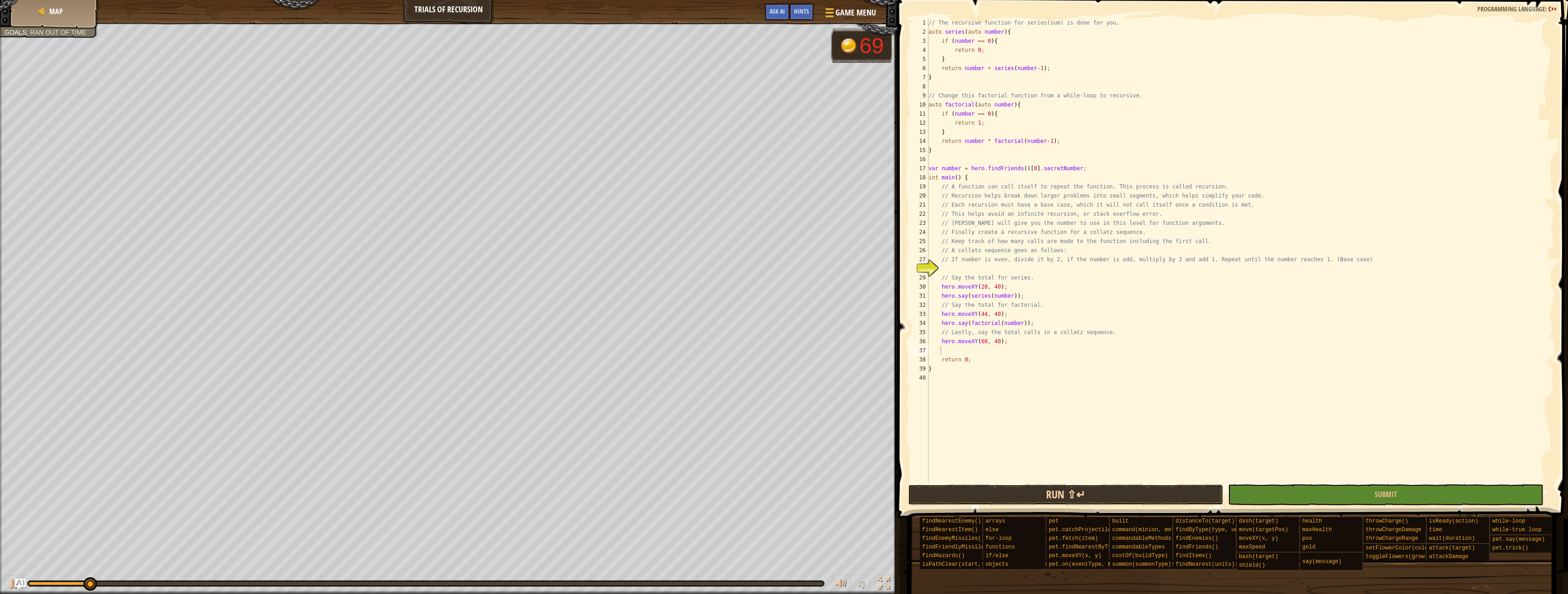
click at [1006, 488] on button "Run ⇧↵" at bounding box center [1065, 494] width 316 height 21
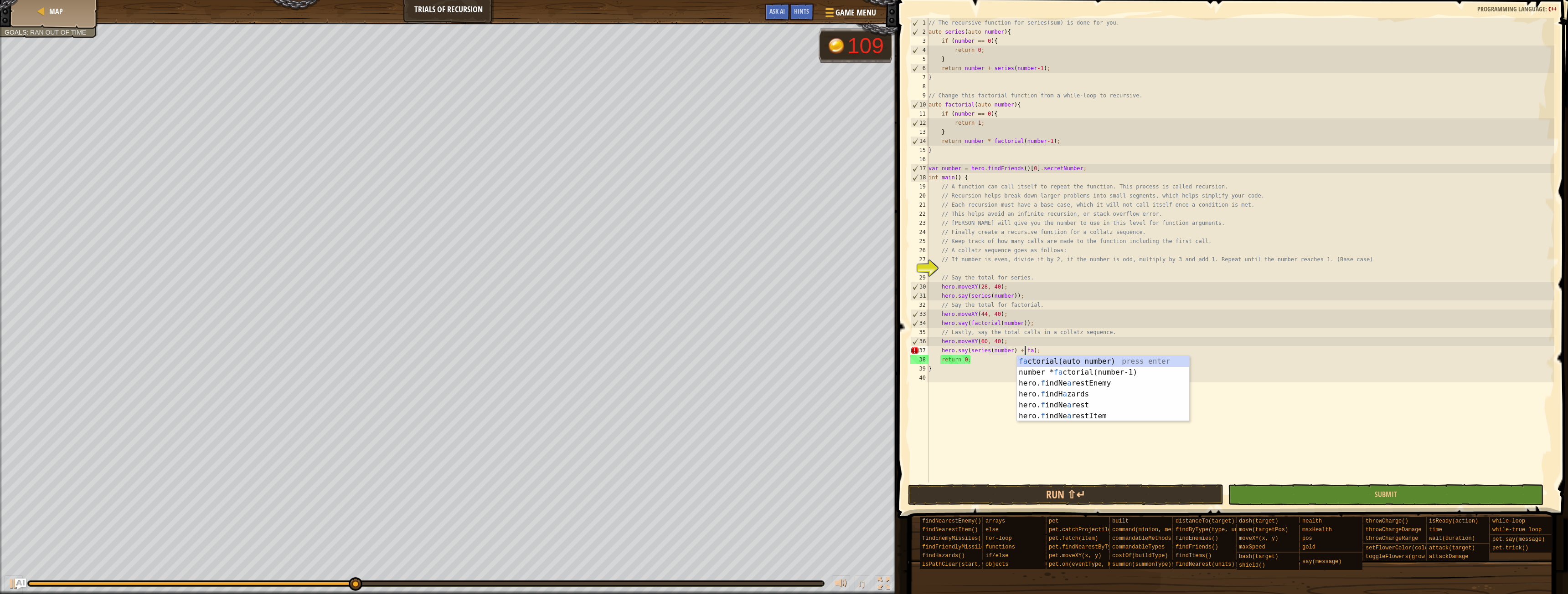
scroll to position [4, 8]
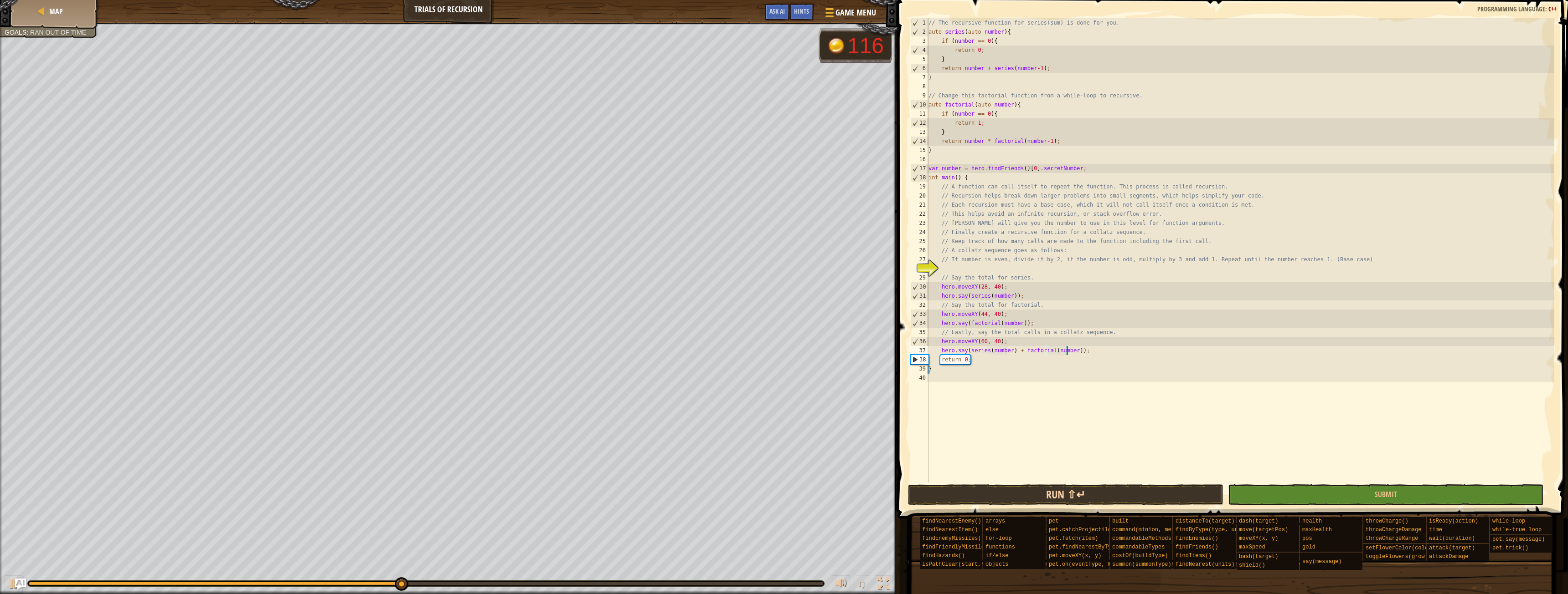
type textarea "hero.say(series(number) + factorial(number));"
click at [1052, 493] on button "Run ⇧↵" at bounding box center [1065, 494] width 316 height 21
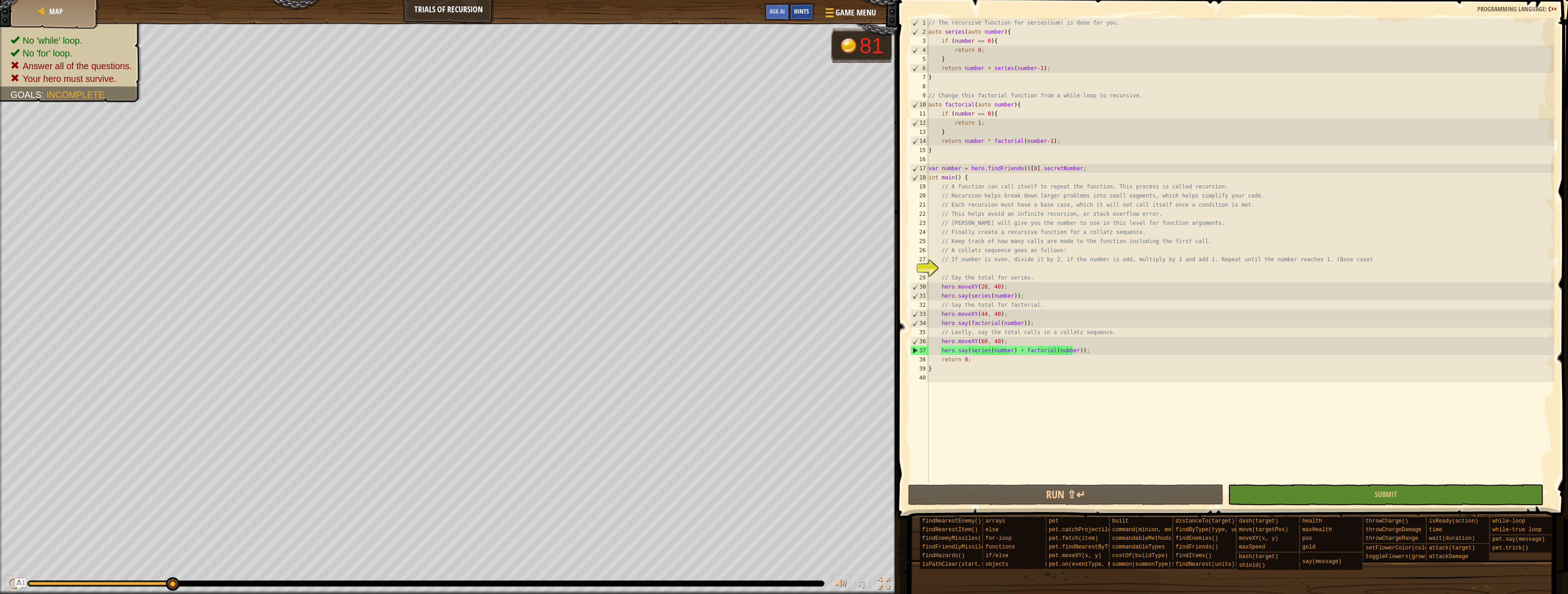
click at [805, 5] on div "Hints" at bounding box center [800, 12] width 24 height 16
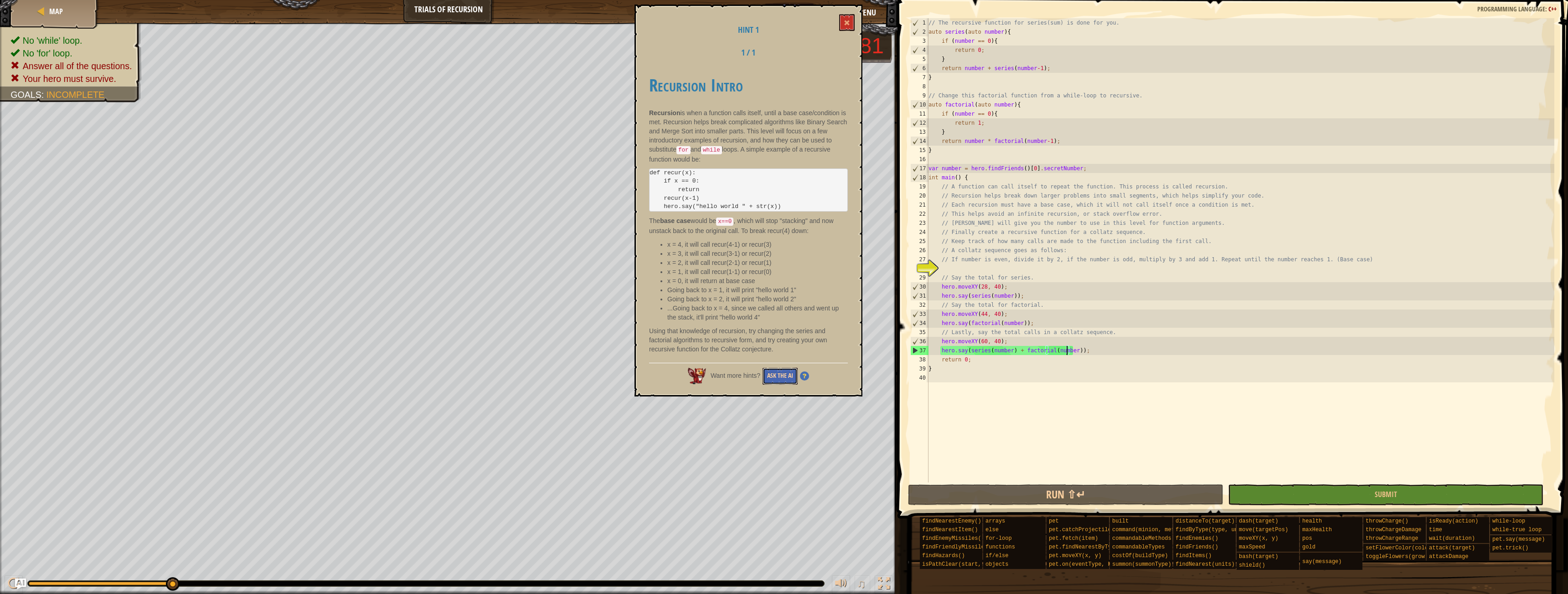
click at [765, 379] on button "Ask the AI" at bounding box center [780, 377] width 35 height 16
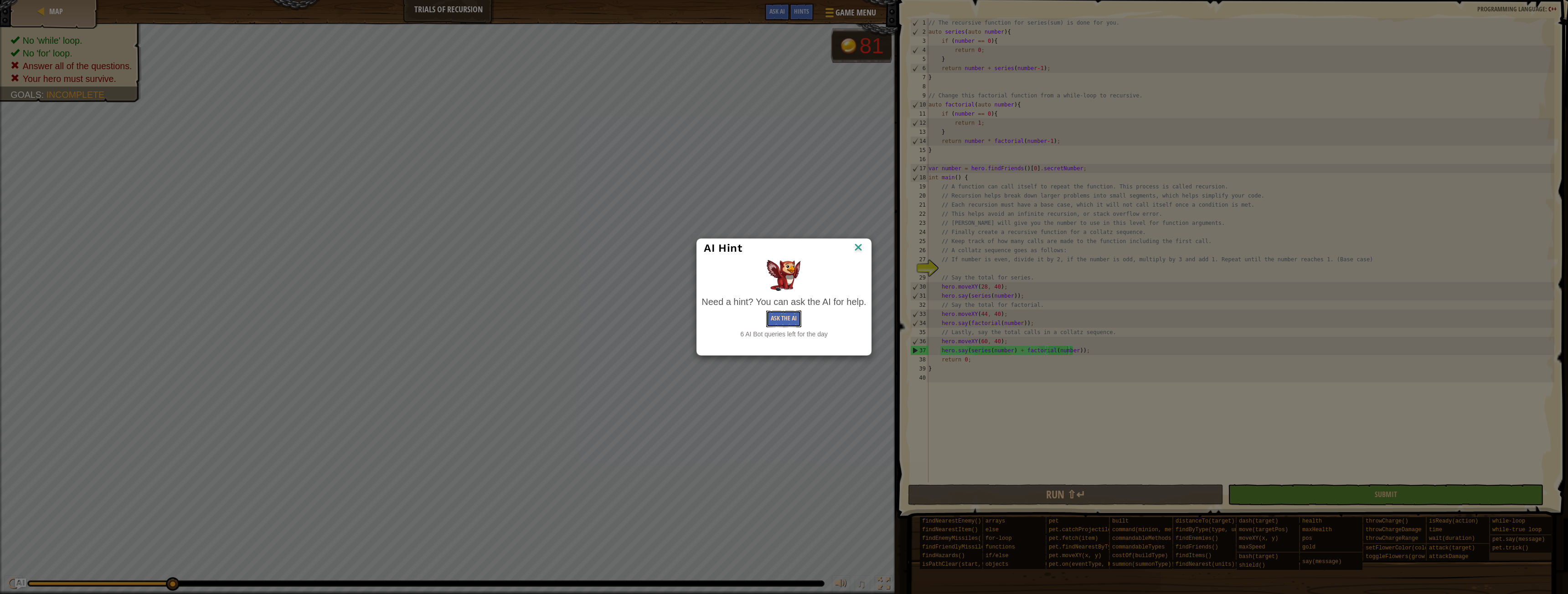
click at [786, 313] on button "Ask the AI" at bounding box center [783, 319] width 35 height 16
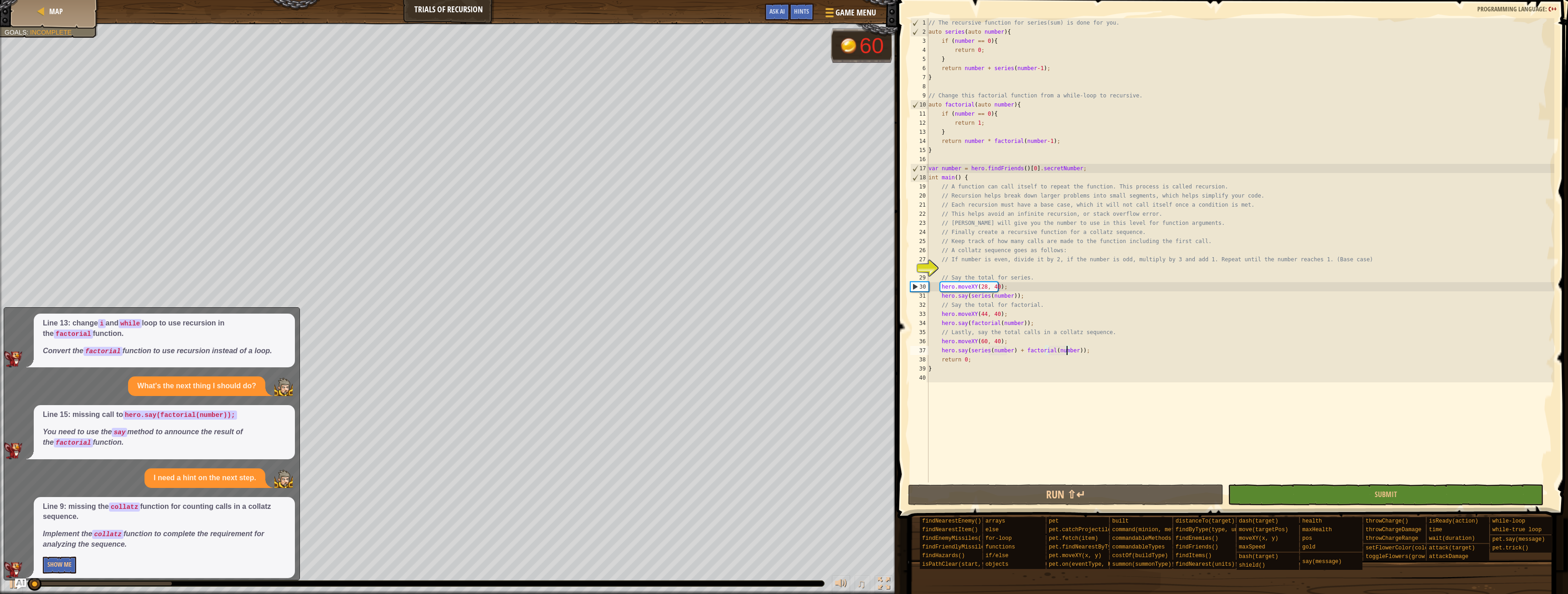
scroll to position [44, 0]
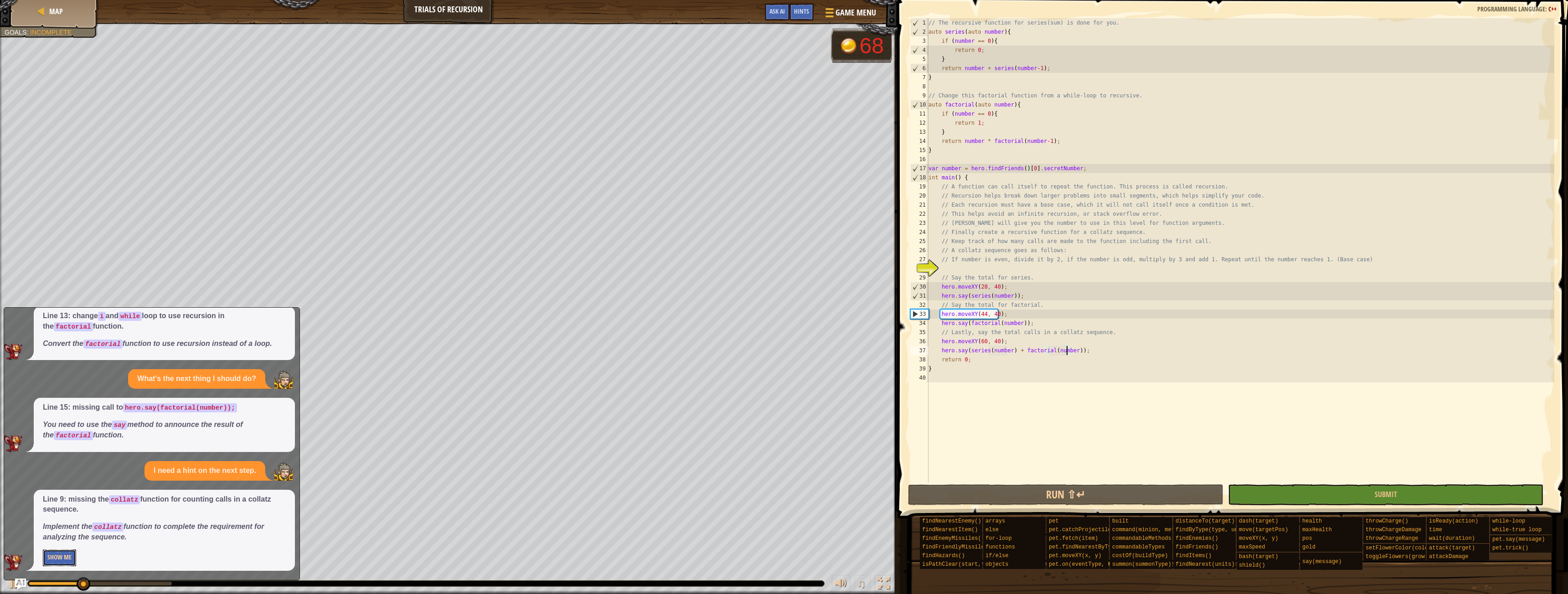
click at [55, 557] on button "Show Me" at bounding box center [59, 558] width 33 height 16
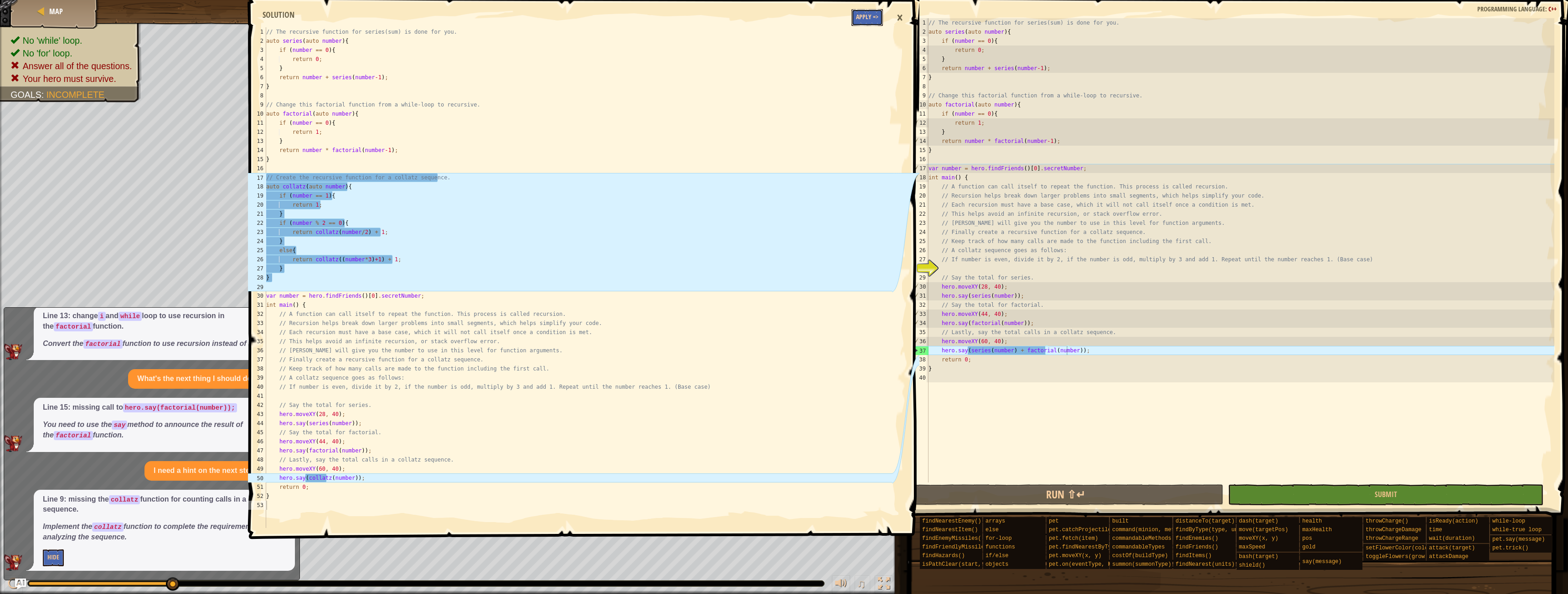
click at [865, 10] on button "Apply =>" at bounding box center [867, 17] width 31 height 16
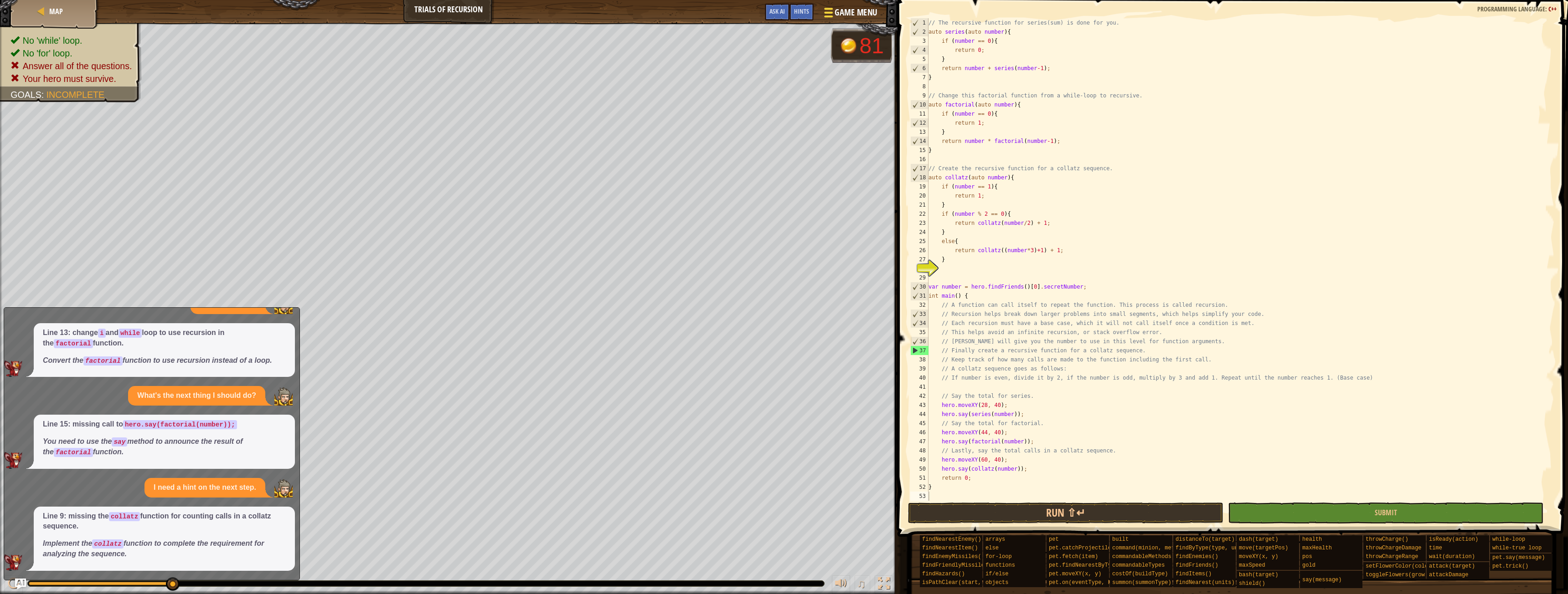
scroll to position [0, 0]
click at [1271, 509] on button "Submit" at bounding box center [1385, 512] width 316 height 21
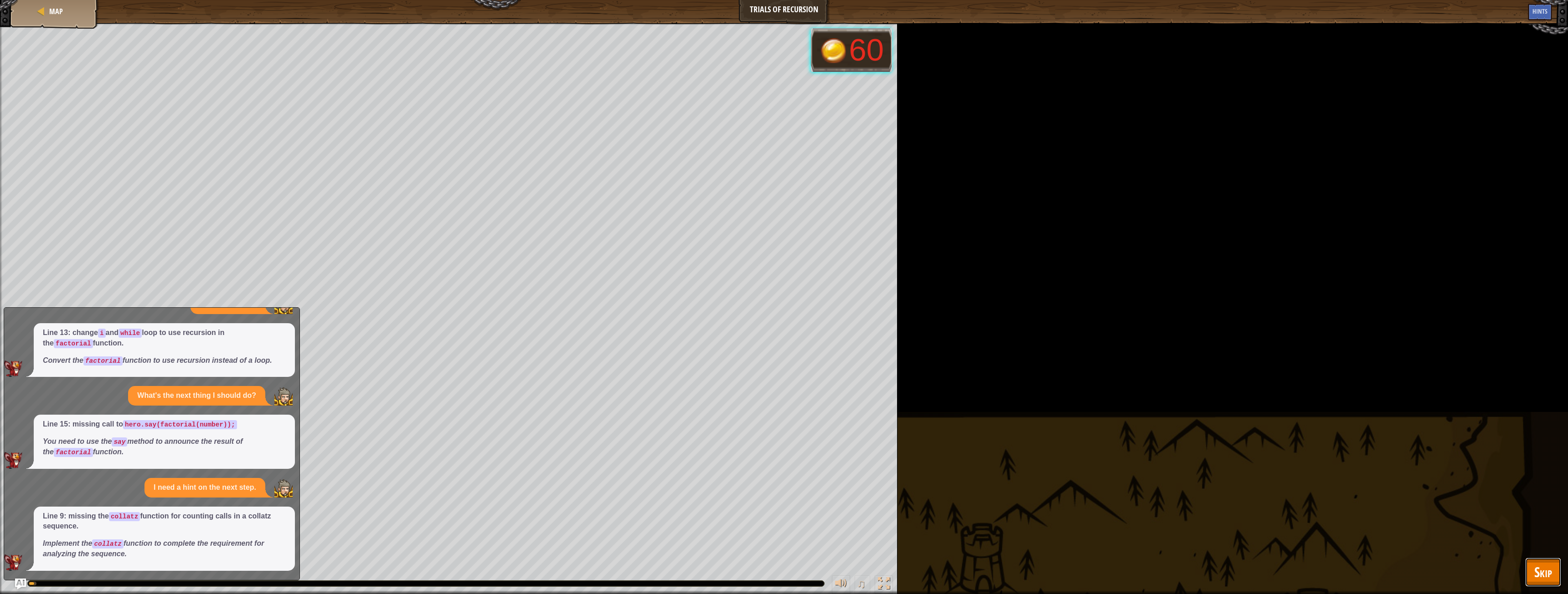
click at [1547, 576] on span "Skip" at bounding box center [1543, 572] width 18 height 19
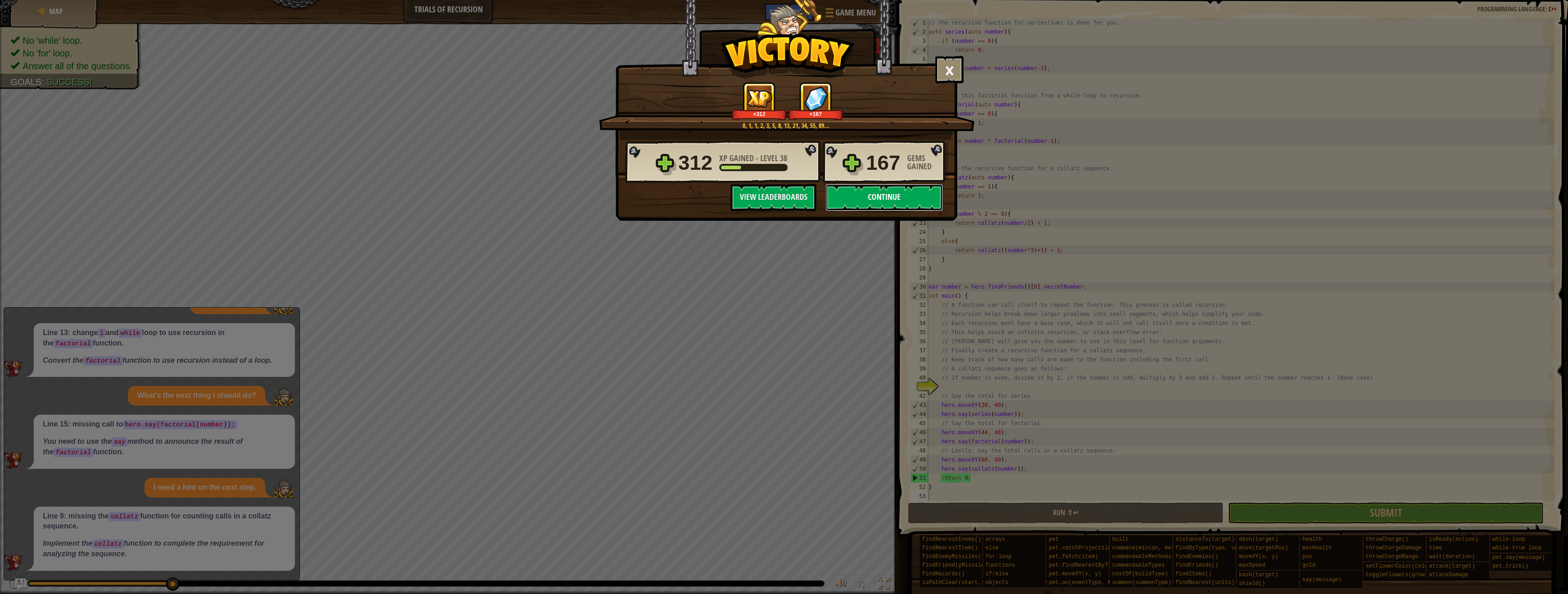
click at [894, 189] on button "Continue" at bounding box center [884, 197] width 118 height 27
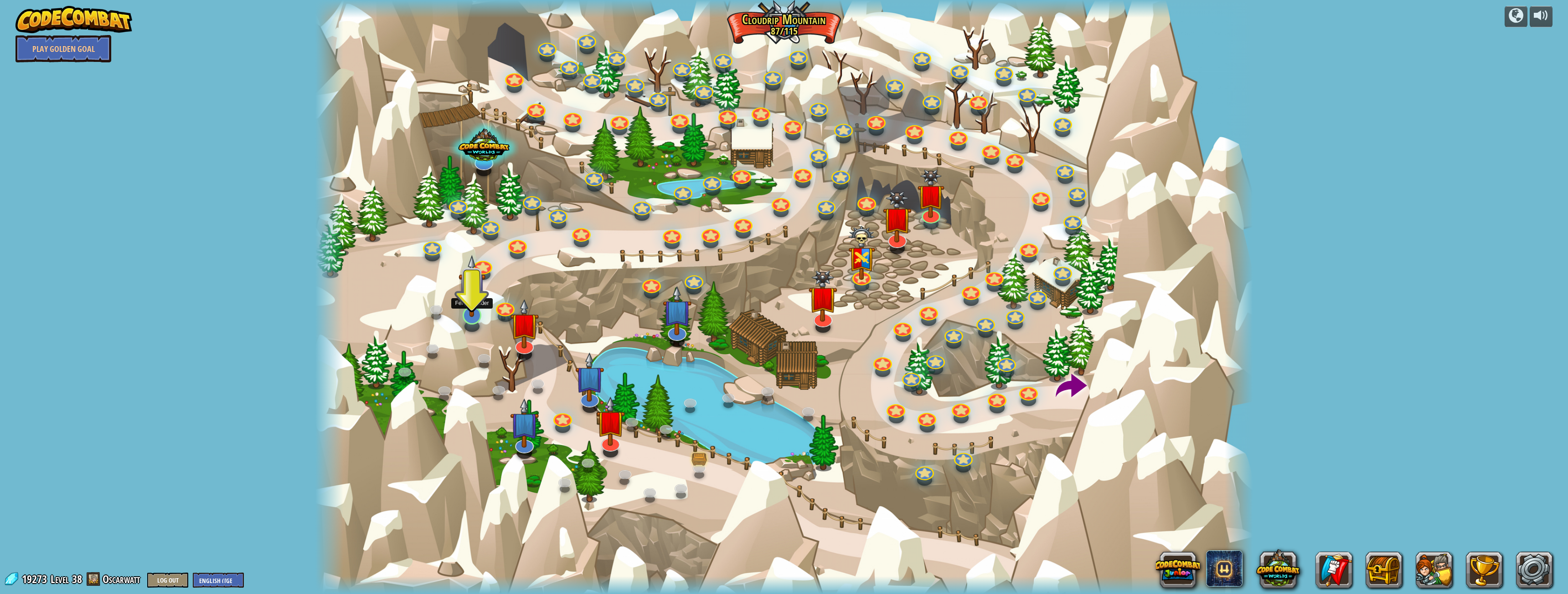
click at [469, 299] on img at bounding box center [472, 287] width 27 height 63
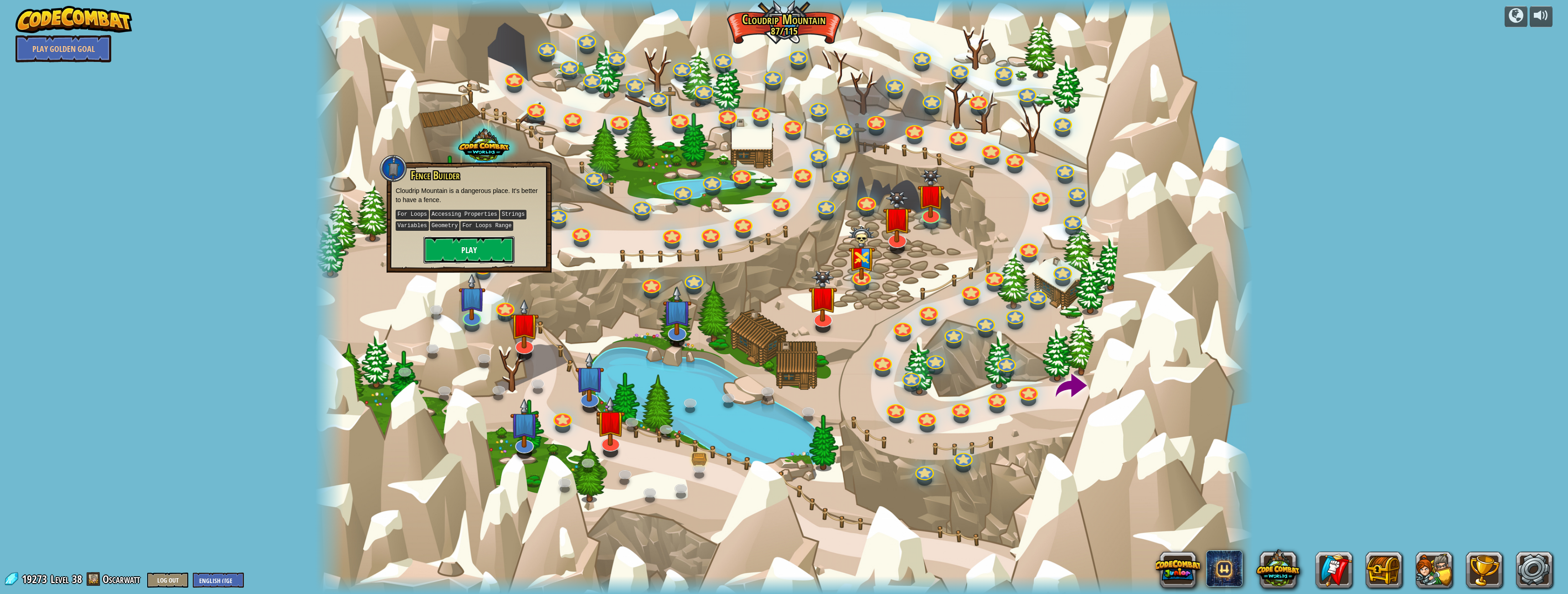
click at [463, 244] on button "Play" at bounding box center [469, 250] width 92 height 27
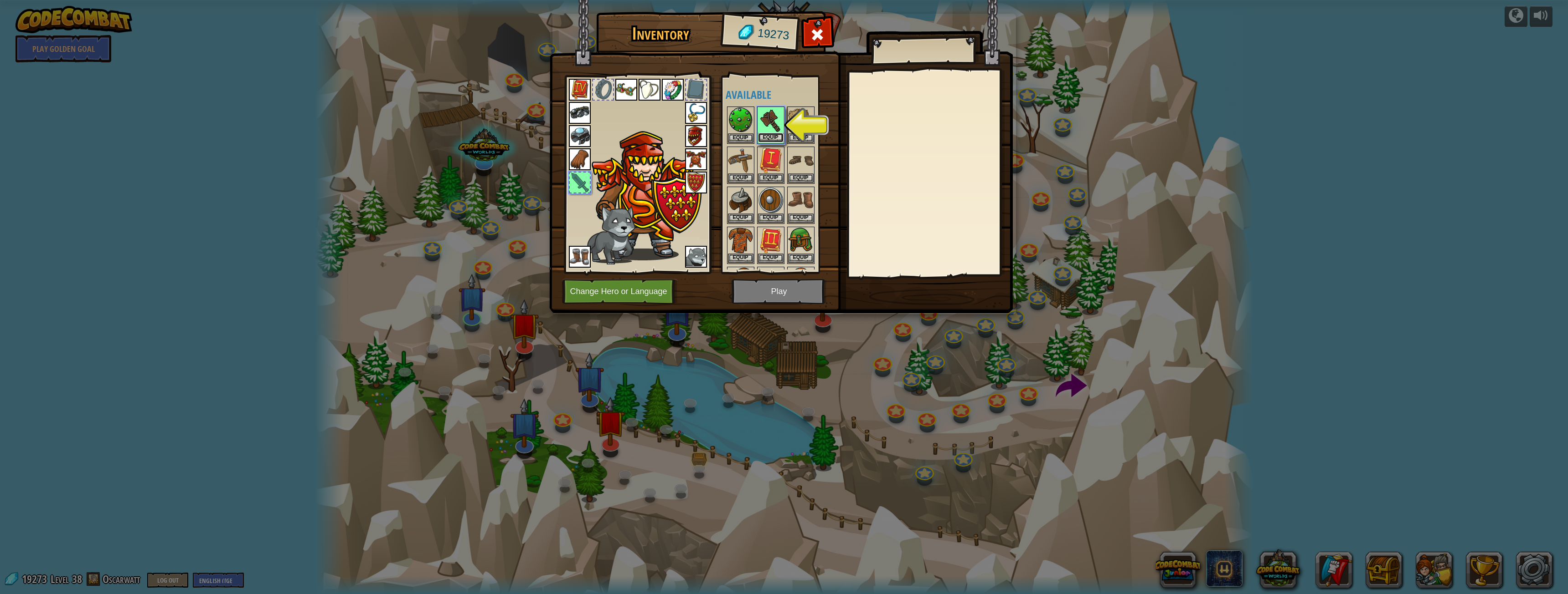
click at [771, 134] on button "Equip" at bounding box center [770, 138] width 26 height 10
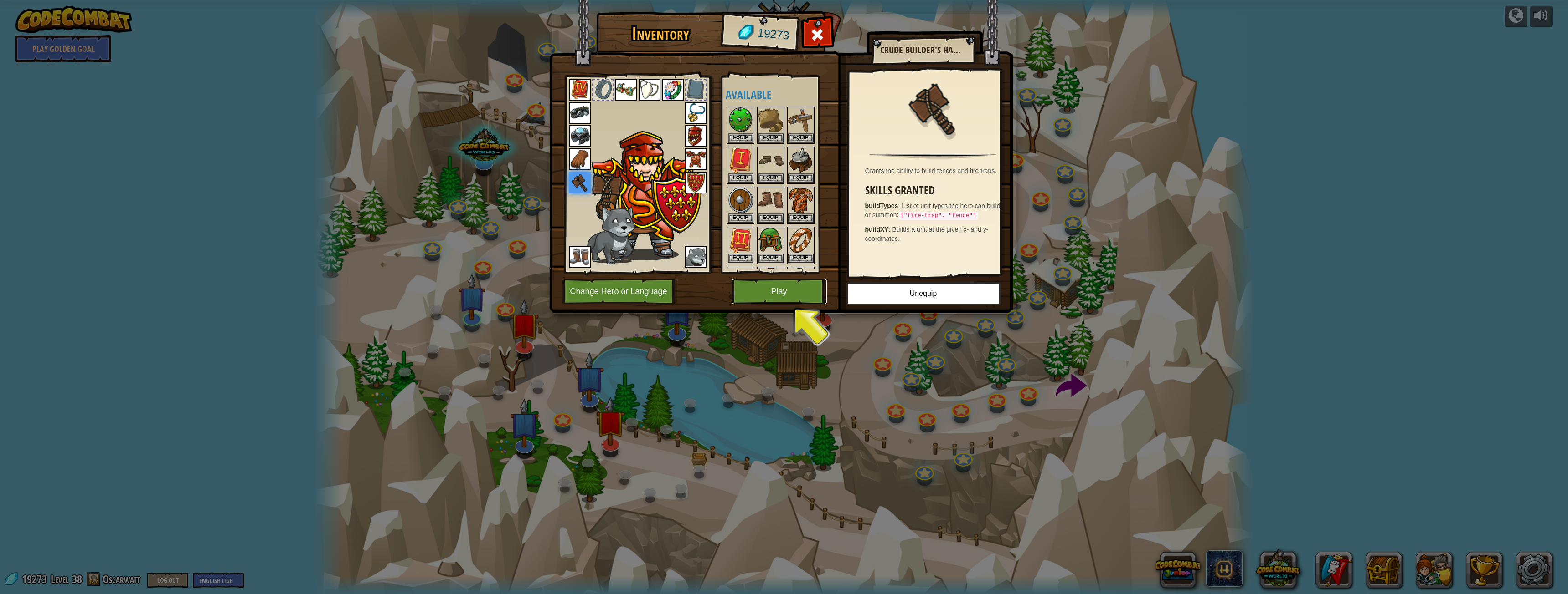
click at [765, 285] on button "Play" at bounding box center [779, 292] width 96 height 25
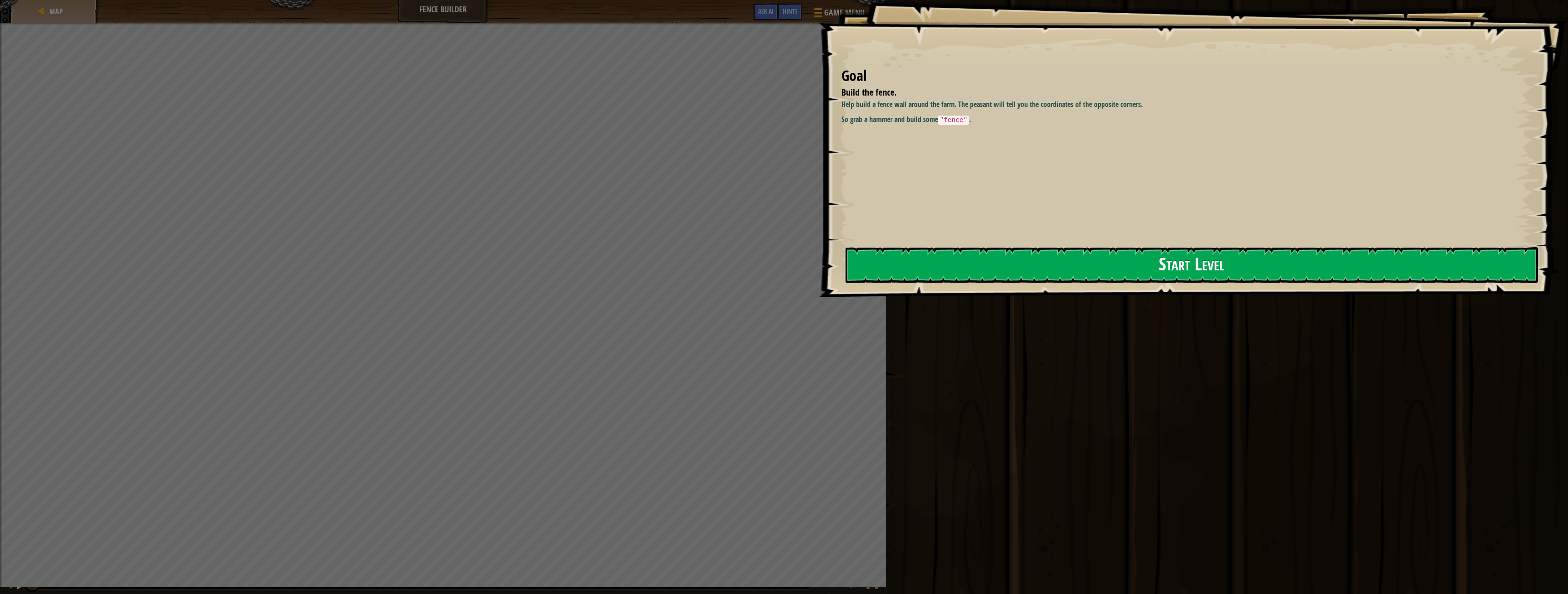
click at [926, 269] on button "Start Level" at bounding box center [1191, 265] width 692 height 36
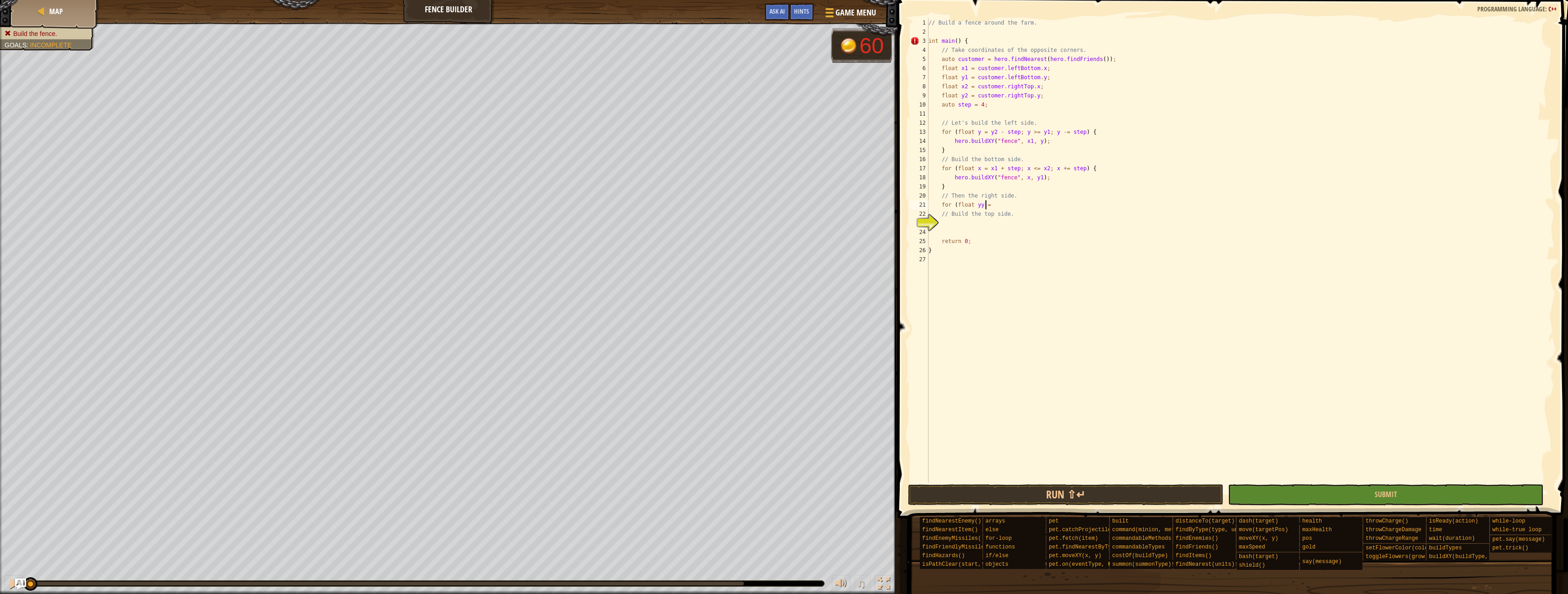
scroll to position [4, 4]
type textarea "for (float yy ="
click at [988, 481] on div "// Build a fence around the farm. int main ( ) { // Take coordinates of the opp…" at bounding box center [1240, 260] width 627 height 483
click at [971, 493] on button "Run ⇧↵" at bounding box center [1065, 494] width 316 height 21
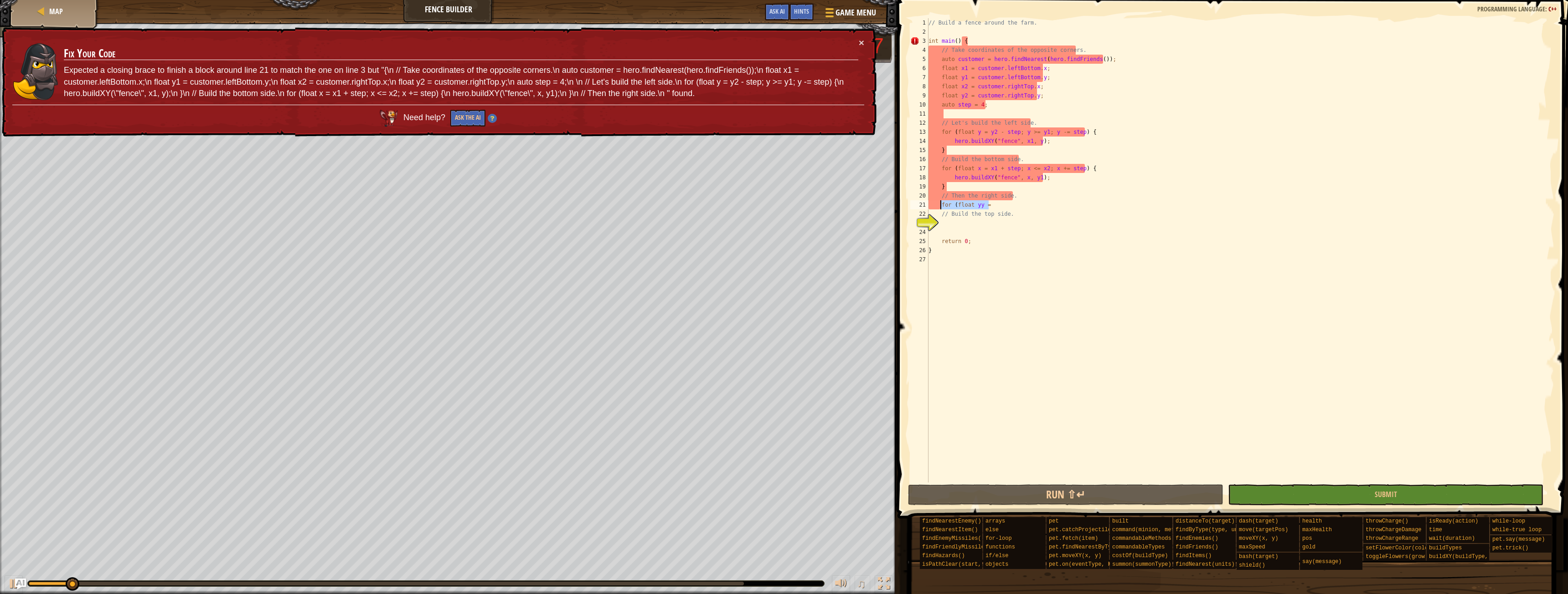
drag, startPoint x: 990, startPoint y: 205, endPoint x: 941, endPoint y: 203, distance: 49.0
click at [941, 203] on div "// Build a fence around the farm. int main ( ) { // Take coordinates of the opp…" at bounding box center [1240, 260] width 627 height 483
type textarea "for (float yy ="
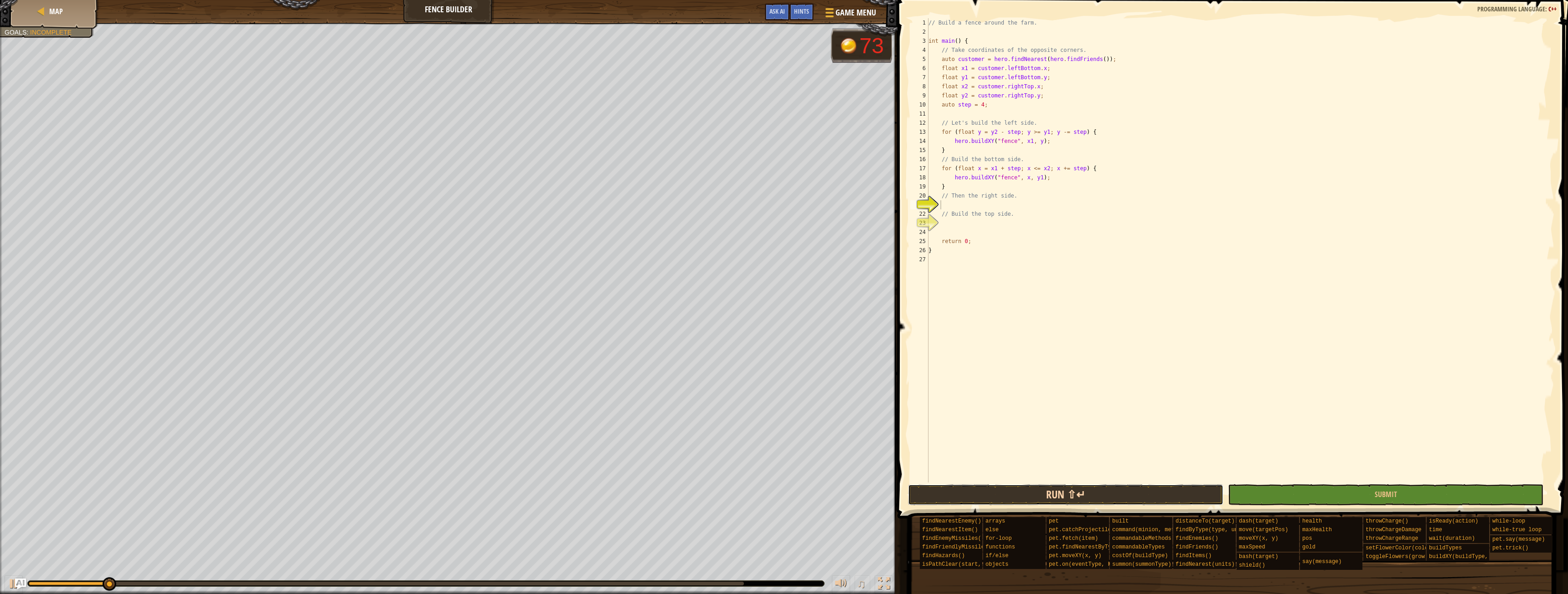
click at [1049, 498] on button "Run ⇧↵" at bounding box center [1065, 494] width 316 height 21
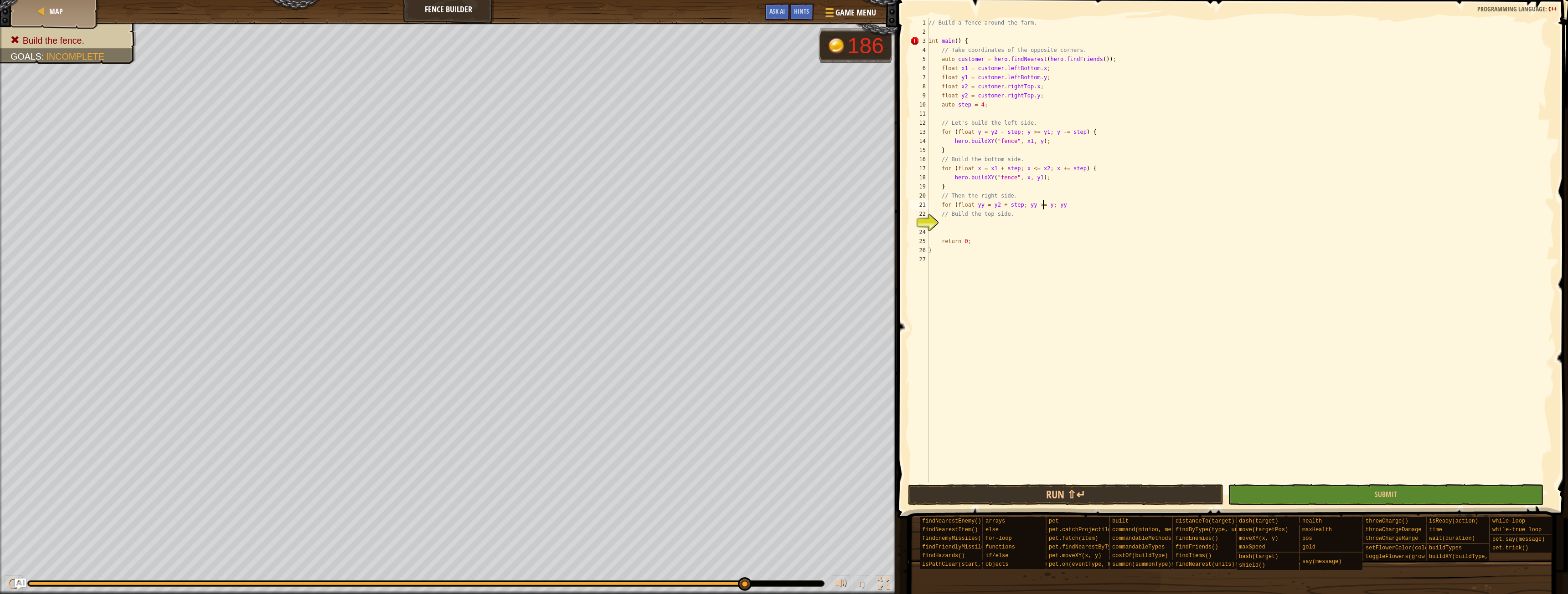
scroll to position [4, 10]
click at [992, 205] on div "// Build a fence around the farm. int main ( ) { // Take coordinates of the opp…" at bounding box center [1240, 260] width 627 height 483
type textarea "for (float yy = y1 + step; yy >= y2; yy += step) {"
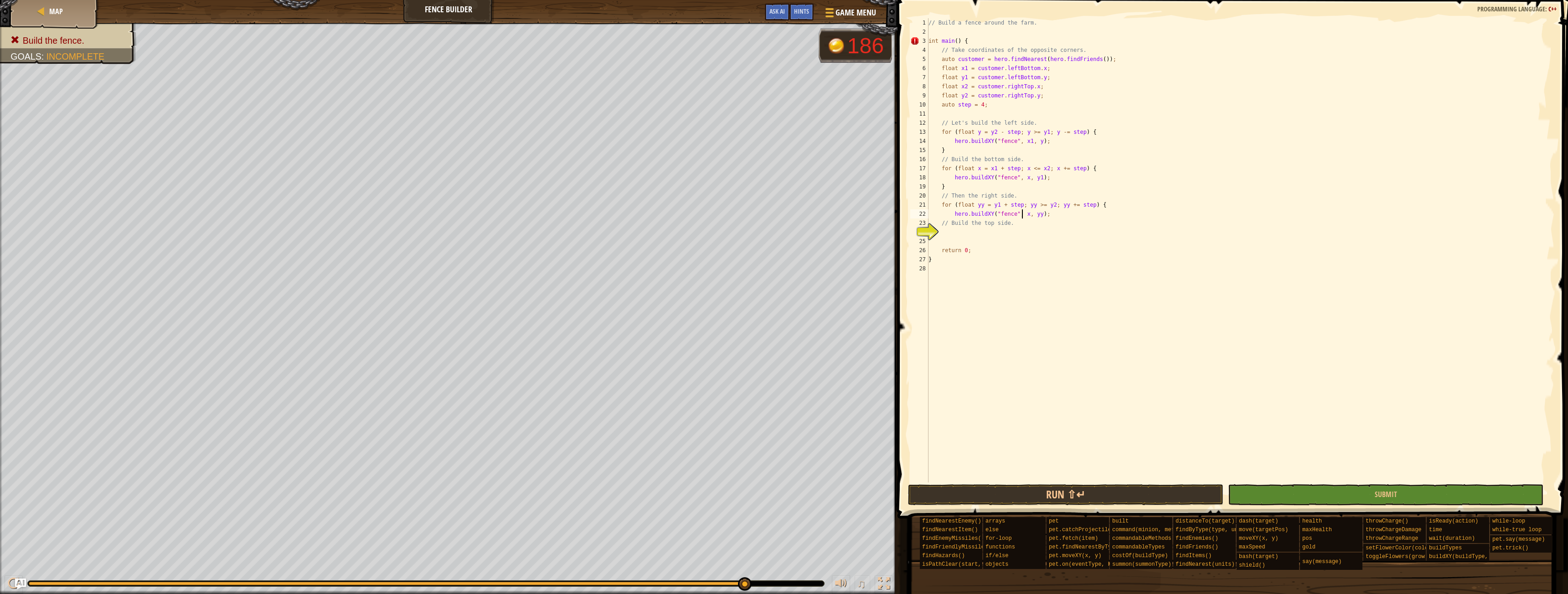
type textarea "hero.buildXY("fence", x2, yy);"
click at [1280, 429] on div "// Build a fence around the farm. int main ( ) { // Take coordinates of the opp…" at bounding box center [1240, 260] width 627 height 483
click at [1057, 217] on div "// Build a fence around the farm. int main ( ) { // Take coordinates of the opp…" at bounding box center [1240, 260] width 627 height 483
type textarea "hero.buildXY("fence", x2, yy);"
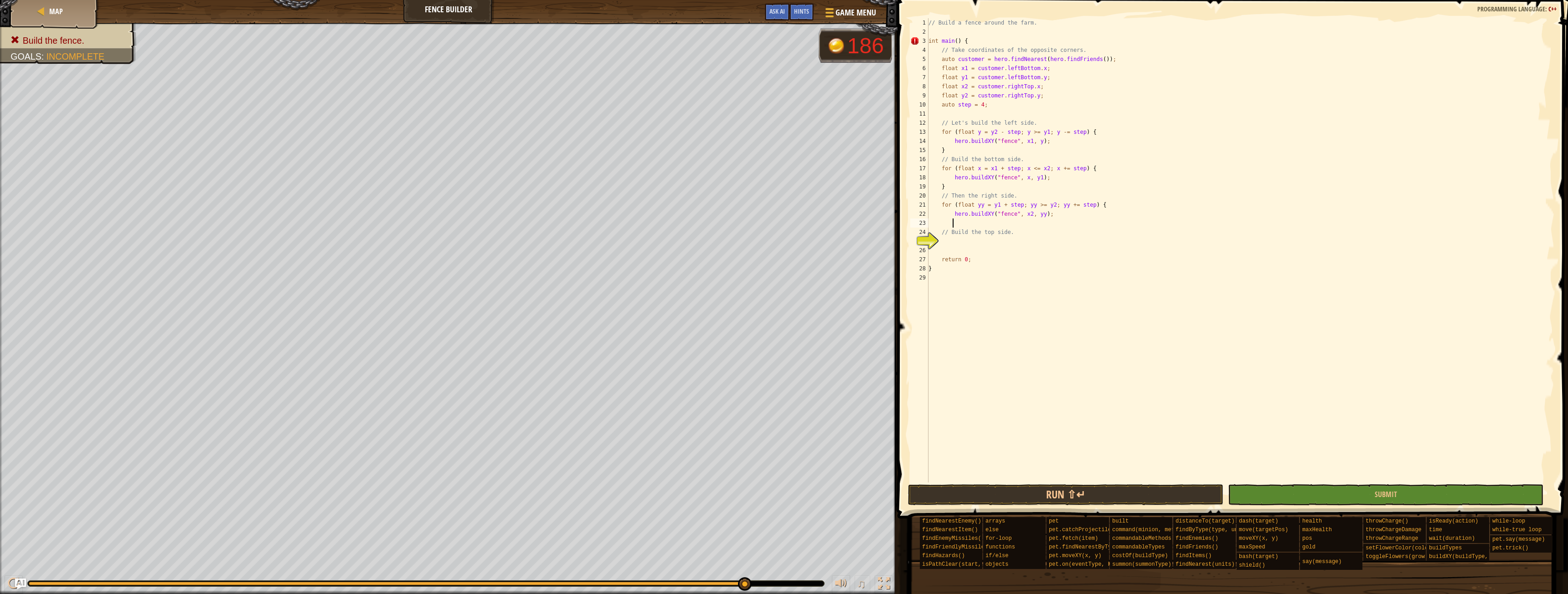
scroll to position [4, 2]
click at [990, 490] on button "Run ⇧↵" at bounding box center [1065, 494] width 316 height 21
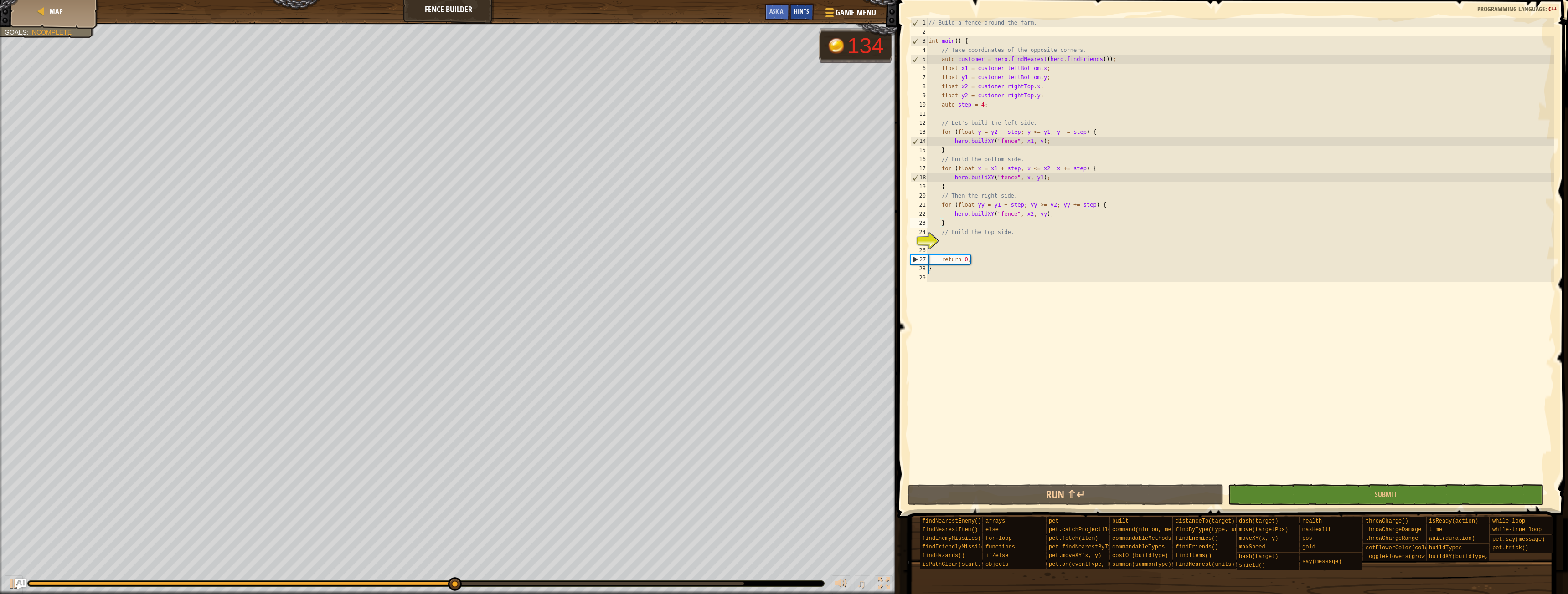
click at [812, 10] on div "Hints" at bounding box center [800, 12] width 24 height 16
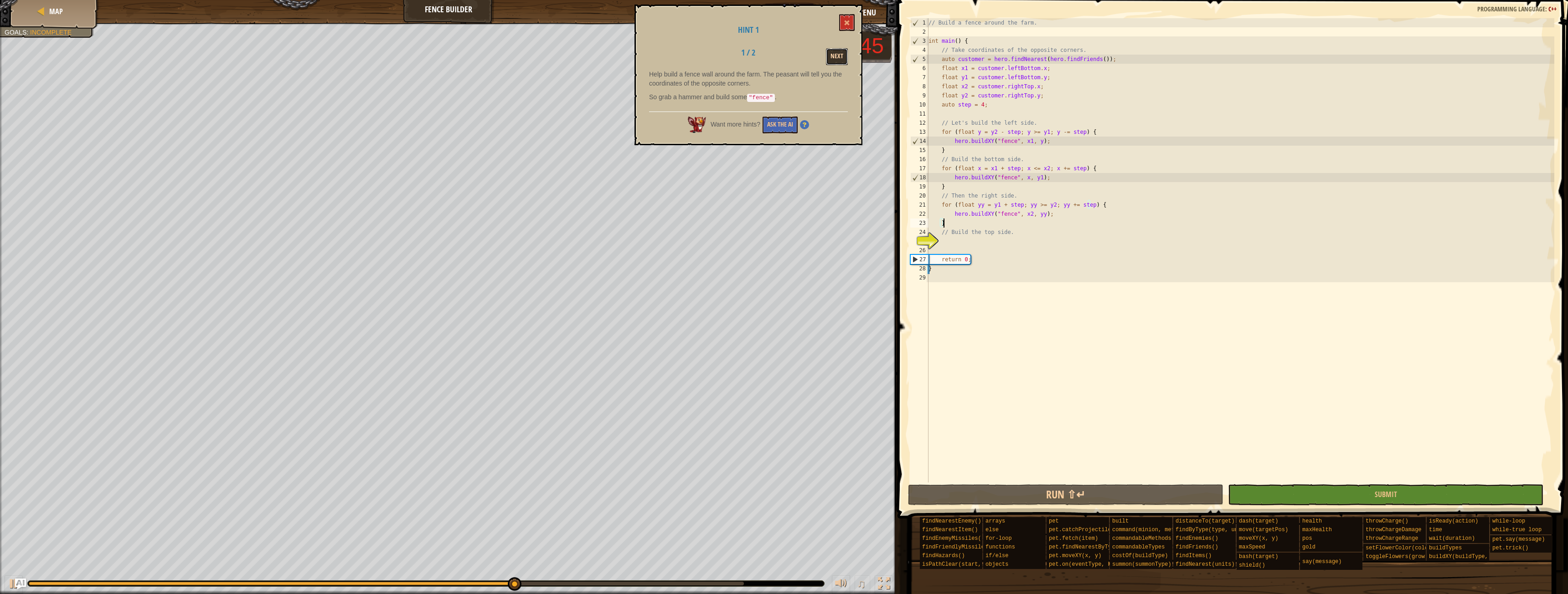
click at [844, 49] on button "Next" at bounding box center [837, 57] width 22 height 16
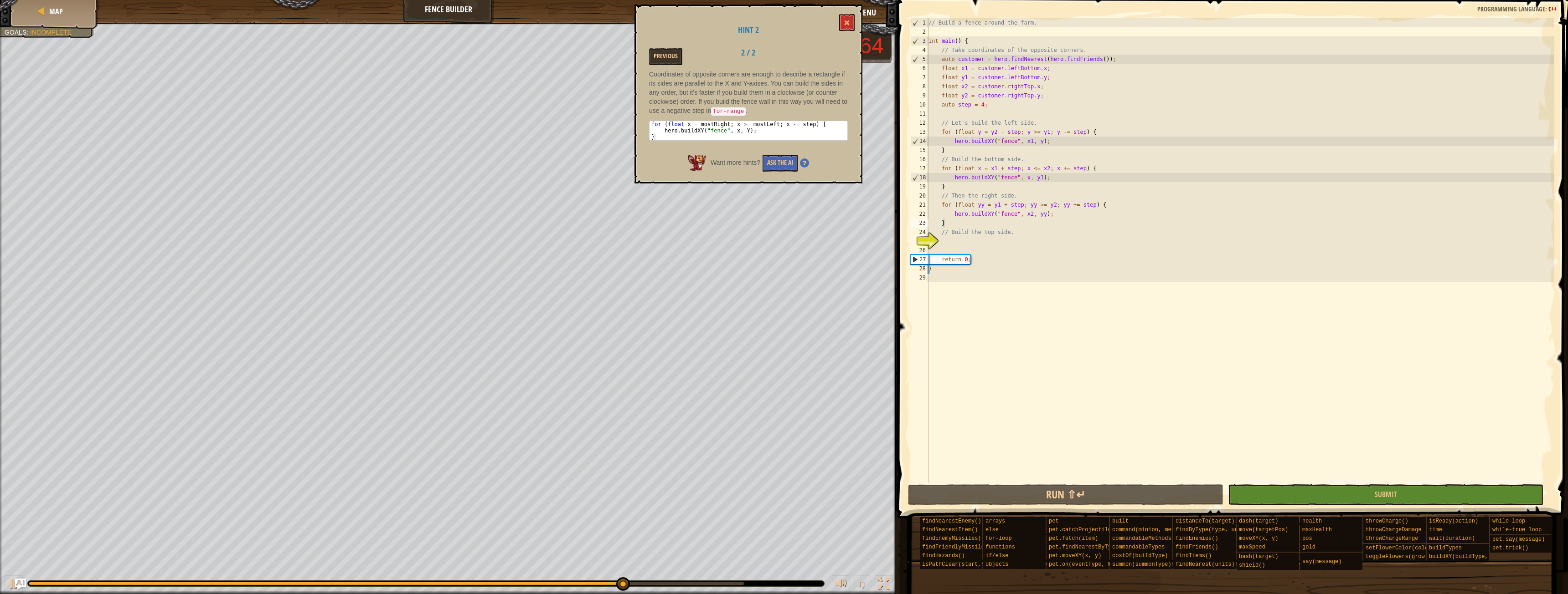
click at [849, 12] on div "Hint 2 Previous 2 / 2 Coordinates of opposite corners are enough to describe a …" at bounding box center [749, 94] width 228 height 179
click at [853, 34] on div "Hint 2 Previous 2 / 2 Coordinates of opposite corners are enough to describe a …" at bounding box center [749, 94] width 228 height 179
click at [847, 18] on button at bounding box center [847, 22] width 16 height 16
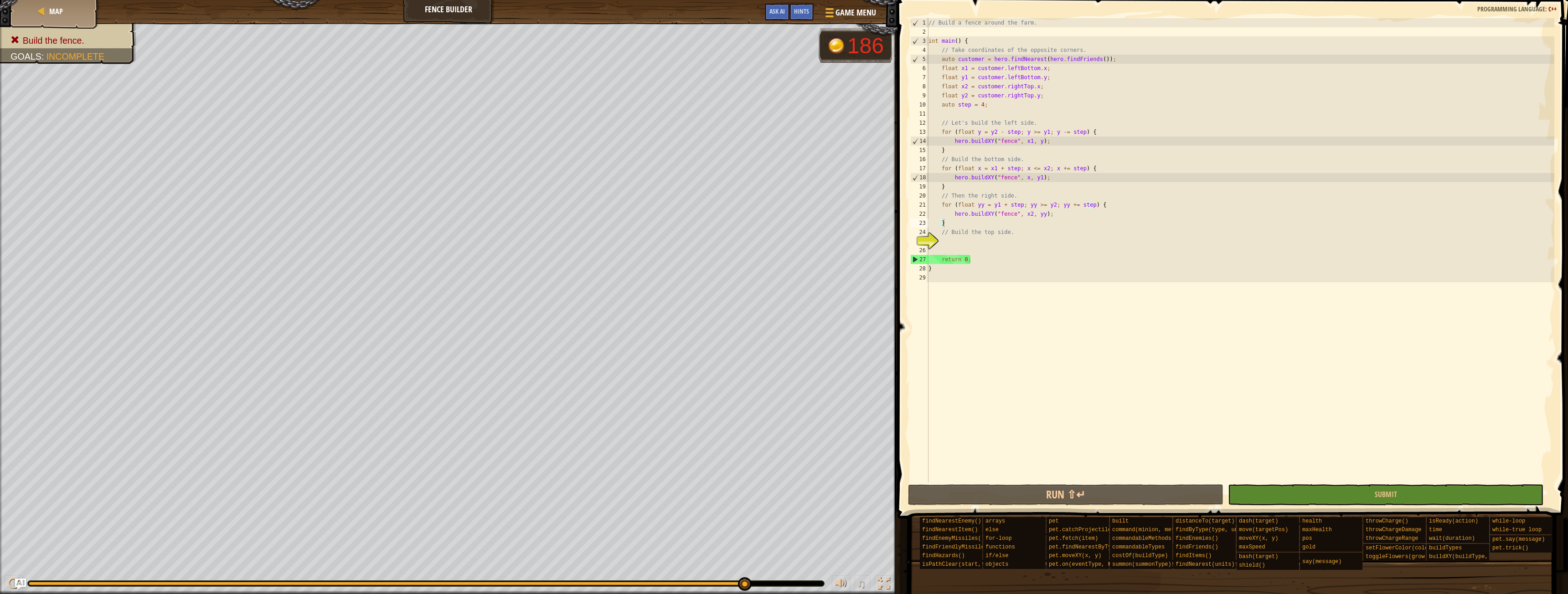
click at [796, 556] on div "Build the fence. Goals : Incomplete 186 ♫ [PERSON_NAME] 3342 x: 57 y: 25 No tar…" at bounding box center [784, 309] width 1568 height 572
click at [987, 499] on button "Run ⇧↵" at bounding box center [1065, 494] width 316 height 21
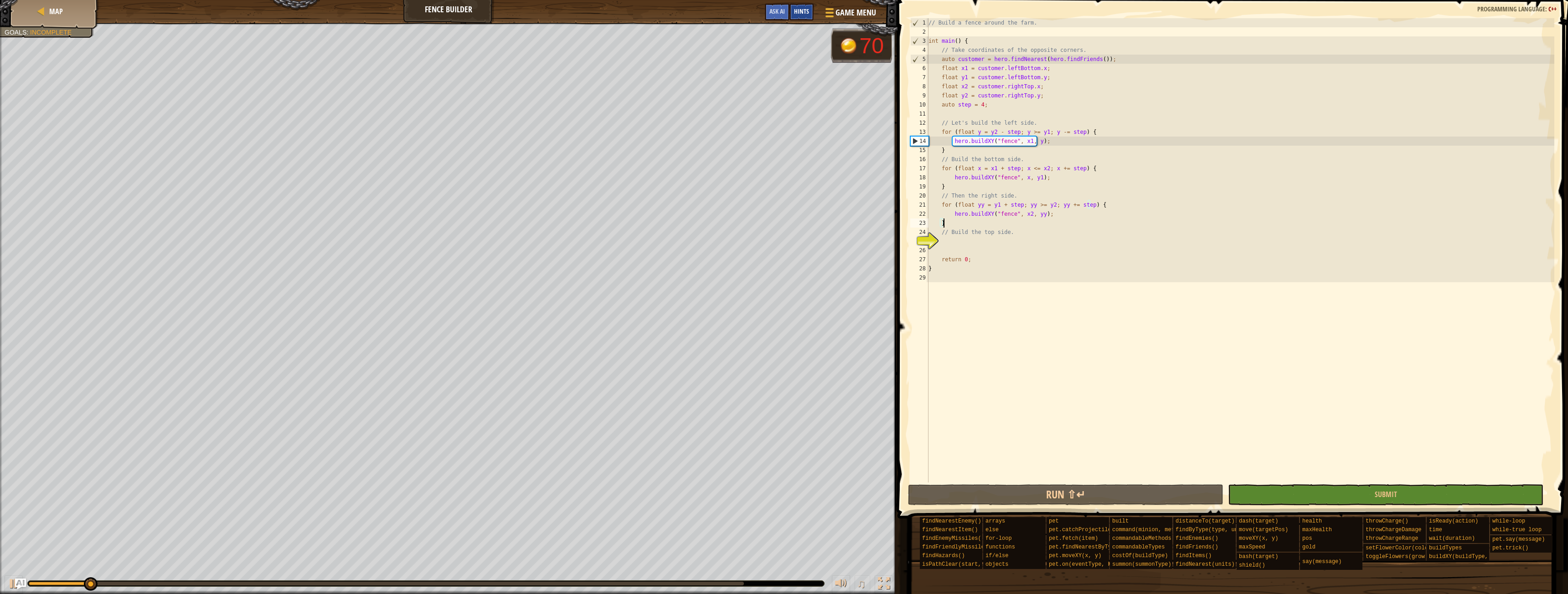
click at [813, 6] on div "Hints" at bounding box center [800, 12] width 24 height 16
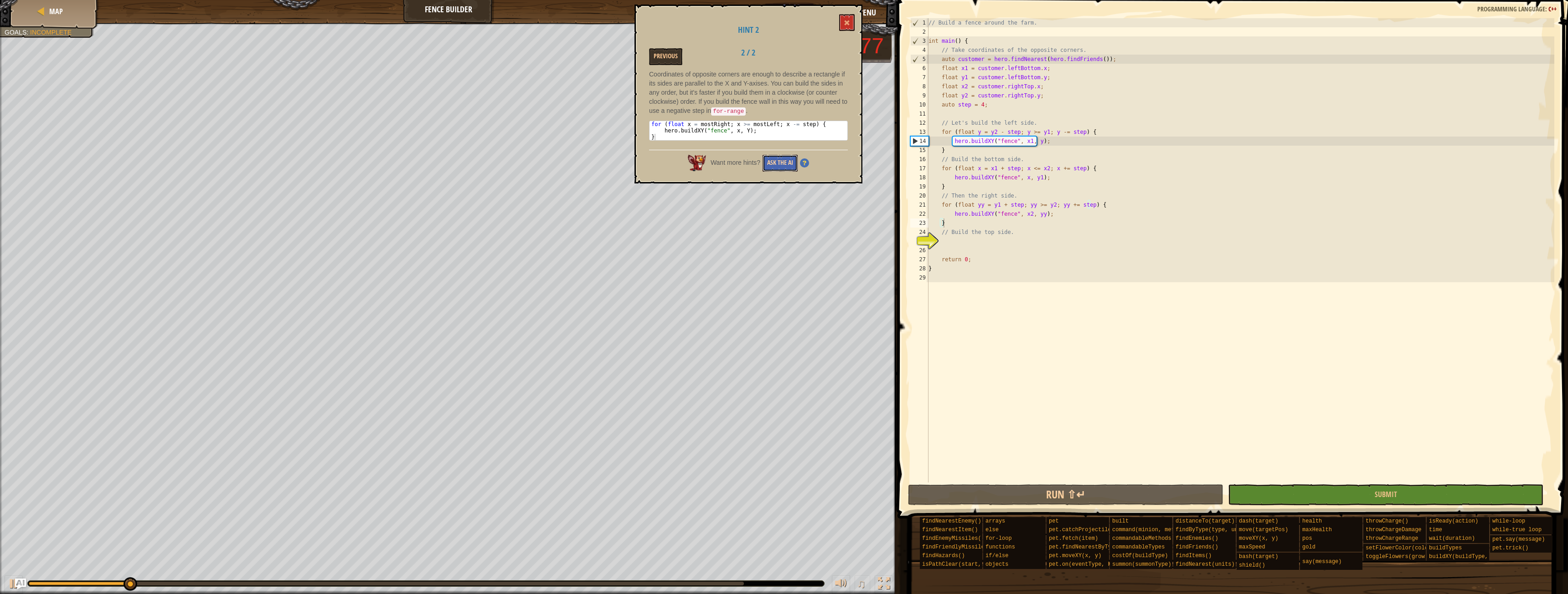
click at [766, 165] on button "Ask the AI" at bounding box center [780, 163] width 35 height 16
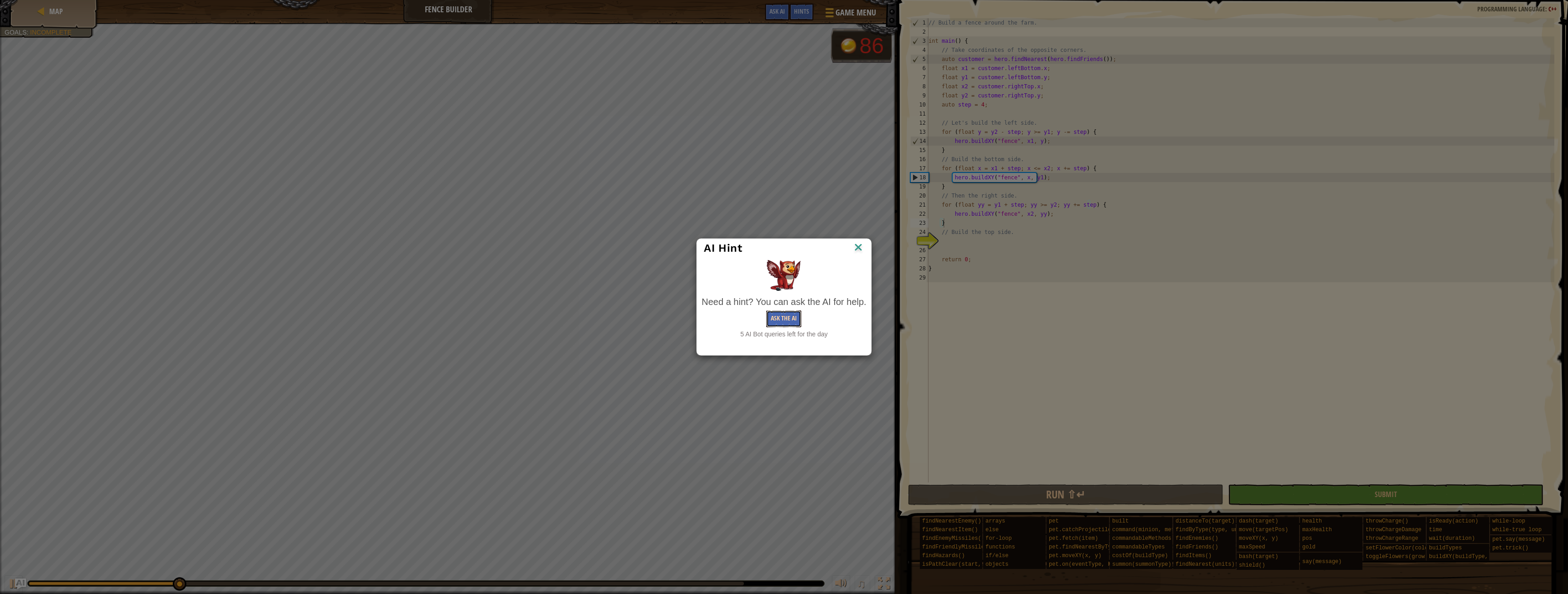
click at [794, 319] on button "Ask the AI" at bounding box center [783, 319] width 35 height 16
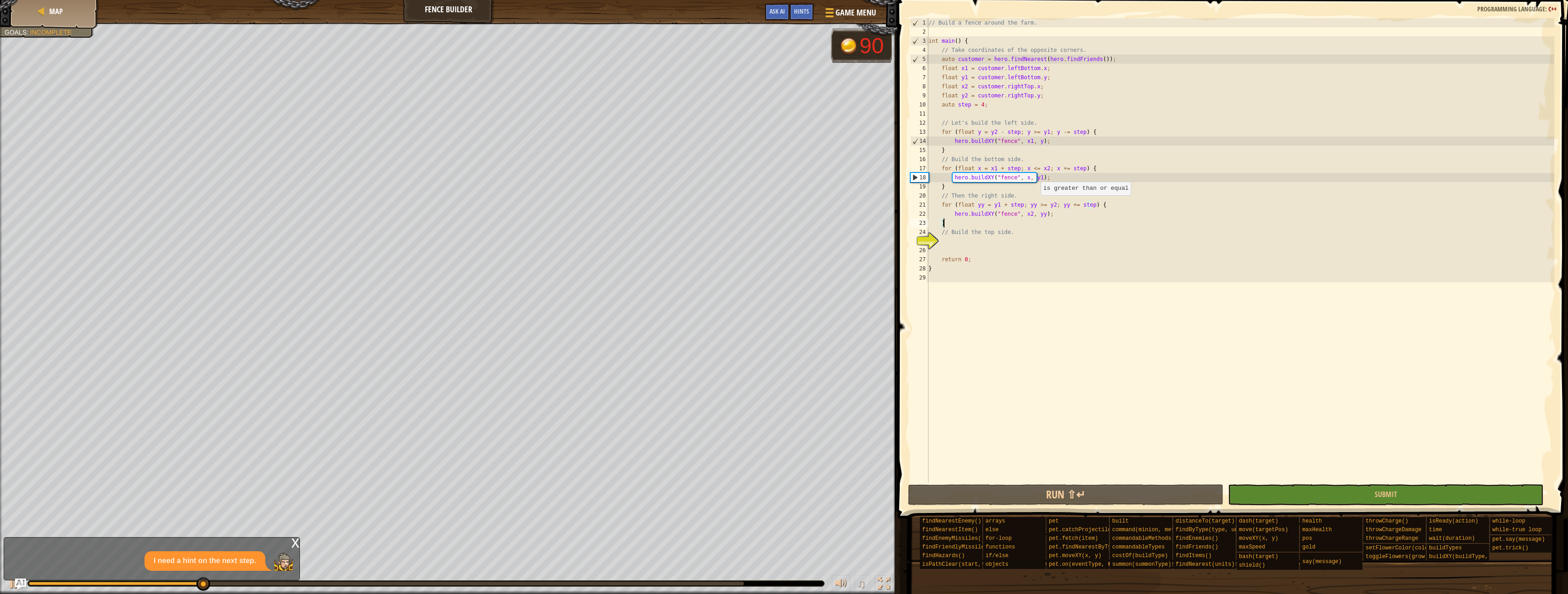
click at [1036, 204] on div "// Build a fence around the farm. int main ( ) { // Take coordinates of the opp…" at bounding box center [1240, 260] width 627 height 483
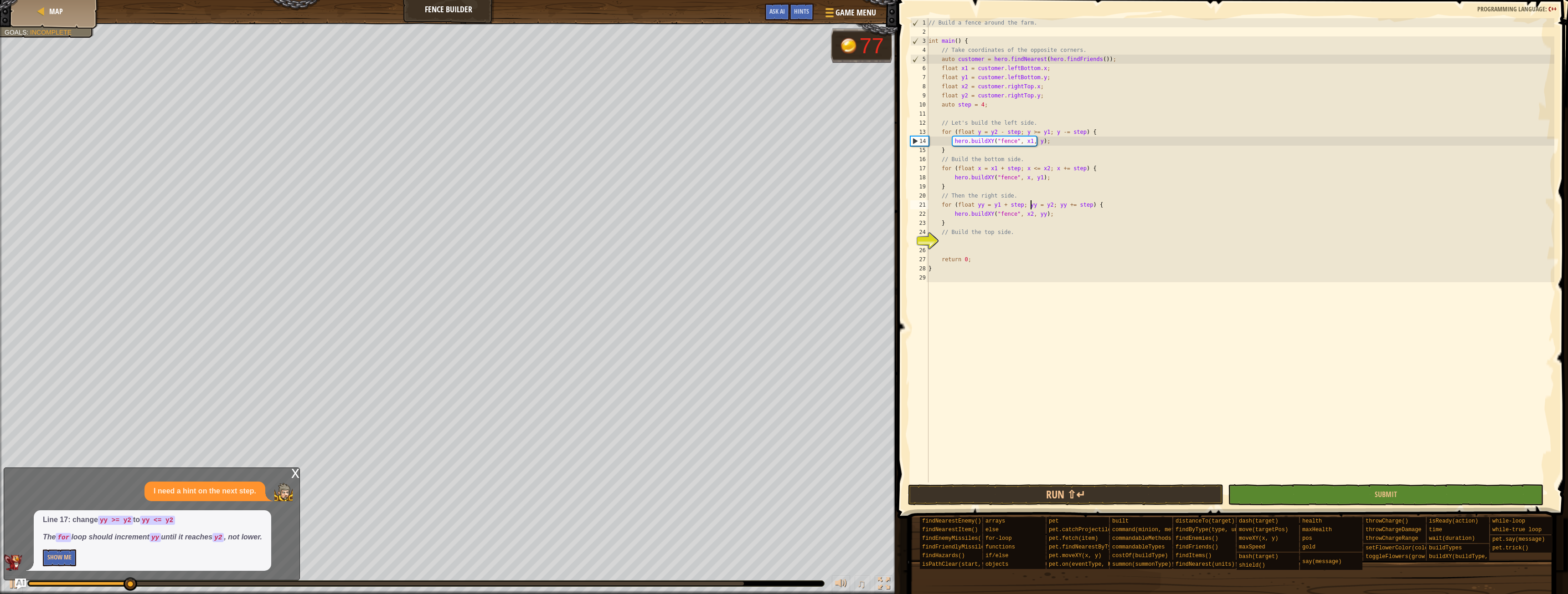
scroll to position [4, 9]
click at [294, 476] on div "x" at bounding box center [295, 472] width 8 height 9
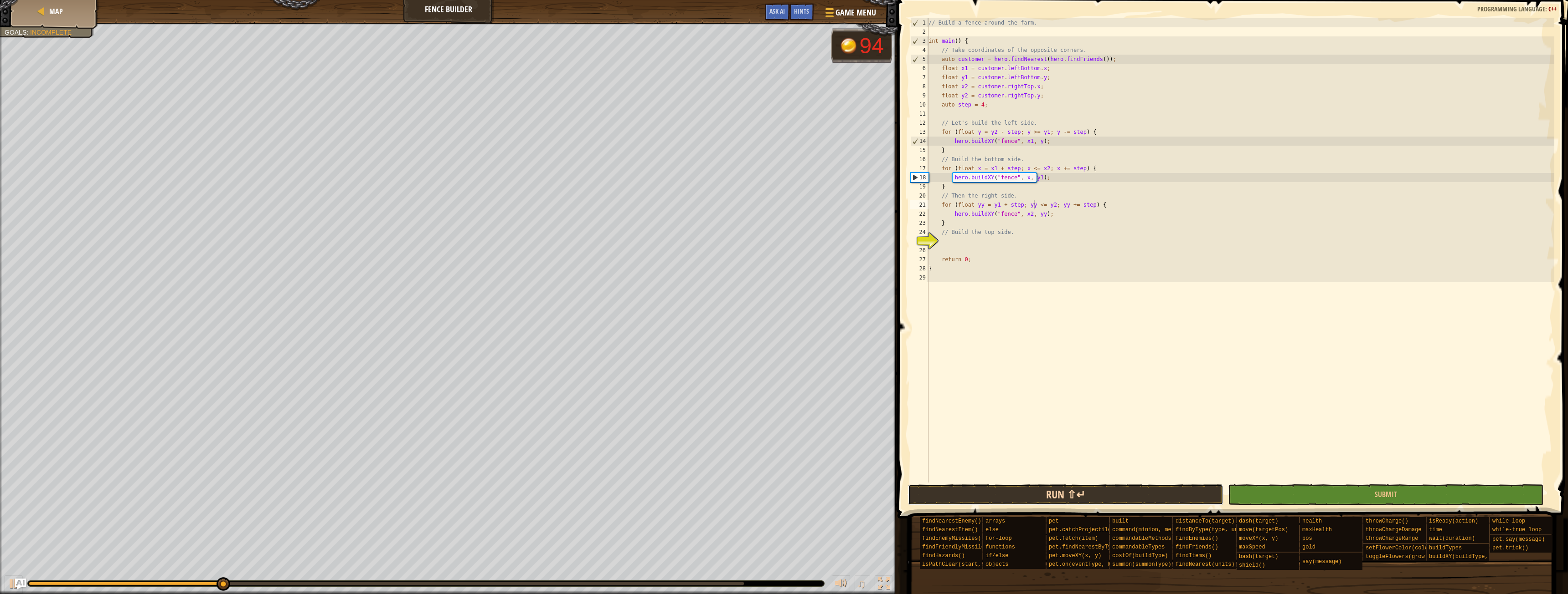
click at [1163, 497] on button "Run ⇧↵" at bounding box center [1065, 494] width 316 height 21
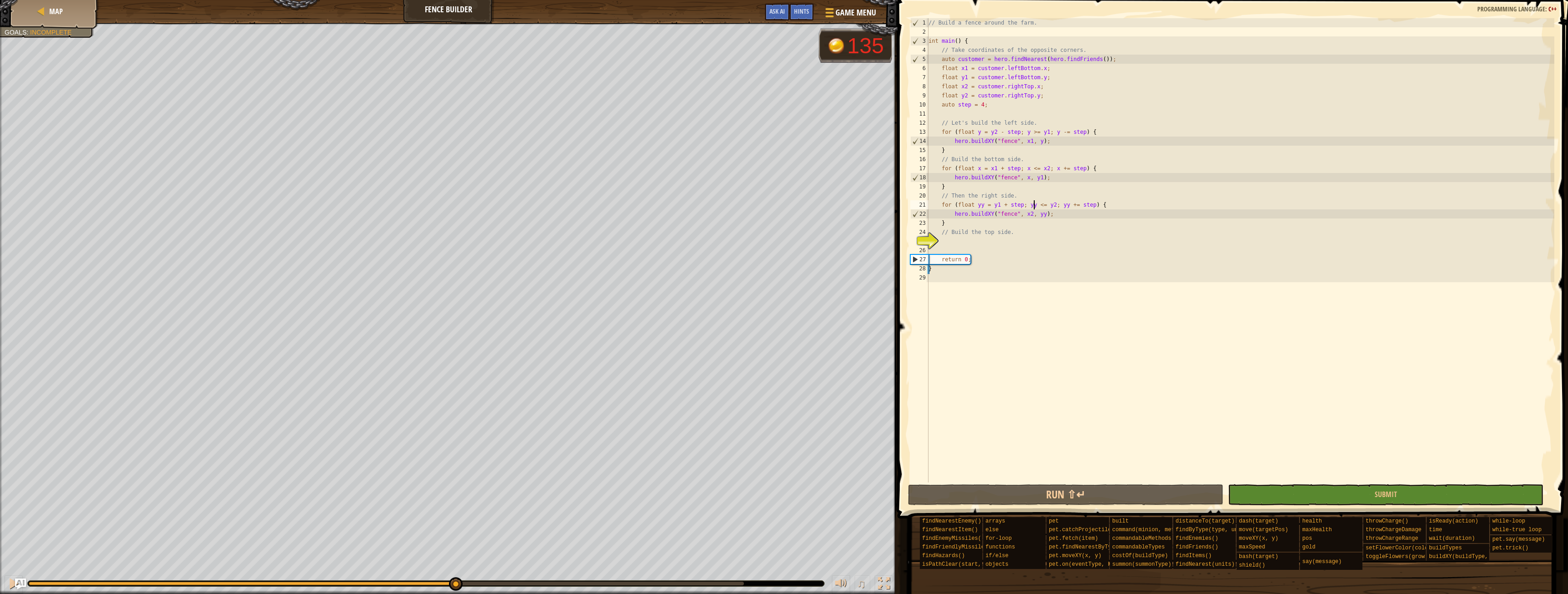
click at [455, 551] on div "Build the fence. Goals : Incomplete 135 ♫ [PERSON_NAME] 3342 x: 59 y: 42 No tar…" at bounding box center [784, 309] width 1568 height 572
click at [261, 554] on div "Build the fence. Goals : Incomplete 100 ♫ [PERSON_NAME] 3342 x: 50 y: 25 No tar…" at bounding box center [784, 309] width 1568 height 572
click at [9, 584] on div at bounding box center [13, 584] width 12 height 12
click at [994, 221] on div "// Build a fence around the farm. int main ( ) { // Take coordinates of the opp…" at bounding box center [1240, 260] width 627 height 483
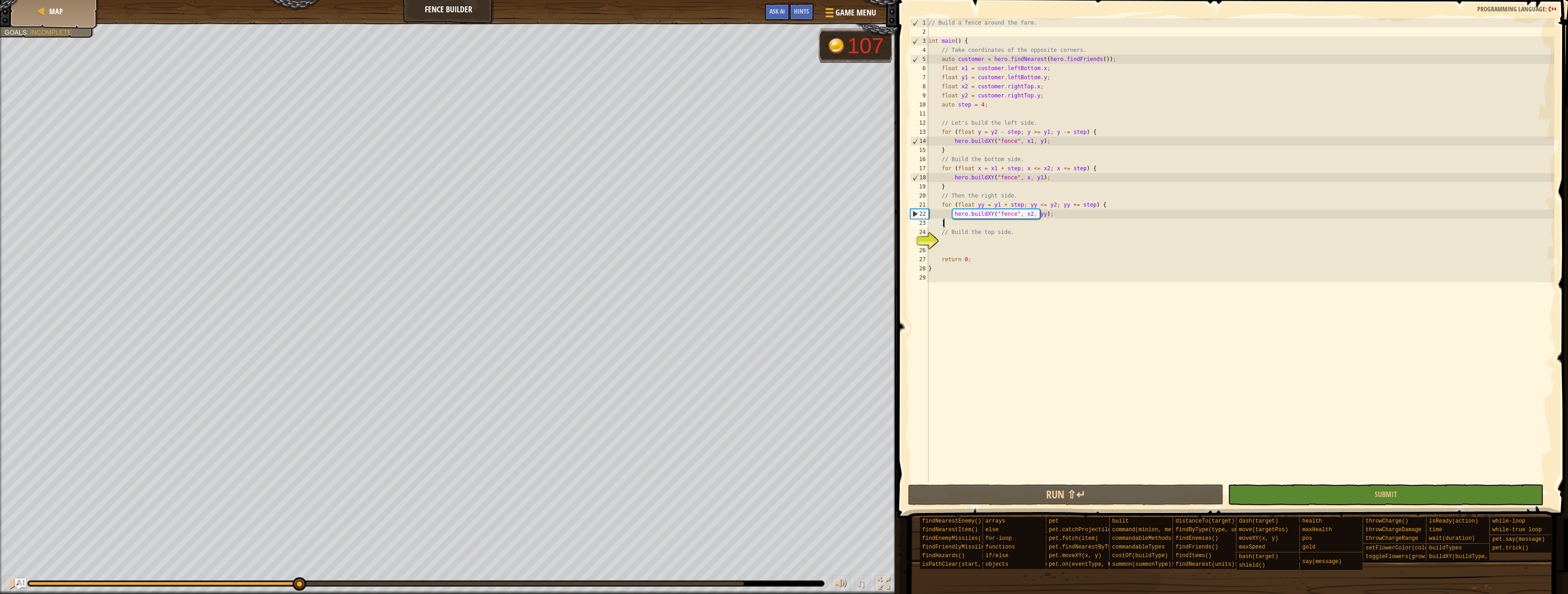
type textarea "// Build the top side."
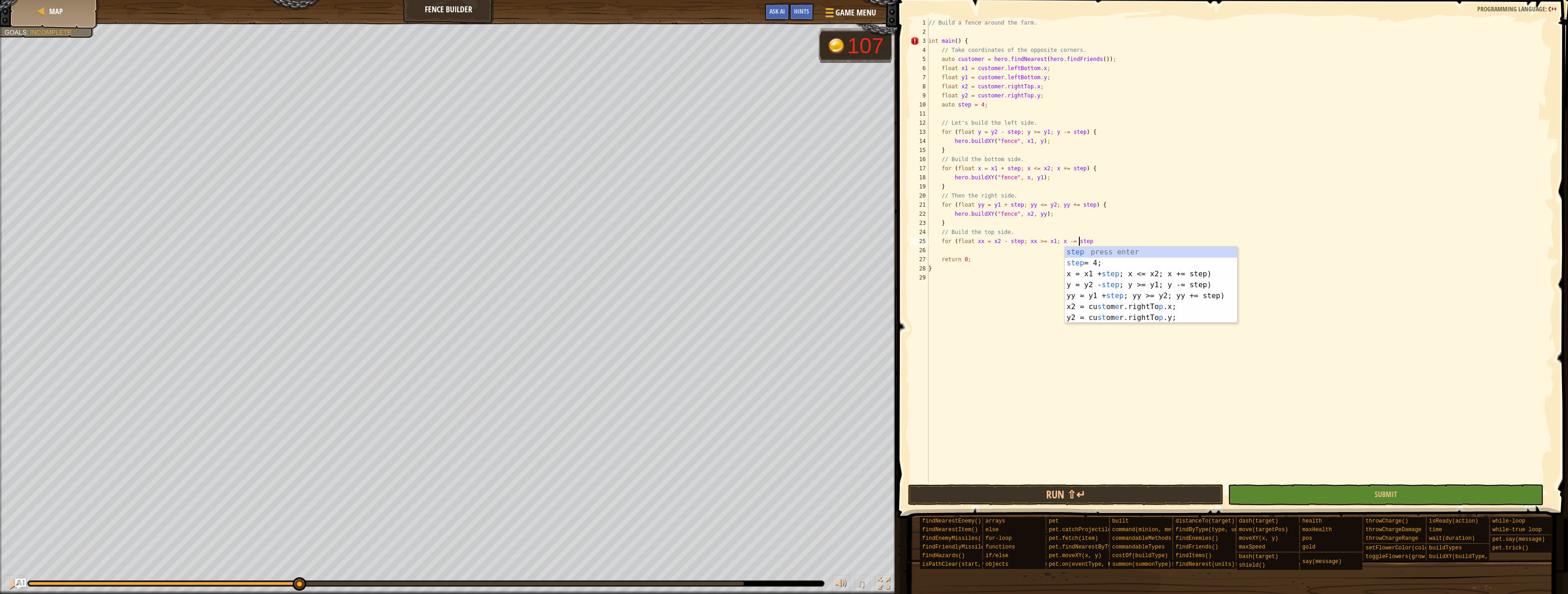
scroll to position [4, 12]
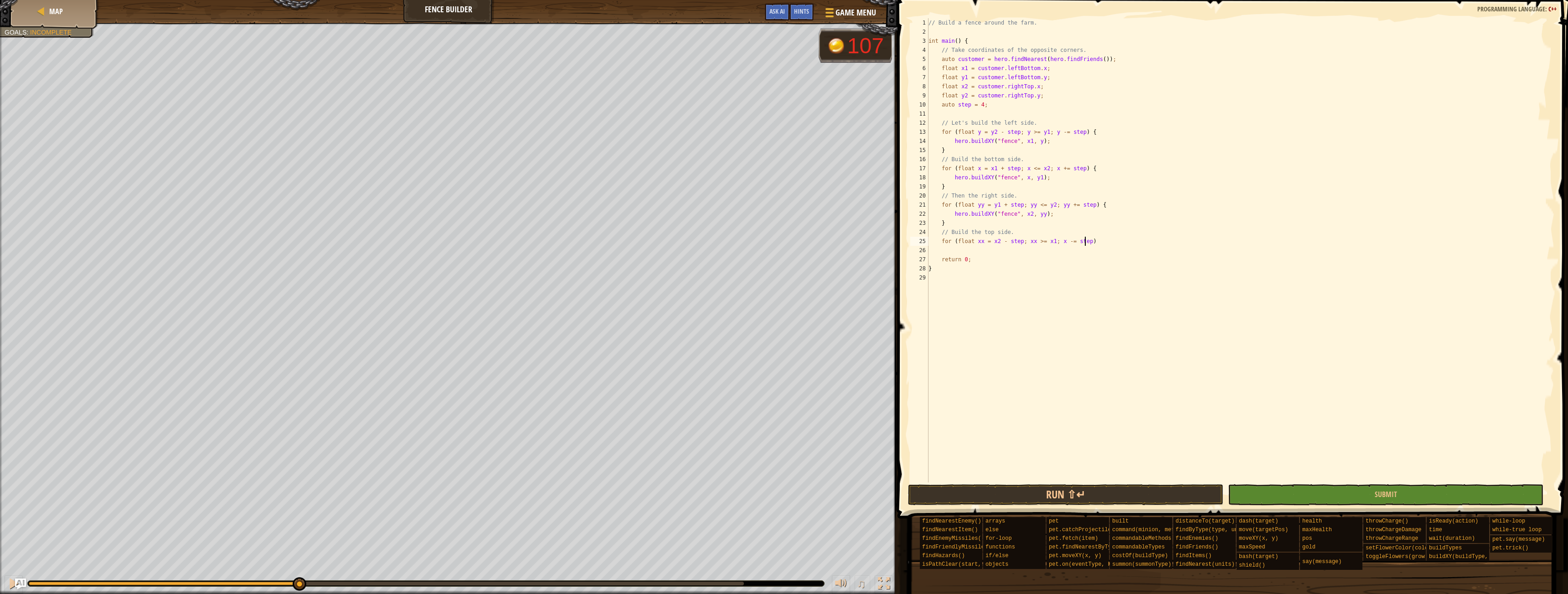
type textarea "for (float xx = x2 - step; xx >= x1; x -= step) {"
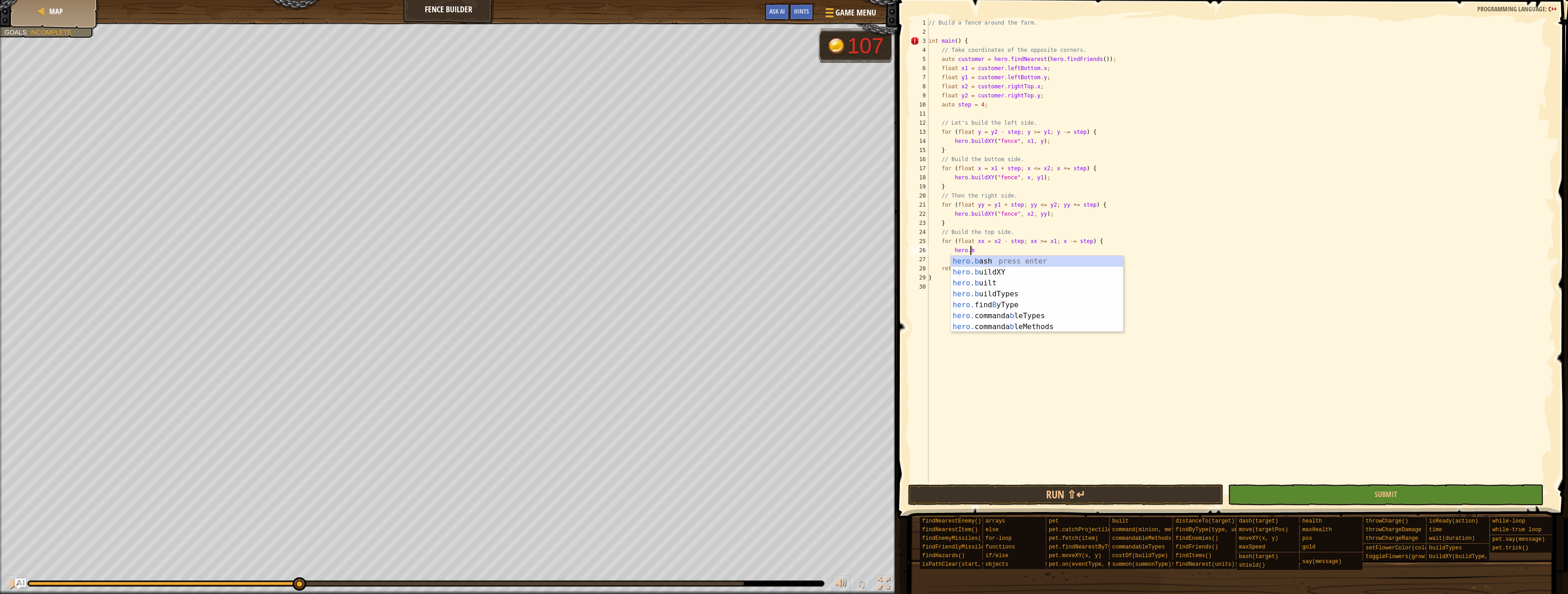
scroll to position [4, 3]
type textarea "hero.buildXY("fence", 36, 30);"
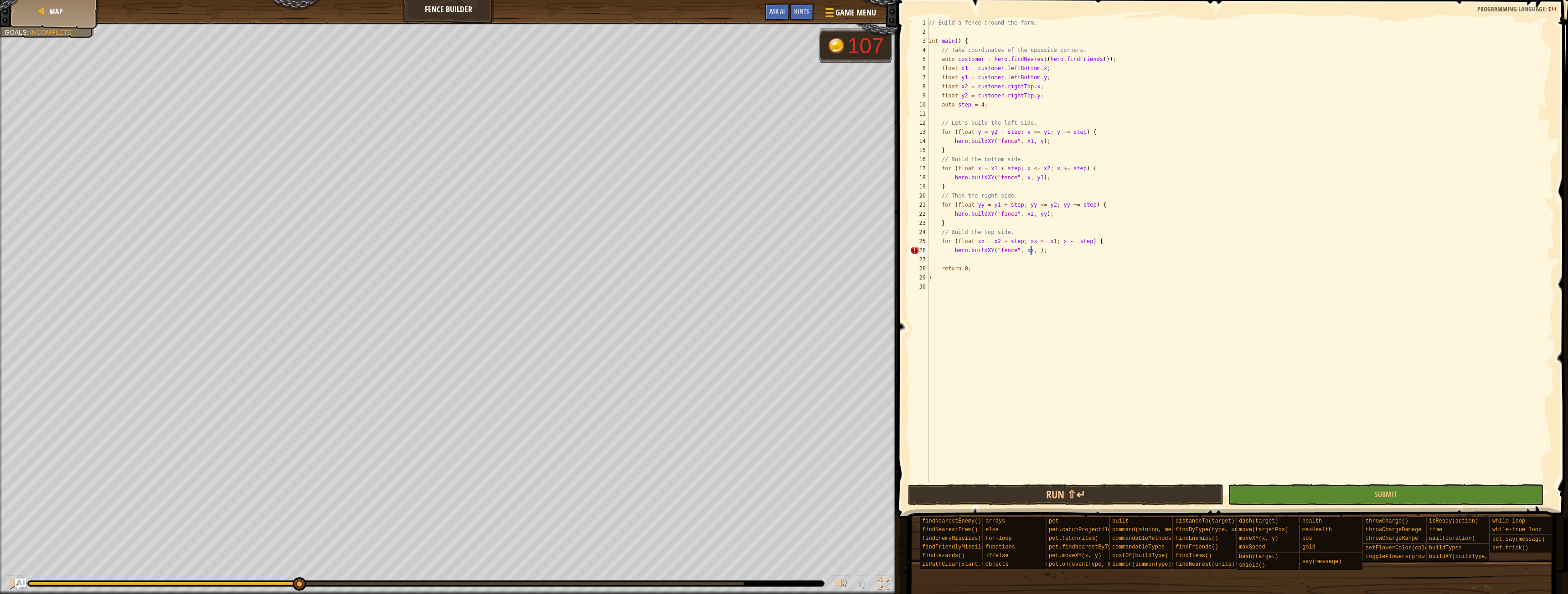
scroll to position [4, 9]
type textarea "hero.buildXY("fence", xx, y2);"
click at [1068, 496] on button "Run ⇧↵" at bounding box center [1065, 494] width 316 height 21
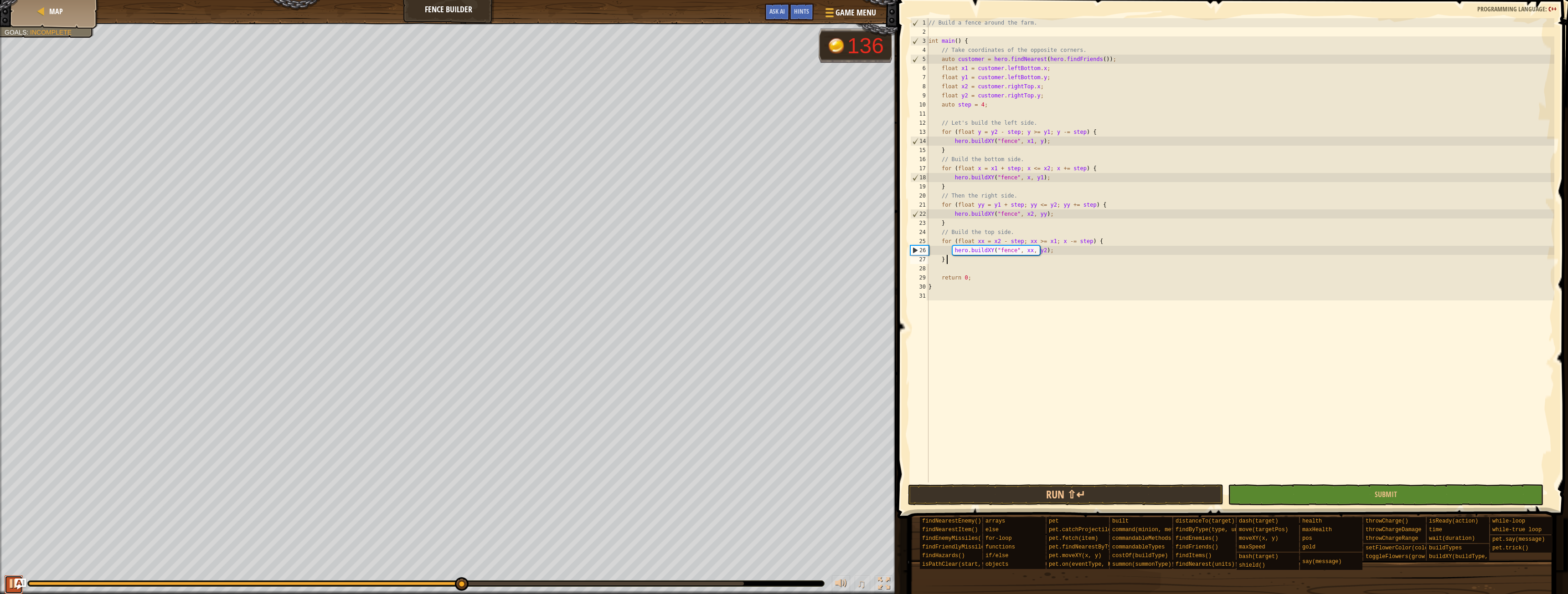
click at [10, 579] on div at bounding box center [13, 584] width 12 height 12
click at [825, 11] on div at bounding box center [828, 12] width 12 height 13
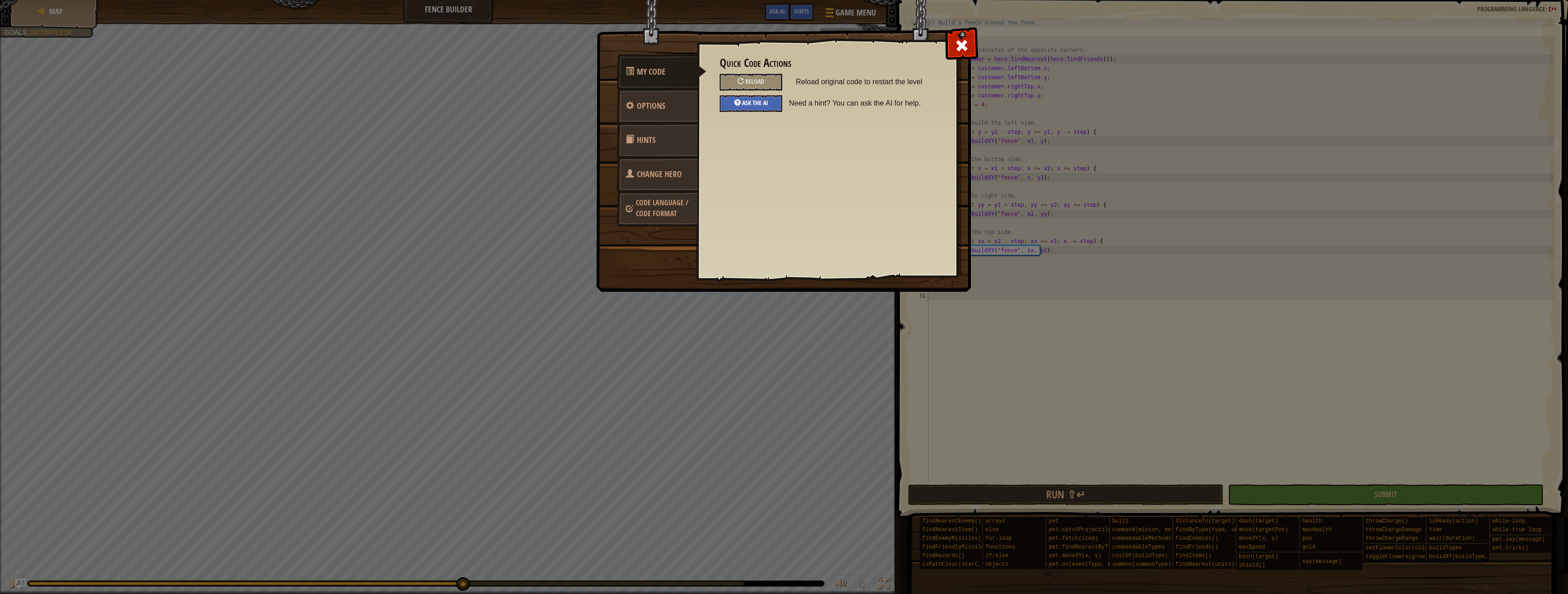
click at [765, 110] on div "Ask the AI" at bounding box center [751, 104] width 63 height 16
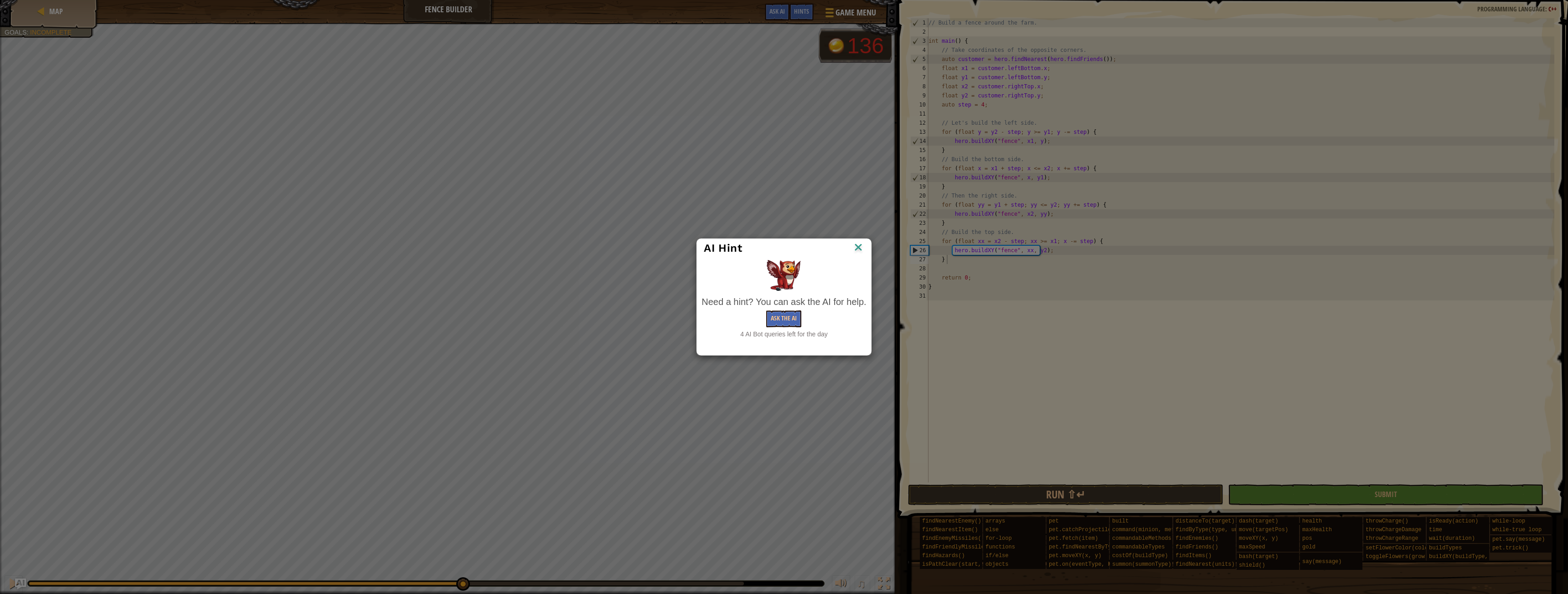
click at [791, 310] on div "Need a hint? You can ask the AI for help. Ask the AI 4 AI Bot queries left for …" at bounding box center [784, 317] width 165 height 44
click at [791, 313] on button "Ask the AI" at bounding box center [783, 319] width 35 height 16
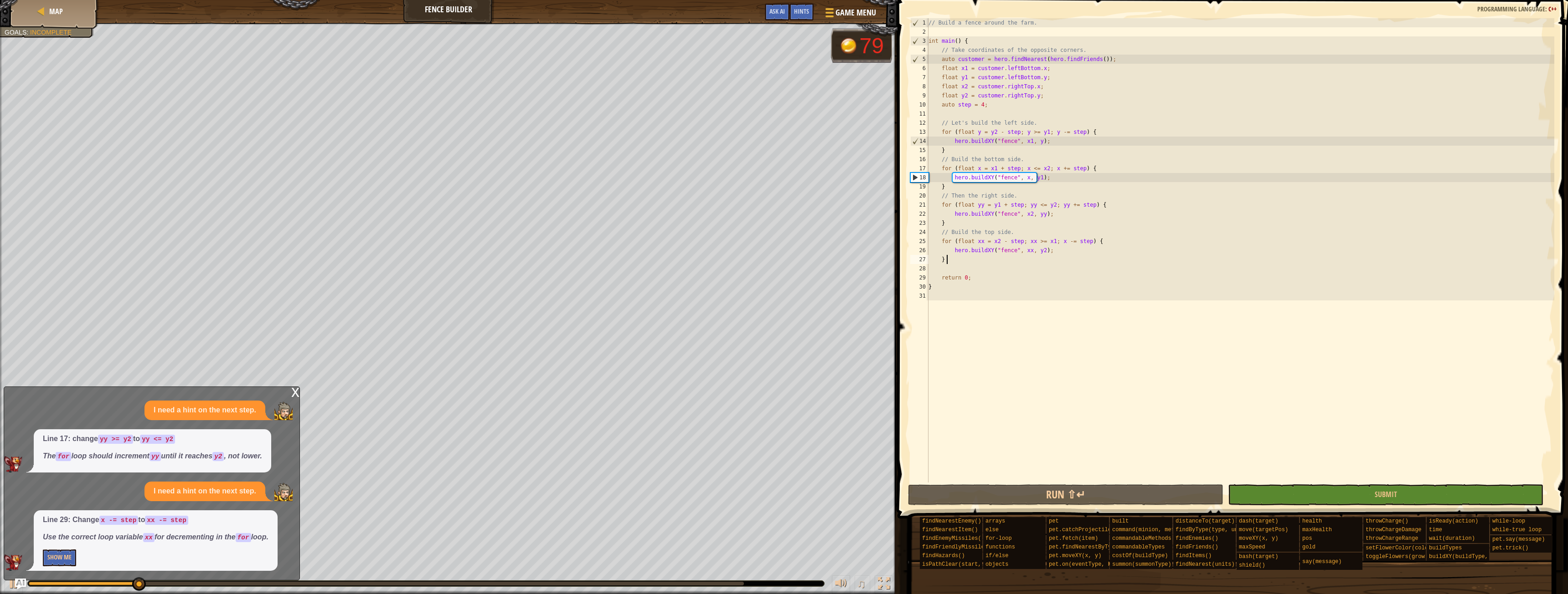
click at [1051, 240] on div "// Build a fence around the farm. int main ( ) { // Take coordinates of the opp…" at bounding box center [1240, 260] width 627 height 483
click at [1056, 242] on div "// Build a fence around the farm. int main ( ) { // Take coordinates of the opp…" at bounding box center [1240, 260] width 627 height 483
type textarea "for (float xx = x2 - step; xx >= x1; xx -= step) {"
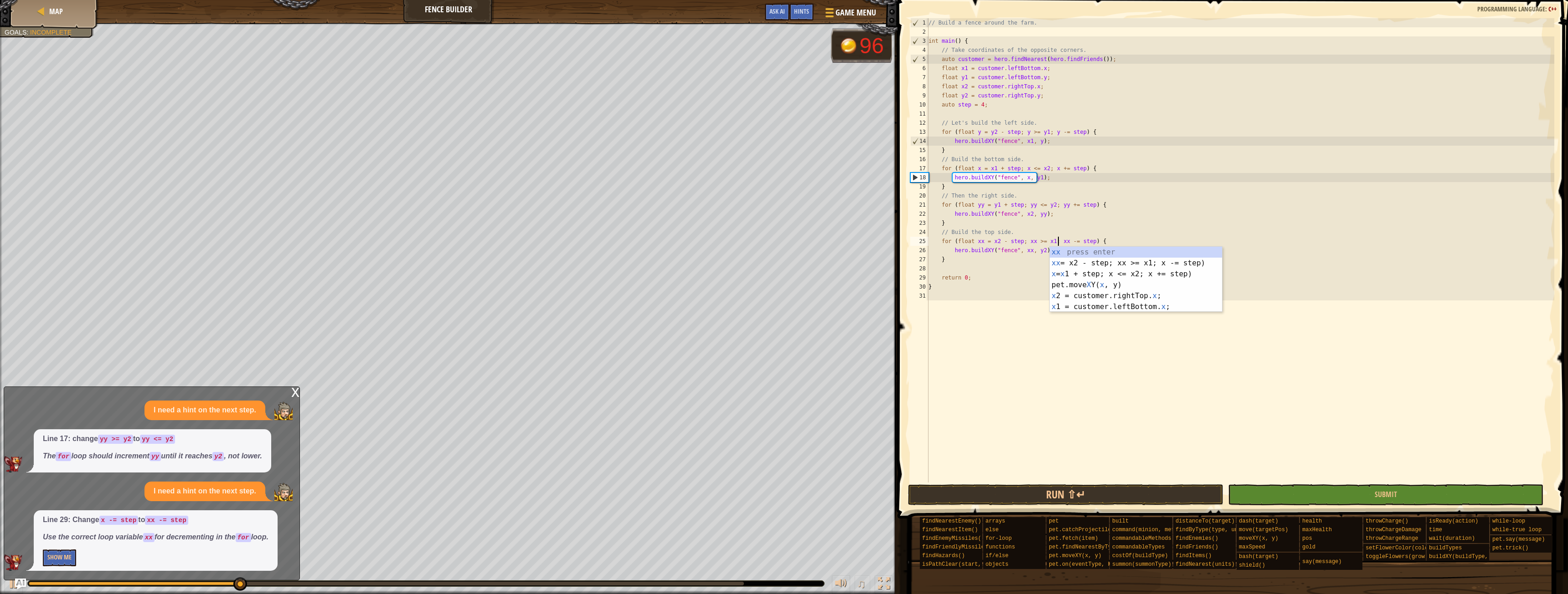
click at [1183, 409] on div "// Build a fence around the farm. int main ( ) { // Take coordinates of the opp…" at bounding box center [1240, 260] width 627 height 483
click at [1120, 486] on button "Run ⇧↵" at bounding box center [1065, 494] width 316 height 21
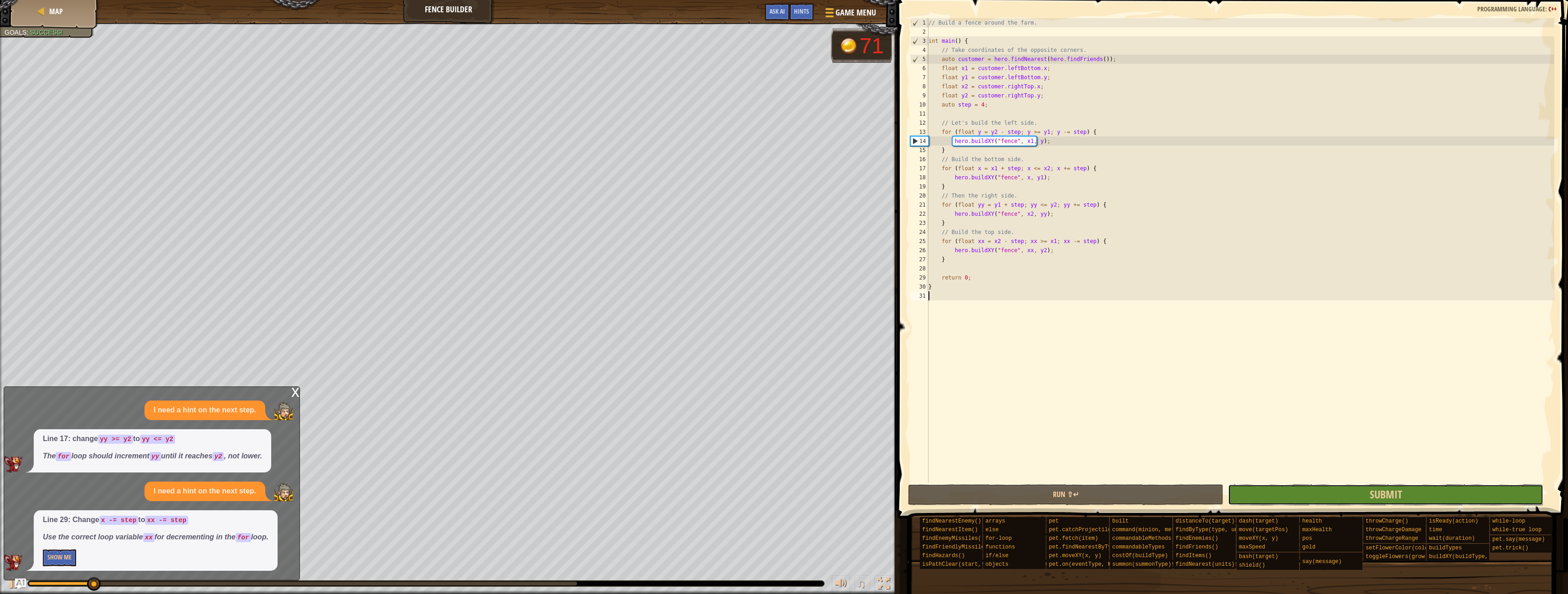
click at [1446, 485] on button "Submit" at bounding box center [1385, 494] width 316 height 21
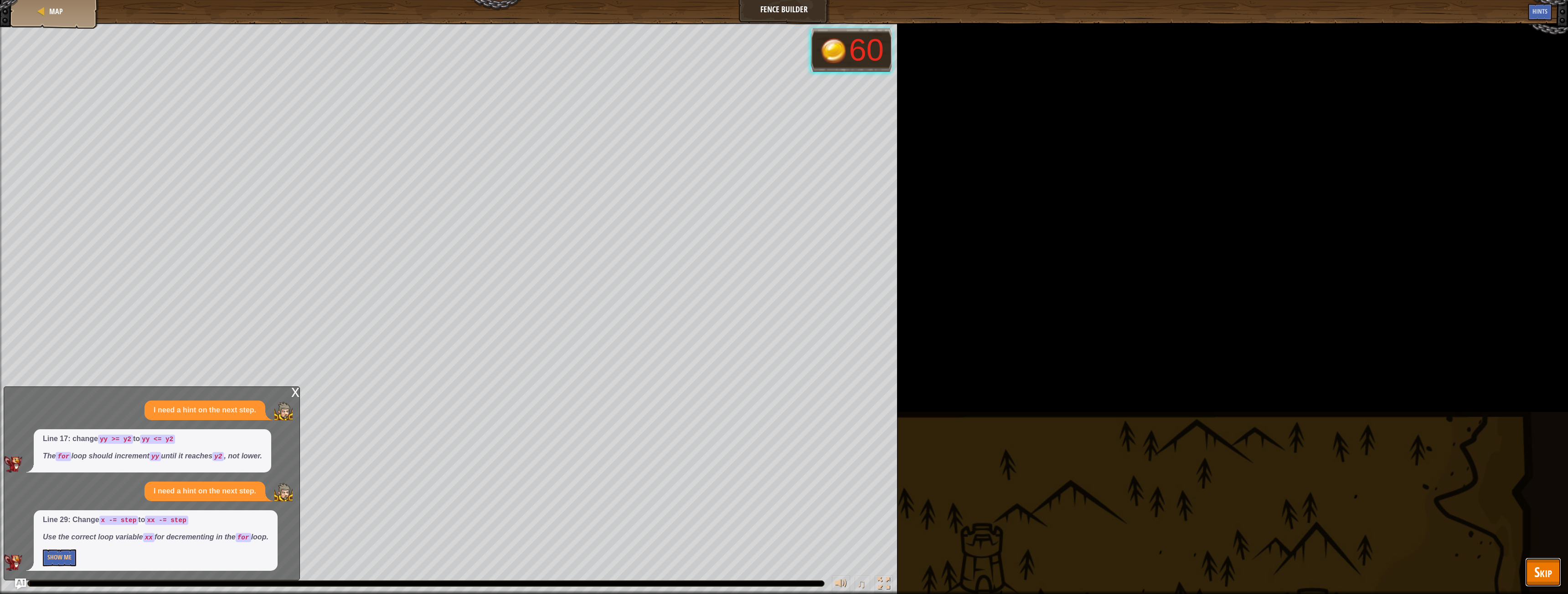
click at [1549, 580] on span "Skip" at bounding box center [1543, 572] width 18 height 19
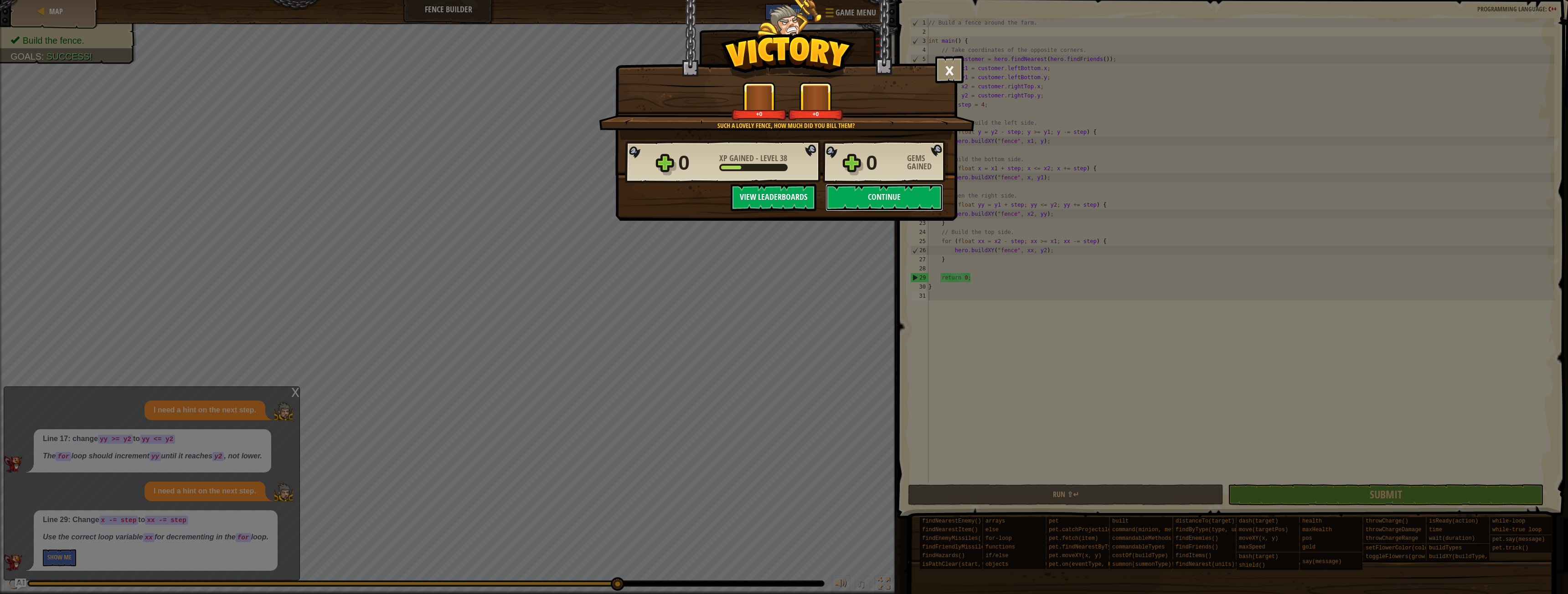
click at [903, 205] on button "Continue" at bounding box center [884, 197] width 118 height 27
